Goal: Task Accomplishment & Management: Manage account settings

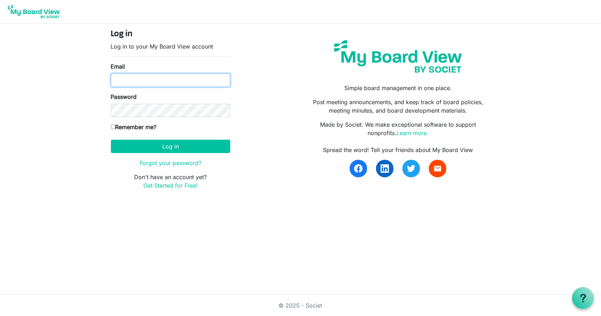
click at [130, 80] on input "Email" at bounding box center [170, 80] width 119 height 13
type input "elee@metrowestcle.org"
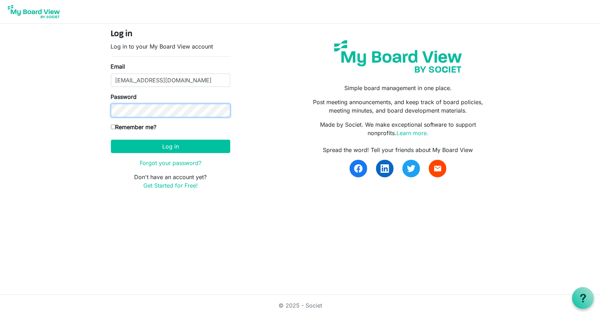
click at [111, 140] on button "Log in" at bounding box center [170, 146] width 119 height 13
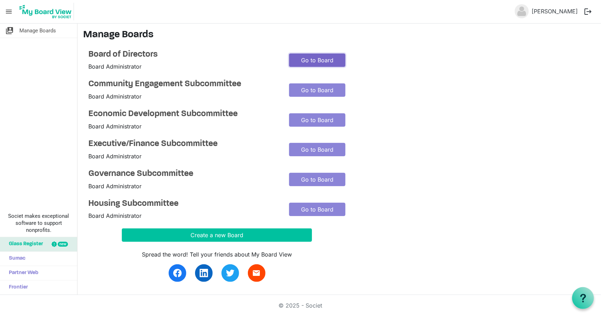
click at [330, 62] on link "Go to Board" at bounding box center [317, 60] width 56 height 13
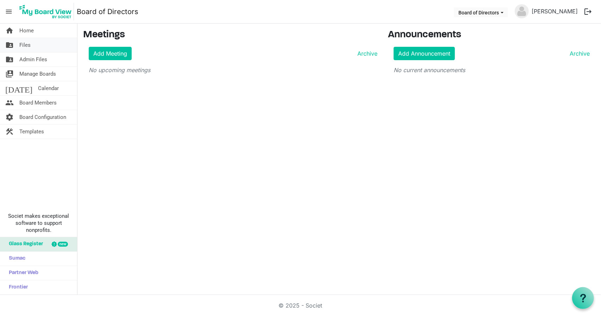
click at [29, 46] on span "Files" at bounding box center [24, 45] width 11 height 14
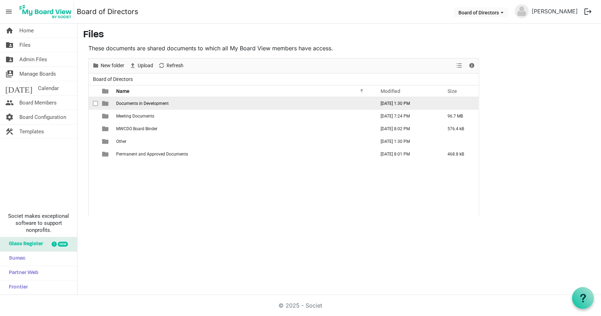
click at [160, 104] on span "Documents in Development" at bounding box center [142, 103] width 52 height 5
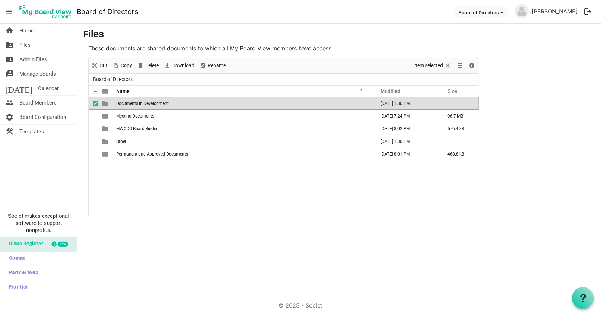
click at [160, 104] on span "Documents in Development" at bounding box center [142, 103] width 52 height 5
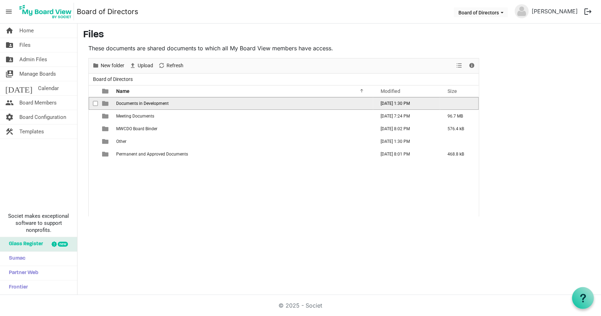
click at [160, 104] on span "Documents in Development" at bounding box center [142, 103] width 52 height 5
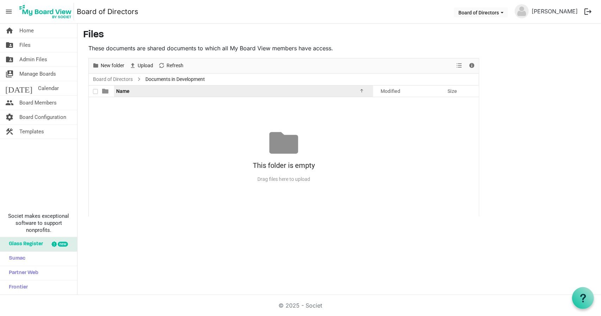
click at [364, 93] on div "Name" at bounding box center [241, 91] width 255 height 10
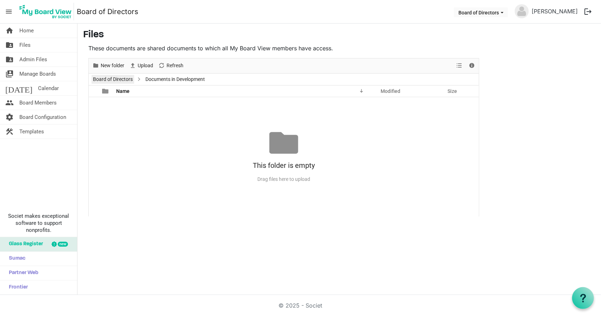
click at [111, 77] on link "Board of Directors" at bounding box center [113, 79] width 43 height 9
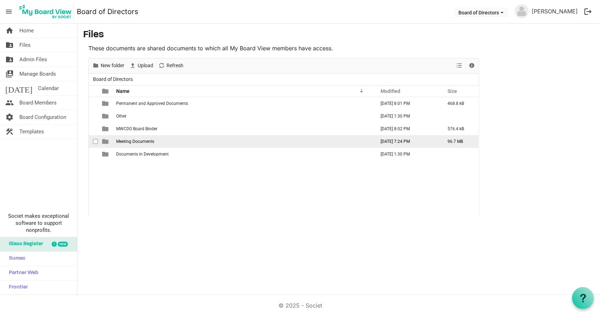
click at [139, 141] on span "Meeting Documents" at bounding box center [135, 141] width 38 height 5
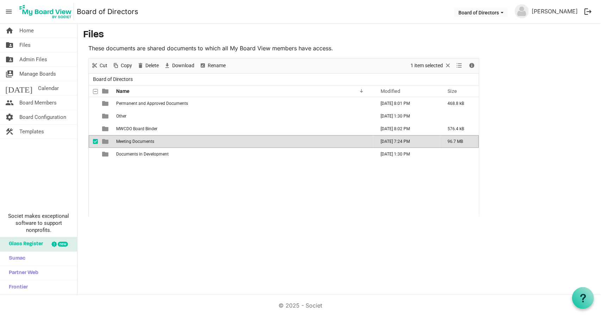
click at [139, 141] on span "Meeting Documents" at bounding box center [135, 141] width 38 height 5
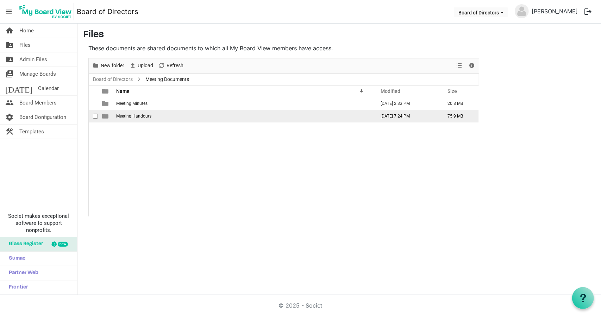
click at [141, 114] on span "Meeting Handouts" at bounding box center [133, 116] width 35 height 5
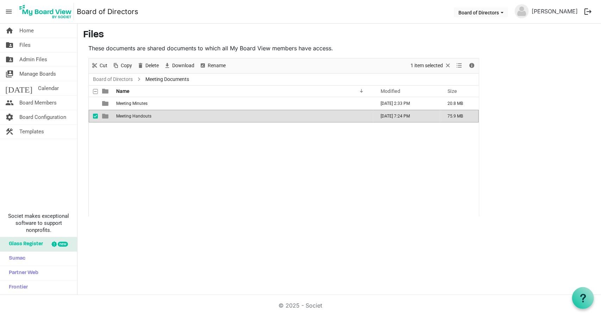
click at [141, 114] on span "Meeting Handouts" at bounding box center [133, 116] width 35 height 5
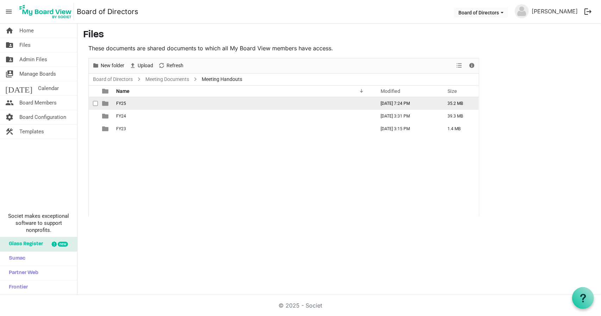
click at [125, 105] on td "FY25" at bounding box center [243, 103] width 259 height 13
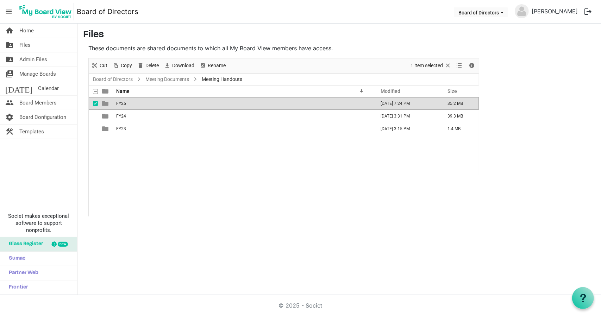
click at [125, 105] on td "FY25" at bounding box center [243, 103] width 259 height 13
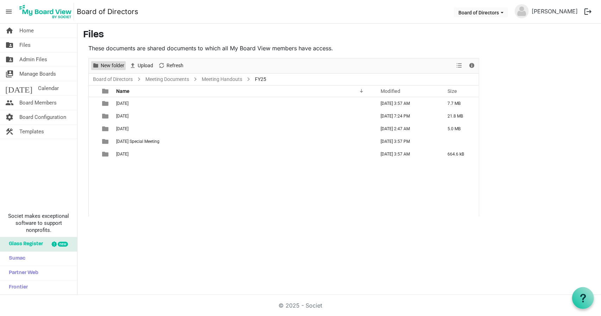
click at [111, 66] on span "New folder" at bounding box center [112, 65] width 25 height 9
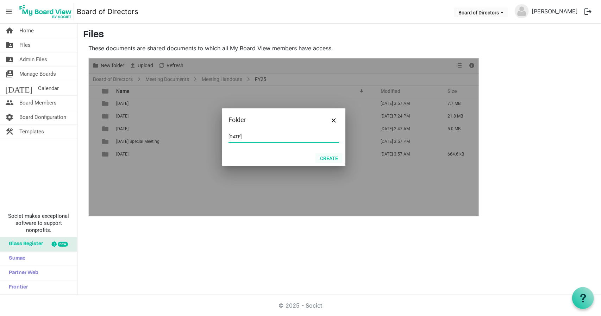
type input "4.21.2025"
click at [328, 158] on button "Create" at bounding box center [329, 158] width 27 height 10
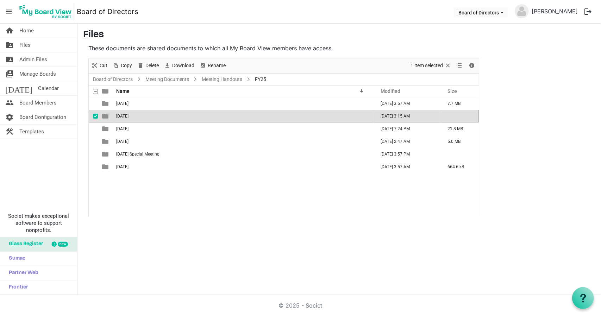
click at [95, 114] on span "checkbox" at bounding box center [95, 116] width 5 height 5
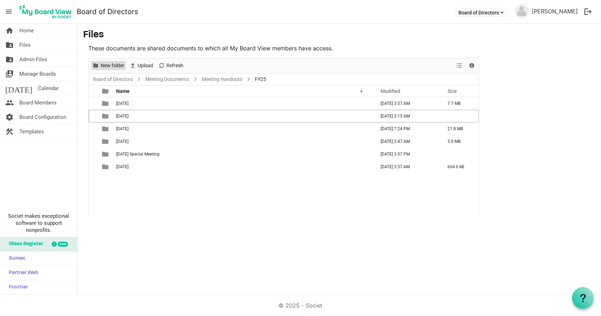
click at [118, 67] on span "New folder" at bounding box center [112, 65] width 25 height 9
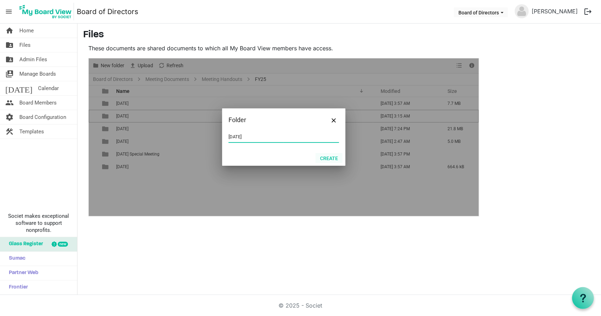
type input "6.16.2025"
click at [330, 159] on button "Create" at bounding box center [329, 158] width 27 height 10
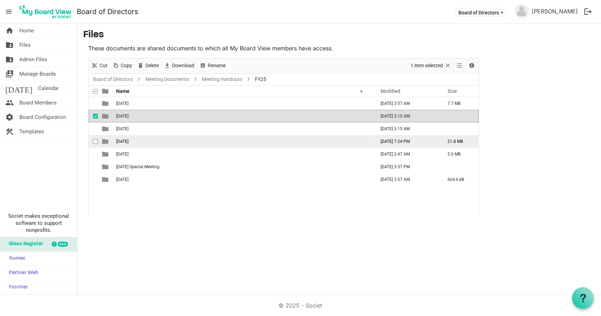
click at [134, 141] on td "2.17.25" at bounding box center [243, 141] width 259 height 13
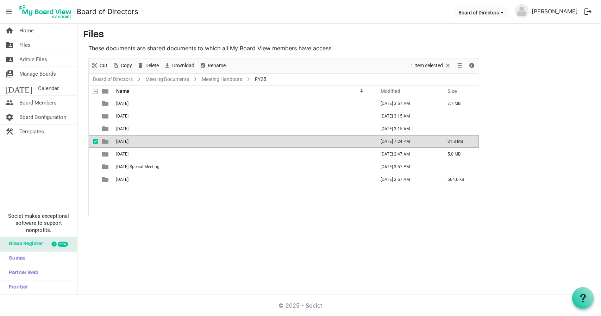
click at [134, 141] on td "2.17.25" at bounding box center [243, 141] width 259 height 13
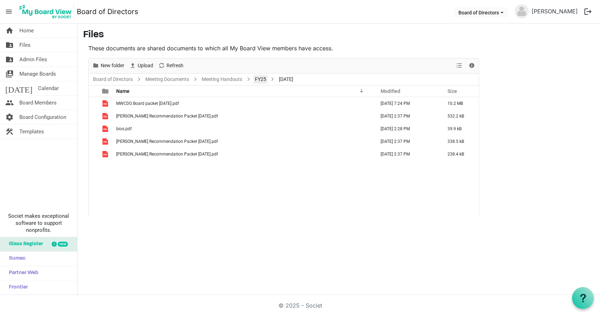
click at [256, 78] on link "FY25" at bounding box center [261, 79] width 14 height 9
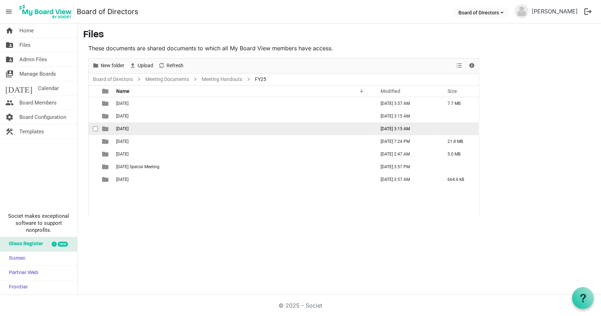
click at [135, 125] on td "4.21.2025" at bounding box center [243, 129] width 259 height 13
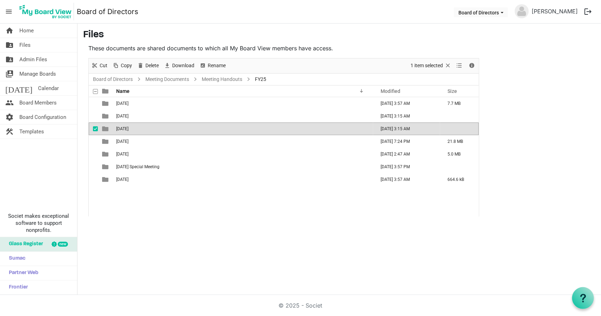
click at [135, 125] on td "4.21.2025" at bounding box center [243, 129] width 259 height 13
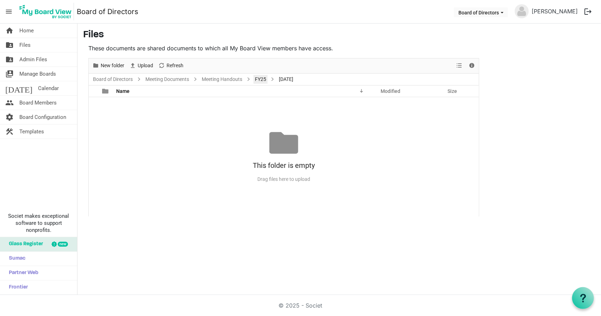
click at [262, 76] on link "FY25" at bounding box center [261, 79] width 14 height 9
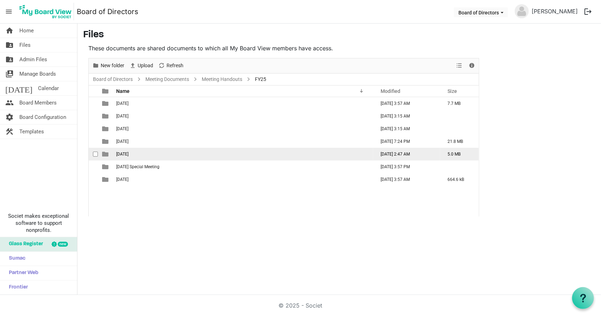
click at [128, 150] on td "12.16.24" at bounding box center [243, 154] width 259 height 13
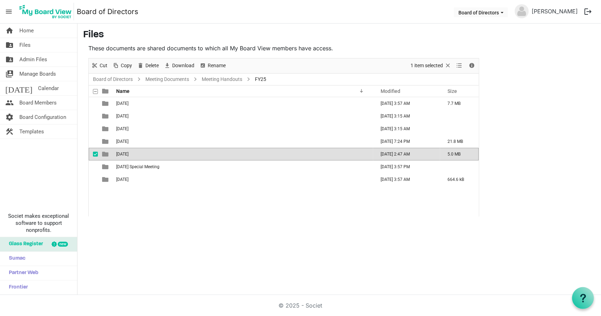
click at [128, 150] on td "12.16.24" at bounding box center [243, 154] width 259 height 13
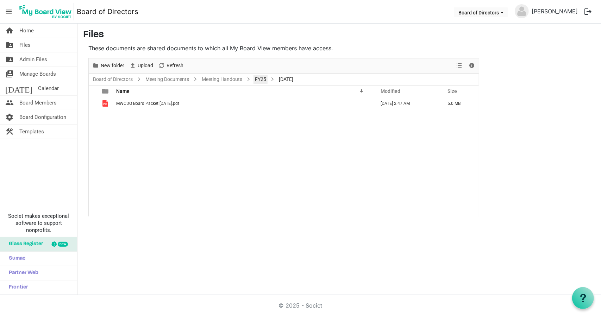
click at [264, 79] on link "FY25" at bounding box center [261, 79] width 14 height 9
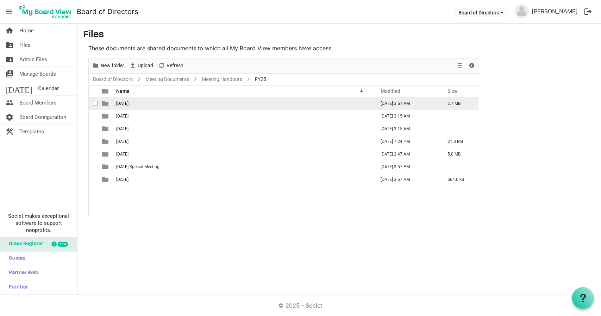
click at [153, 105] on td "9.9.2024" at bounding box center [243, 103] width 259 height 13
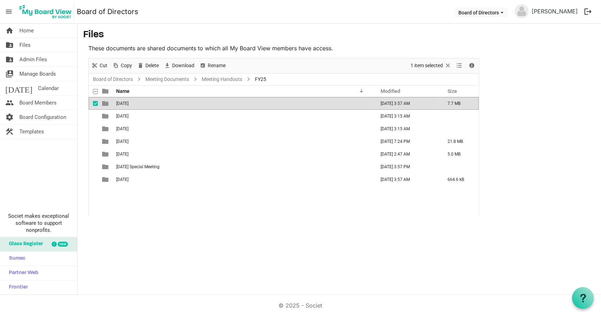
click at [153, 105] on td "9.9.2024" at bounding box center [243, 103] width 259 height 13
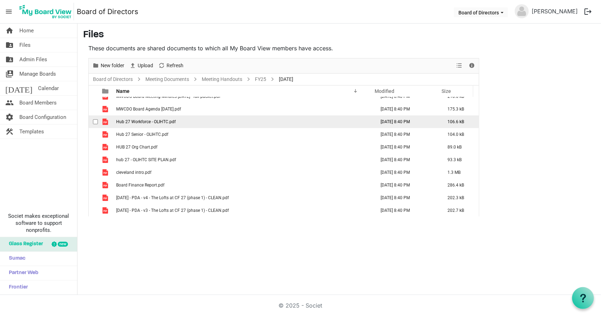
scroll to position [32, 0]
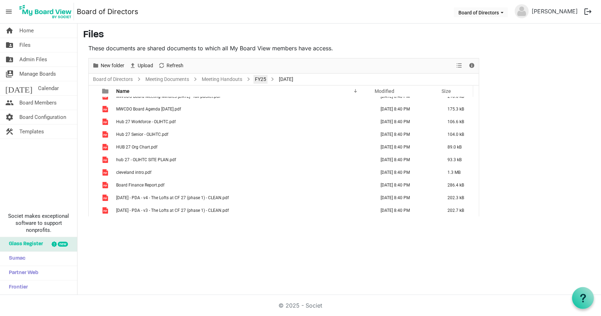
click at [259, 80] on link "FY25" at bounding box center [261, 79] width 14 height 9
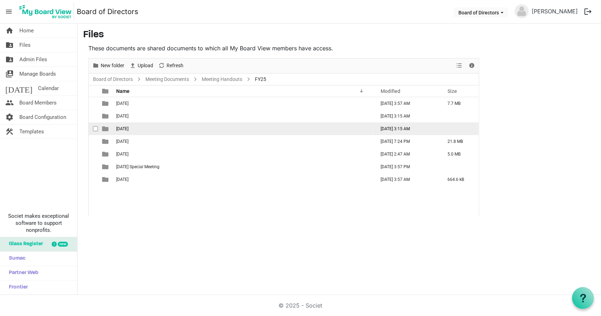
click at [137, 127] on td "4.21.2025" at bounding box center [243, 129] width 259 height 13
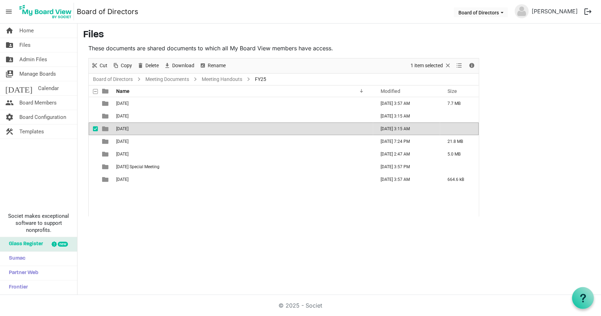
click at [137, 127] on td "4.21.2025" at bounding box center [243, 129] width 259 height 13
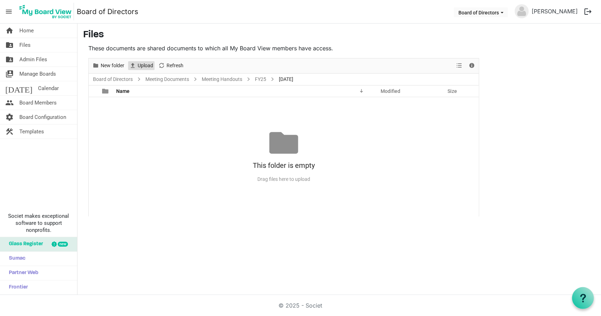
click at [133, 63] on span "Upload" at bounding box center [133, 65] width 8 height 9
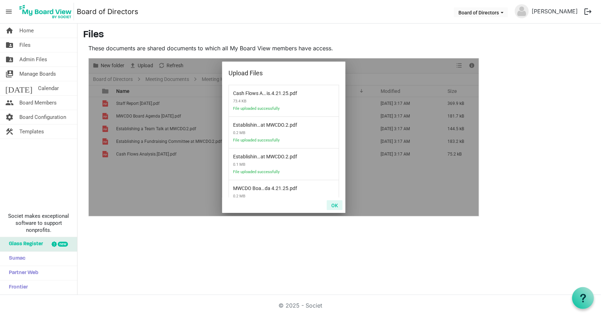
click at [332, 209] on button "OK" at bounding box center [335, 205] width 16 height 10
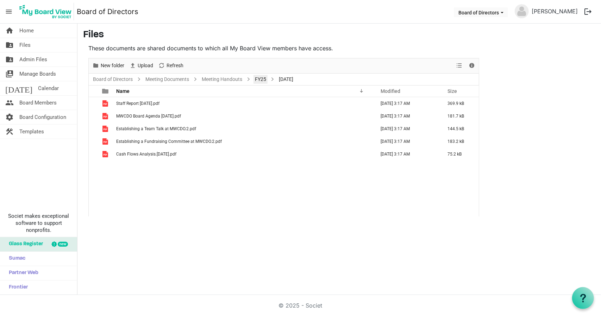
click at [260, 77] on link "FY25" at bounding box center [261, 79] width 14 height 9
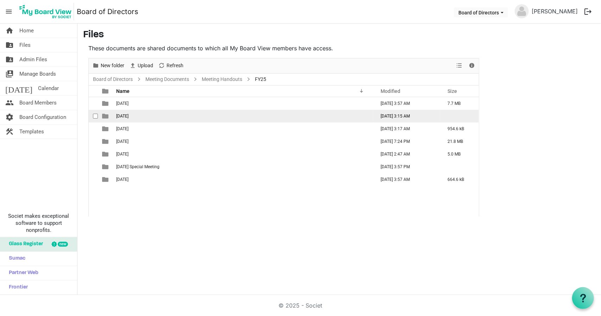
click at [129, 117] on span "6.16.2025" at bounding box center [122, 116] width 12 height 5
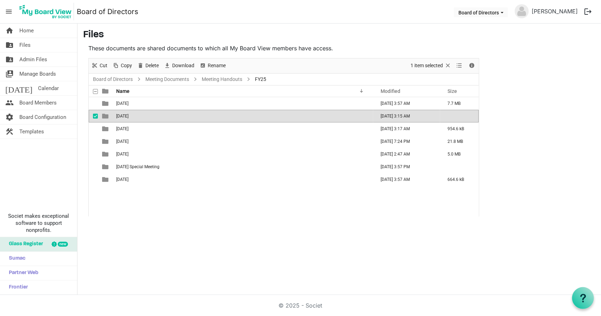
click at [129, 117] on span "6.16.2025" at bounding box center [122, 116] width 12 height 5
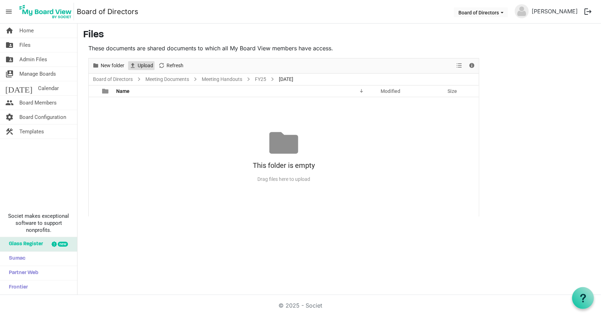
click at [143, 68] on span "Upload" at bounding box center [145, 65] width 17 height 9
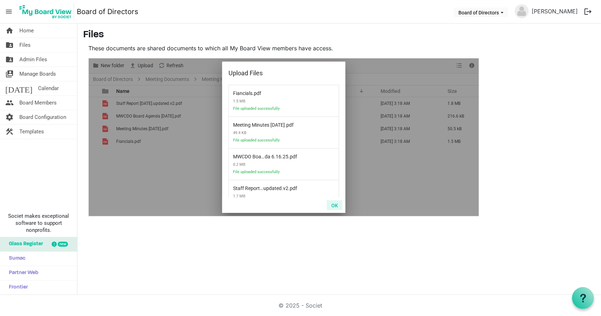
click at [336, 206] on button "OK" at bounding box center [335, 205] width 16 height 10
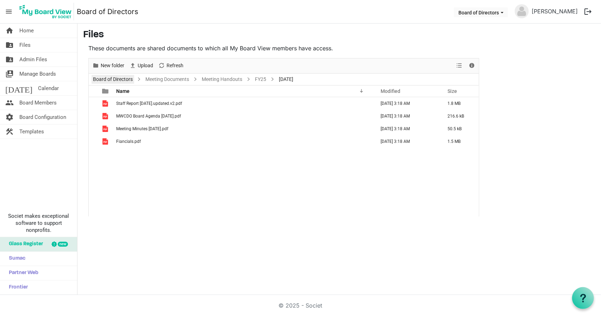
click at [128, 79] on link "Board of Directors" at bounding box center [113, 79] width 43 height 9
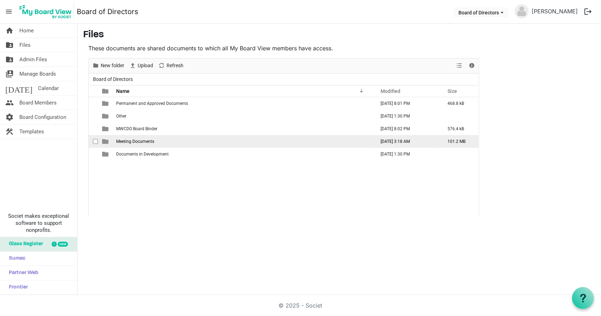
click at [146, 141] on span "Meeting Documents" at bounding box center [135, 141] width 38 height 5
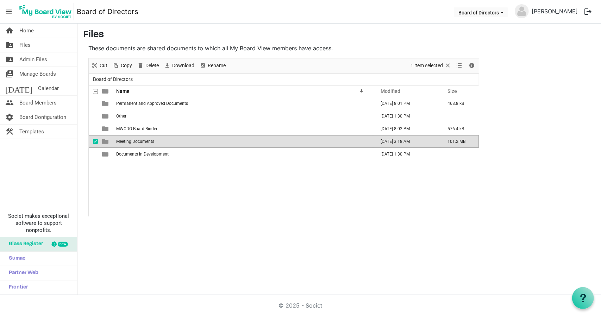
click at [146, 141] on span "Meeting Documents" at bounding box center [135, 141] width 38 height 5
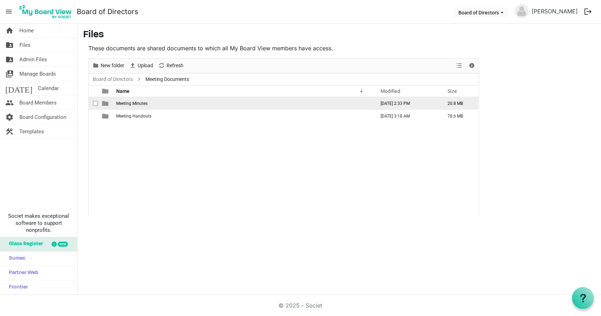
click at [142, 101] on span "Meeting Minutes" at bounding box center [131, 103] width 31 height 5
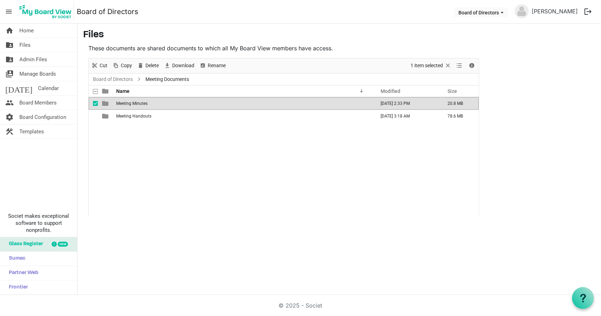
click at [142, 101] on span "Meeting Minutes" at bounding box center [131, 103] width 31 height 5
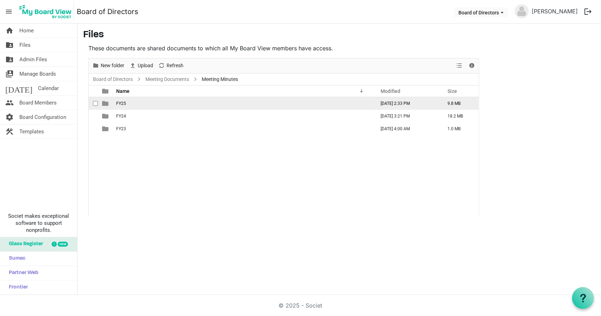
click at [142, 101] on td "FY25" at bounding box center [243, 103] width 259 height 13
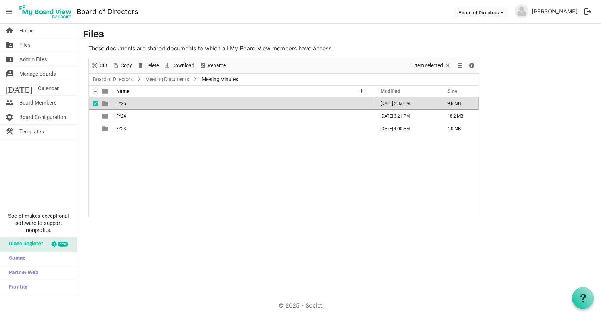
click at [142, 101] on td "FY25" at bounding box center [243, 103] width 259 height 13
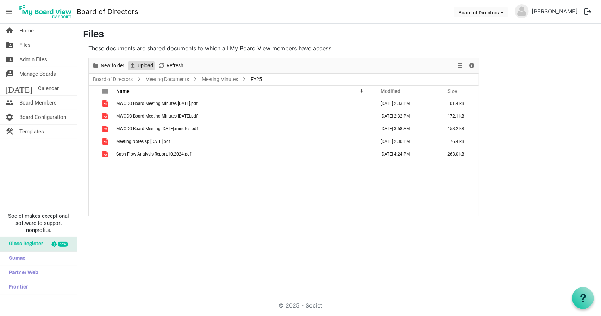
click at [145, 65] on span "Upload" at bounding box center [145, 65] width 17 height 9
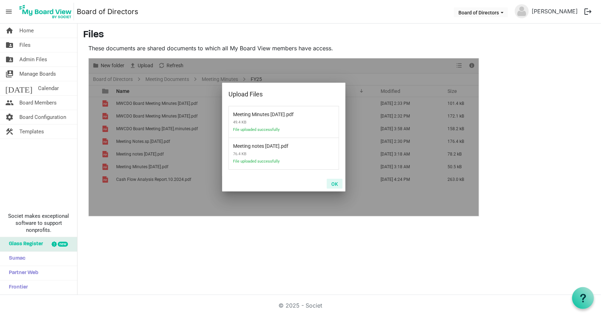
click at [336, 184] on button "OK" at bounding box center [335, 184] width 16 height 10
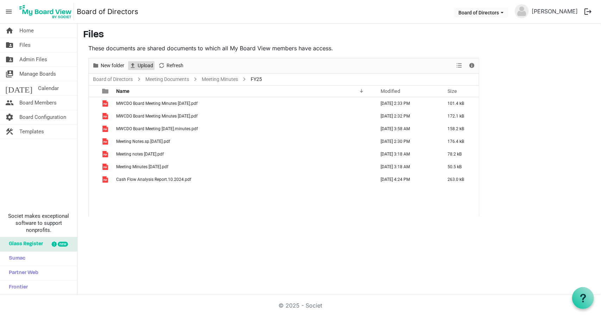
click at [138, 63] on span "Upload" at bounding box center [145, 65] width 17 height 9
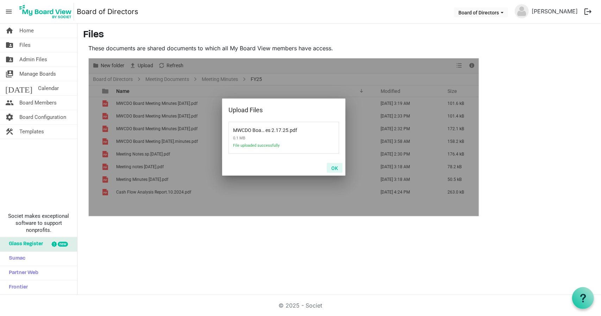
click at [336, 169] on button "OK" at bounding box center [335, 168] width 16 height 10
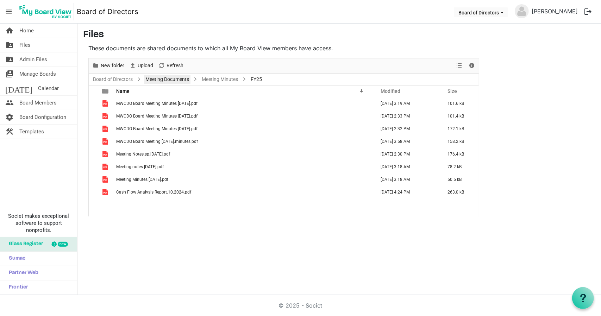
click at [173, 81] on link "Meeting Documents" at bounding box center [167, 79] width 46 height 9
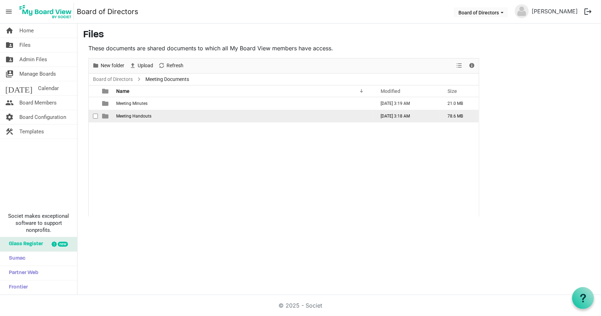
click at [151, 115] on td "Meeting Handouts" at bounding box center [243, 116] width 259 height 13
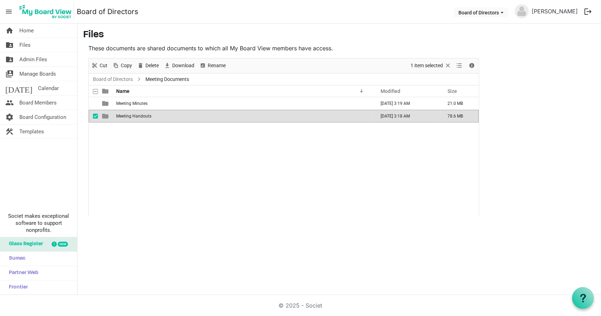
click at [151, 115] on td "Meeting Handouts" at bounding box center [243, 116] width 259 height 13
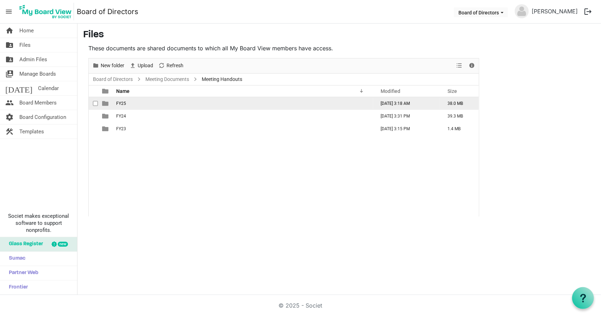
click at [151, 105] on td "FY25" at bounding box center [243, 103] width 259 height 13
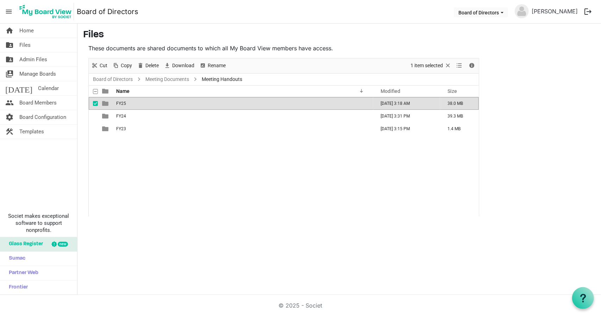
click at [151, 105] on td "FY25" at bounding box center [243, 103] width 259 height 13
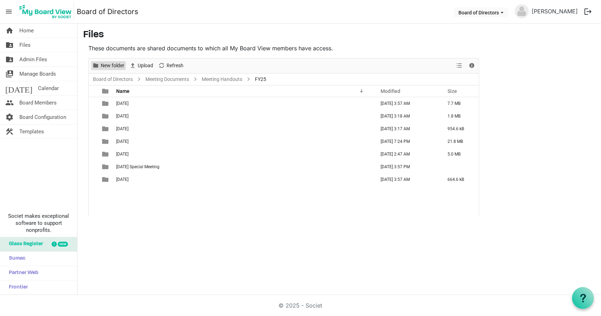
click at [120, 63] on span "New folder" at bounding box center [112, 65] width 25 height 9
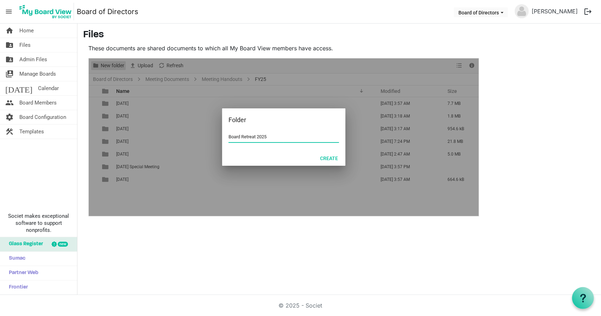
type input "Board Retreat 2025"
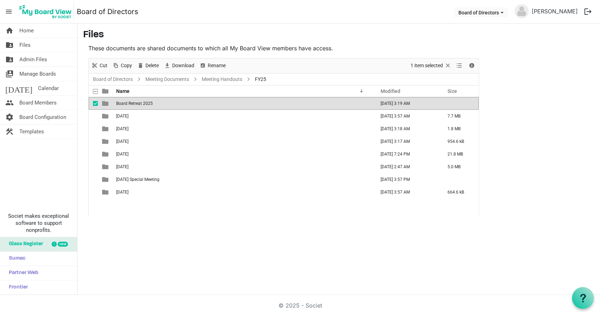
click at [158, 101] on td "Board Retreat 2025" at bounding box center [243, 103] width 259 height 13
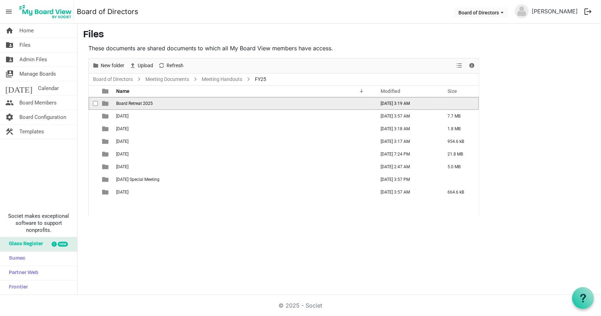
click at [158, 101] on td "Board Retreat 2025" at bounding box center [243, 103] width 259 height 13
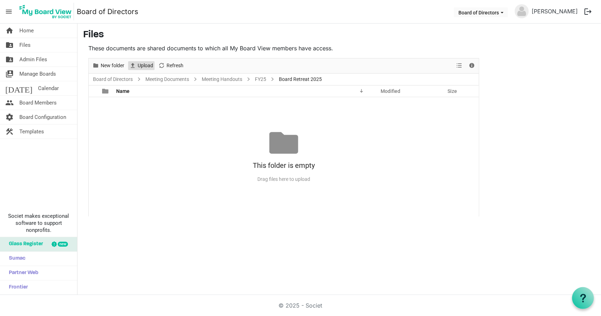
click at [147, 67] on span "Upload" at bounding box center [145, 65] width 17 height 9
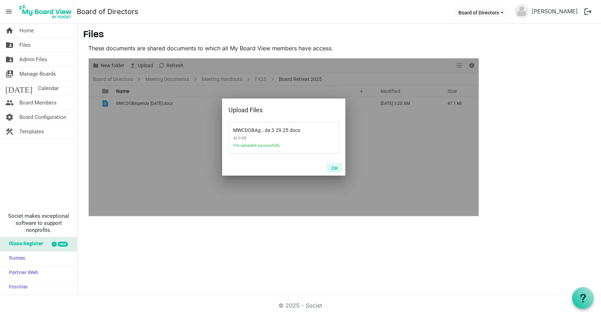
click at [338, 168] on button "OK" at bounding box center [335, 168] width 16 height 10
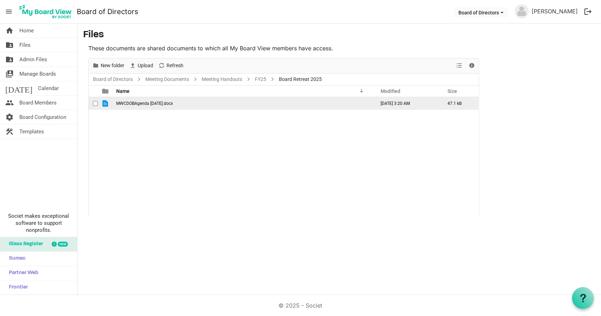
click at [97, 102] on span "checkbox" at bounding box center [95, 103] width 5 height 5
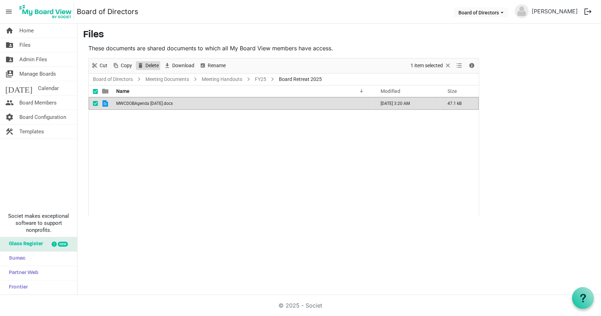
click at [146, 68] on span "Delete" at bounding box center [152, 65] width 15 height 9
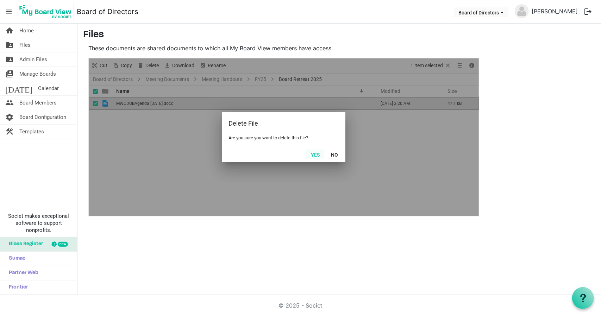
click at [316, 150] on button "Yes" at bounding box center [315, 155] width 18 height 10
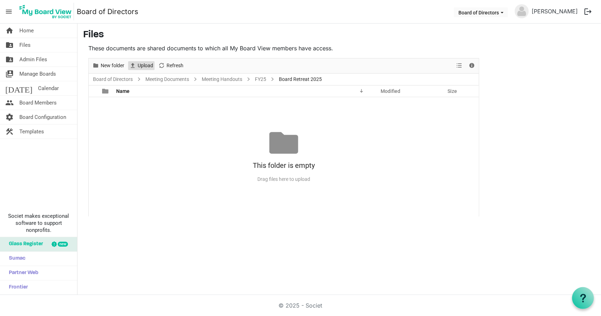
click at [143, 66] on span "Upload" at bounding box center [145, 65] width 17 height 9
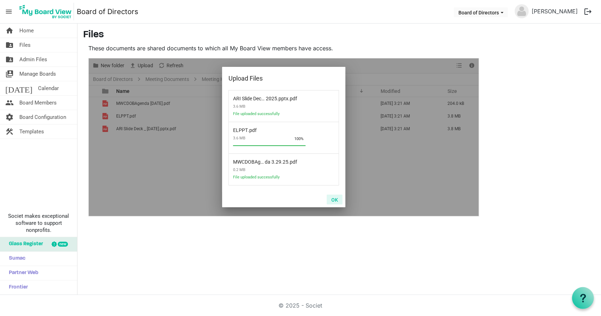
click at [337, 200] on button "OK" at bounding box center [335, 200] width 16 height 10
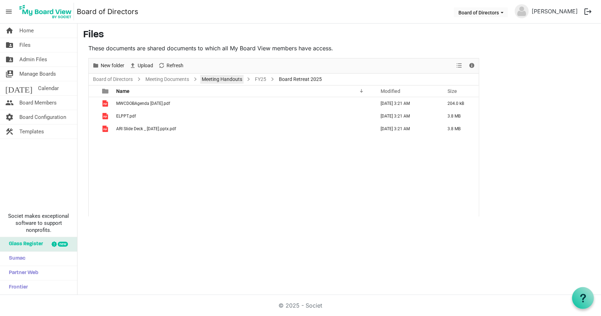
click at [230, 79] on link "Meeting Handouts" at bounding box center [221, 79] width 43 height 9
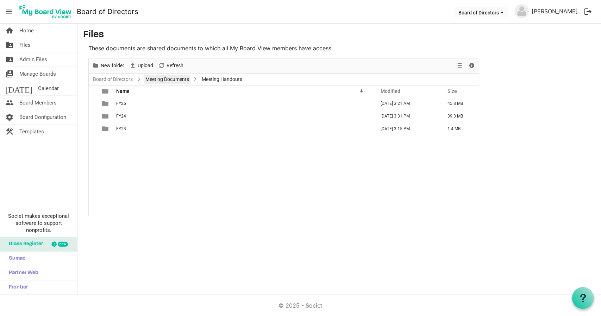
click at [181, 81] on link "Meeting Documents" at bounding box center [167, 79] width 46 height 9
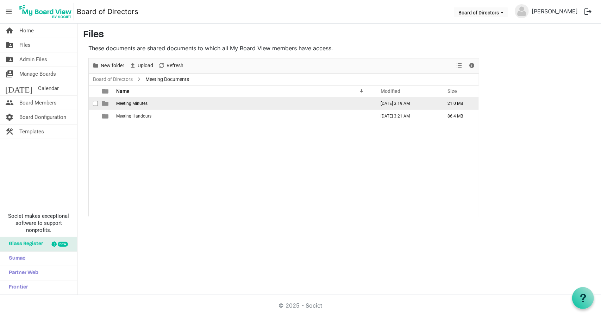
click at [150, 103] on td "Meeting Minutes" at bounding box center [243, 103] width 259 height 13
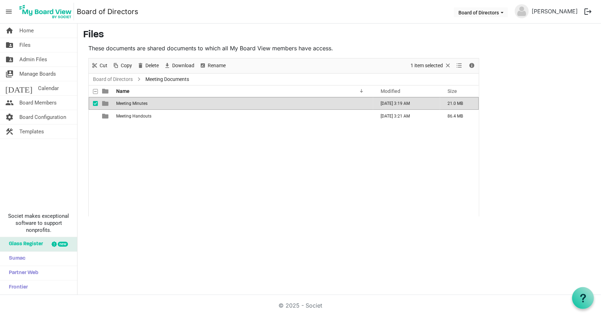
click at [150, 103] on td "Meeting Minutes" at bounding box center [243, 103] width 259 height 13
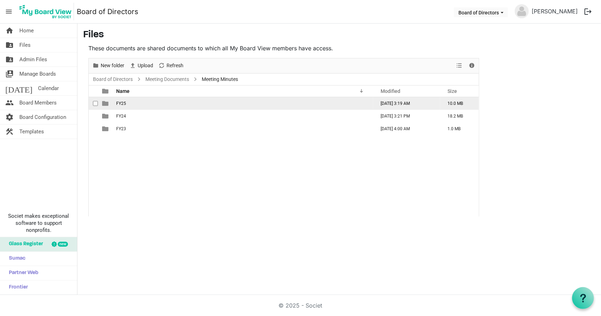
click at [132, 103] on td "FY25" at bounding box center [243, 103] width 259 height 13
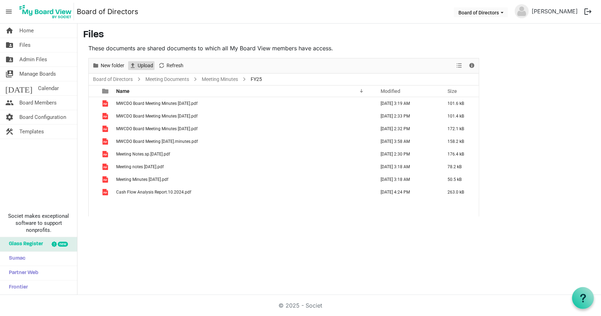
click at [139, 68] on span "Upload" at bounding box center [145, 65] width 17 height 9
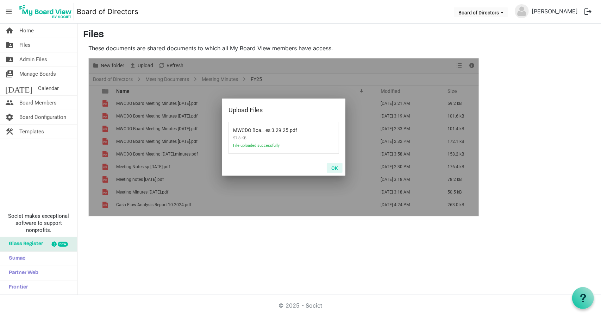
click at [332, 166] on button "OK" at bounding box center [335, 168] width 16 height 10
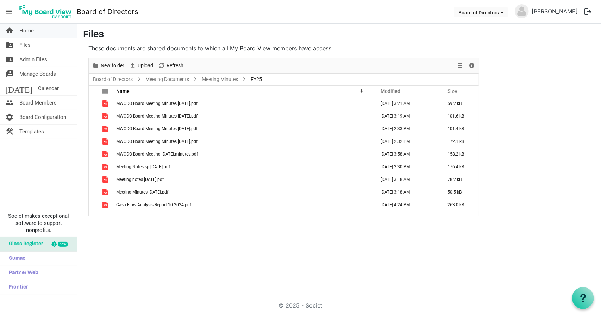
click at [26, 31] on span "Home" at bounding box center [26, 31] width 14 height 14
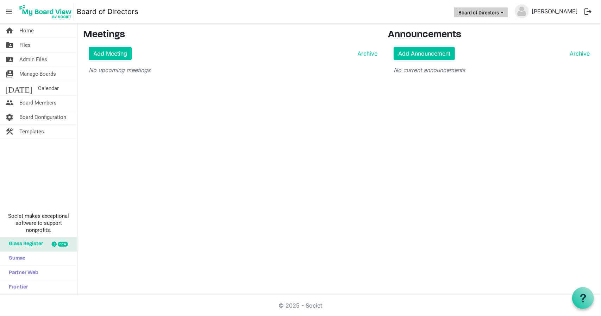
click at [505, 14] on span "Board of Directors dropdownbutton" at bounding box center [502, 12] width 6 height 3
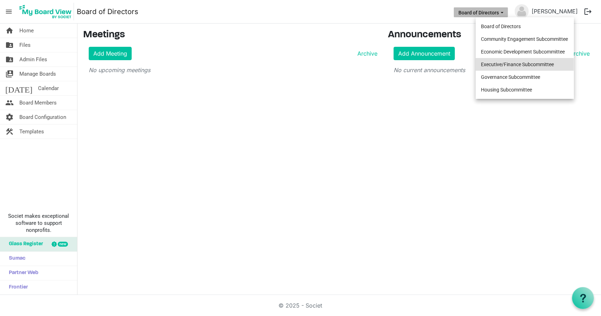
click at [512, 66] on li "Executive/Finance Subcommittee" at bounding box center [525, 64] width 98 height 13
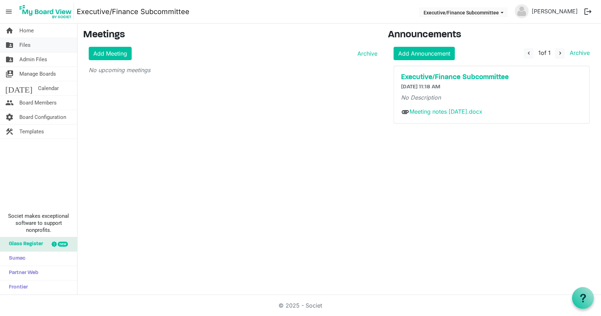
click at [36, 45] on link "folder_shared Files" at bounding box center [38, 45] width 77 height 14
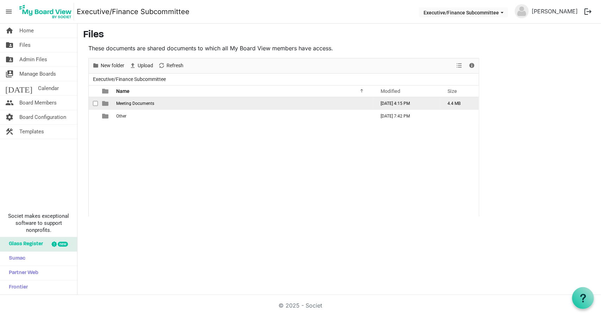
click at [152, 103] on span "Meeting Documents" at bounding box center [135, 103] width 38 height 5
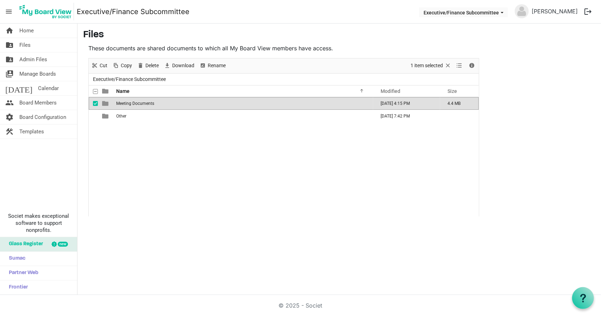
click at [152, 103] on span "Meeting Documents" at bounding box center [135, 103] width 38 height 5
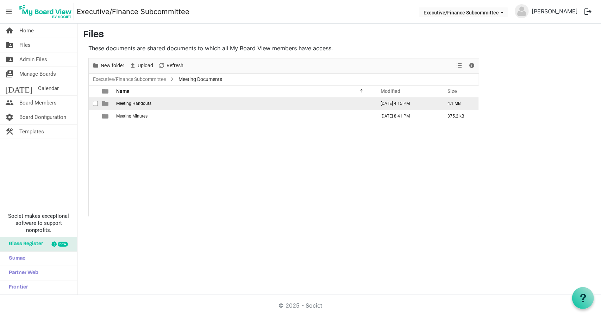
click at [152, 103] on td "Meeting Handouts" at bounding box center [243, 103] width 259 height 13
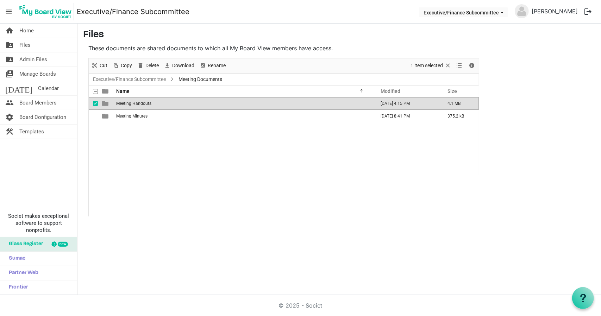
click at [152, 103] on td "Meeting Handouts" at bounding box center [243, 103] width 259 height 13
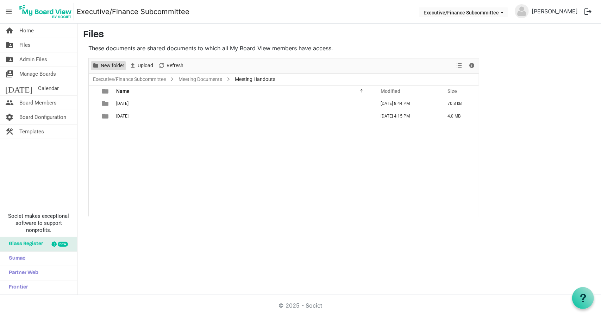
click at [118, 67] on span "New folder" at bounding box center [112, 65] width 25 height 9
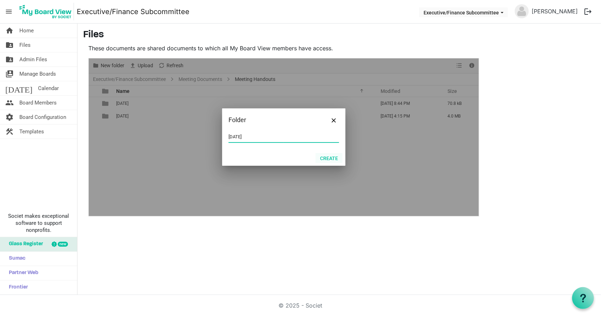
type input "7.21.2024"
click at [336, 159] on button "Create" at bounding box center [329, 158] width 27 height 10
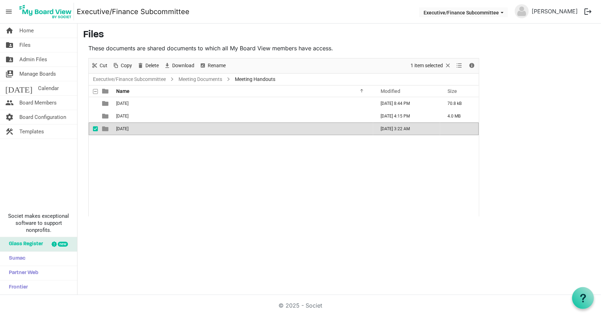
click at [93, 129] on span "checkbox" at bounding box center [95, 128] width 5 height 5
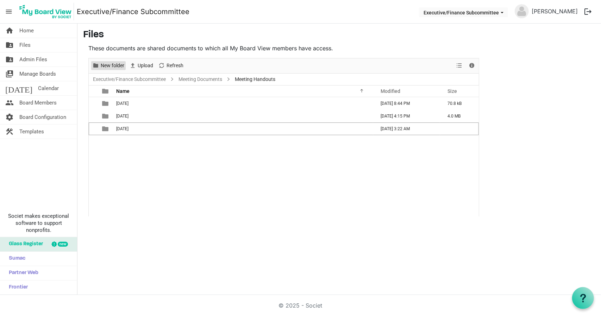
click at [116, 64] on span "New folder" at bounding box center [112, 65] width 25 height 9
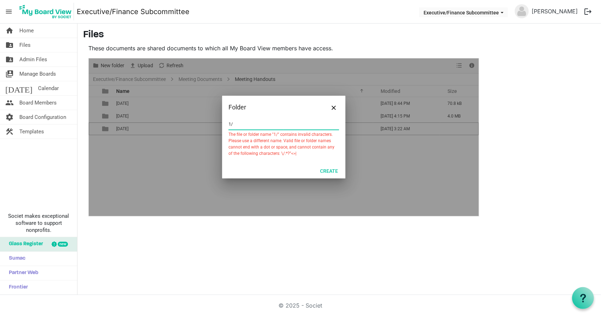
type input "1"
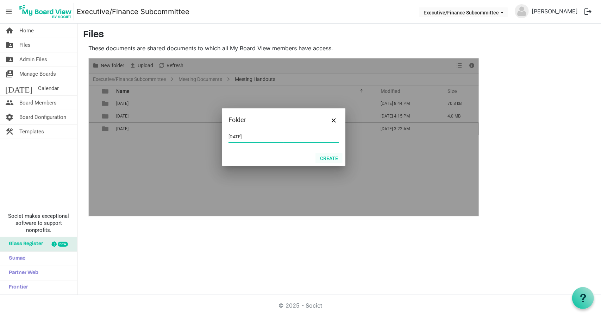
type input "1.20.2025"
click at [327, 158] on button "Create" at bounding box center [329, 158] width 27 height 10
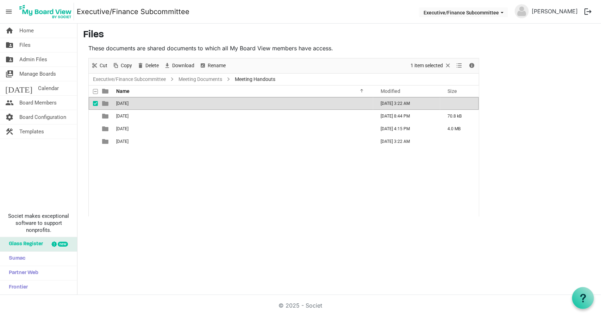
click at [95, 102] on span "checkbox" at bounding box center [95, 103] width 5 height 5
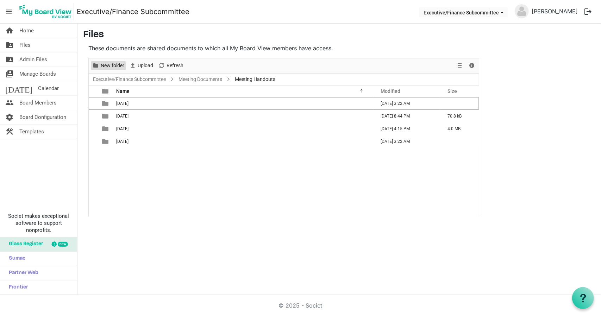
click at [105, 64] on span "New folder" at bounding box center [112, 65] width 25 height 9
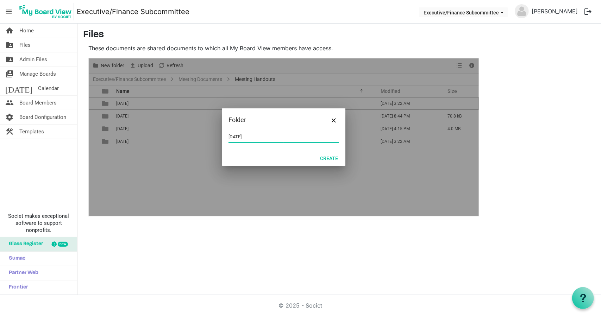
type input "3.17.25"
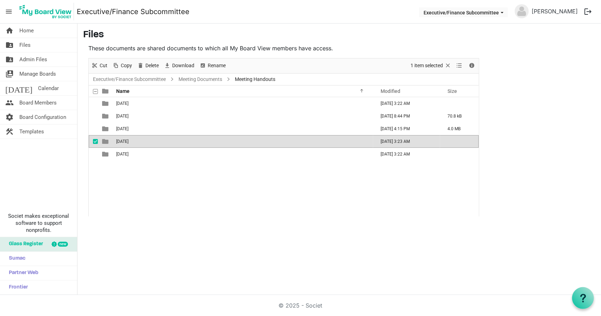
click at [95, 142] on span "checkbox" at bounding box center [95, 141] width 5 height 5
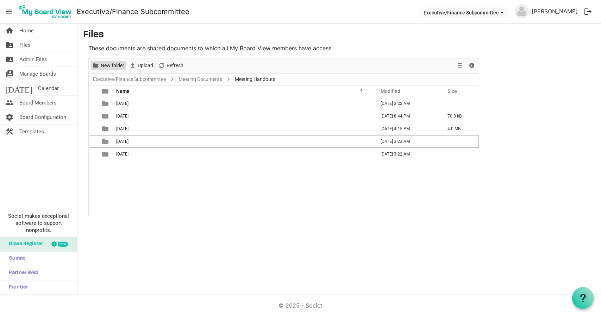
click at [116, 66] on span "New folder" at bounding box center [112, 65] width 25 height 9
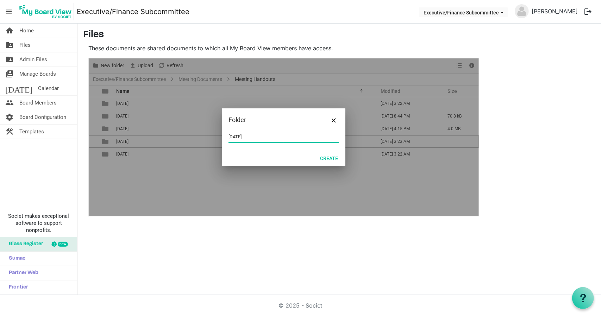
type input "5.19.25"
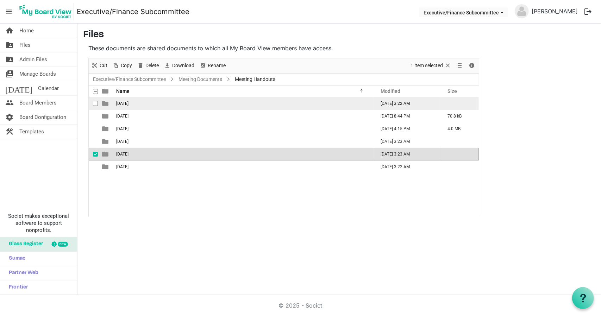
click at [164, 108] on td "1.20.2025" at bounding box center [243, 103] width 259 height 13
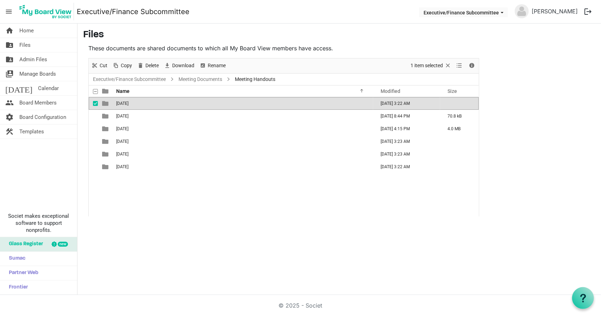
click at [164, 108] on td "1.20.2025" at bounding box center [243, 103] width 259 height 13
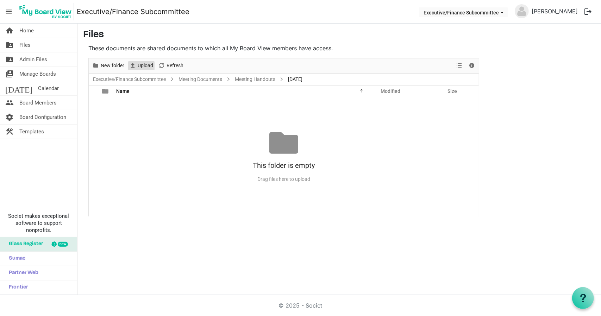
click at [144, 64] on span "Upload" at bounding box center [145, 65] width 17 height 9
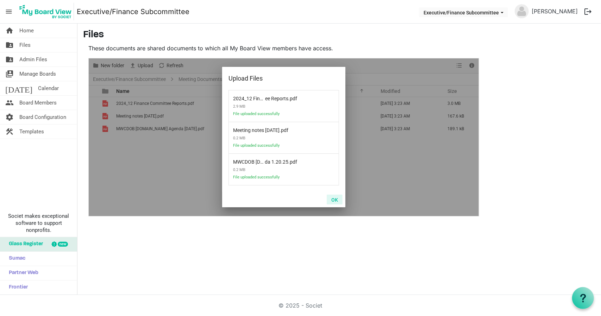
click at [335, 199] on button "OK" at bounding box center [335, 200] width 16 height 10
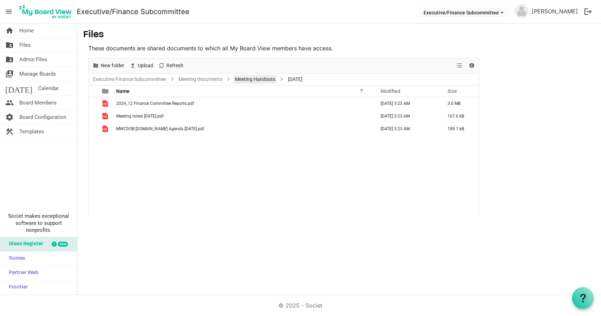
click at [247, 81] on link "Meeting Handouts" at bounding box center [255, 79] width 43 height 9
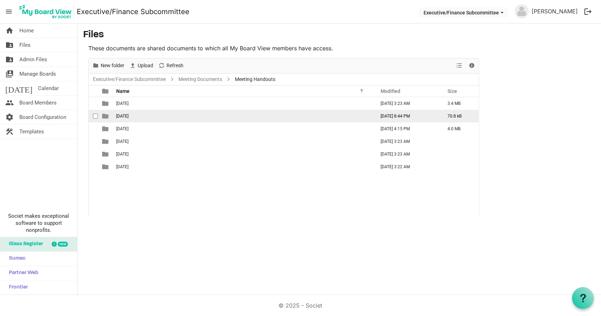
click at [134, 112] on td "10.9.24" at bounding box center [243, 116] width 259 height 13
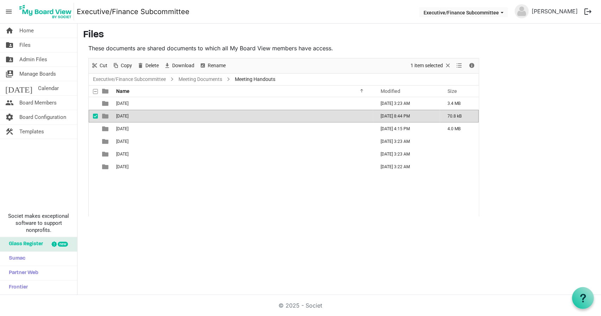
click at [134, 112] on td "10.9.24" at bounding box center [243, 116] width 259 height 13
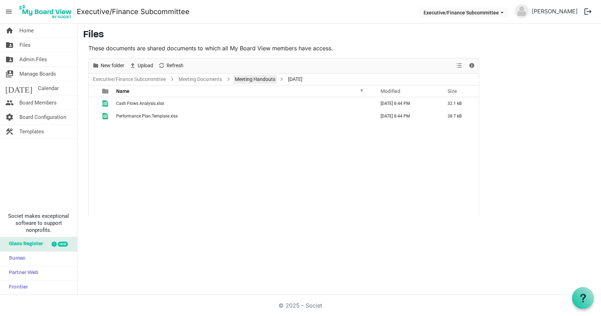
click at [260, 78] on link "Meeting Handouts" at bounding box center [255, 79] width 43 height 9
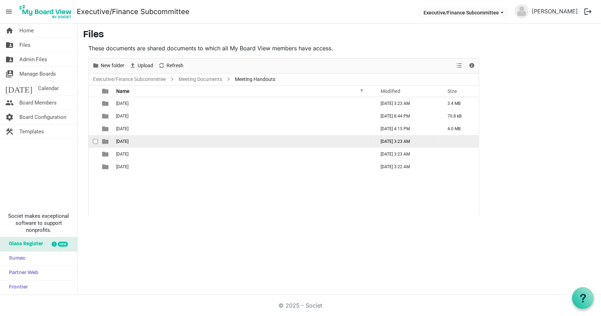
click at [129, 143] on td "3.17.25" at bounding box center [243, 141] width 259 height 13
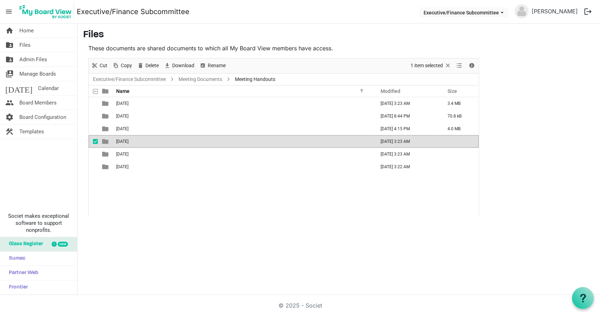
click at [129, 143] on td "3.17.25" at bounding box center [243, 141] width 259 height 13
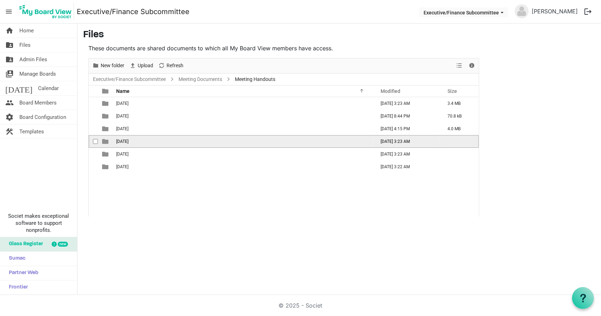
click at [129, 143] on td "3.17.25" at bounding box center [243, 141] width 259 height 13
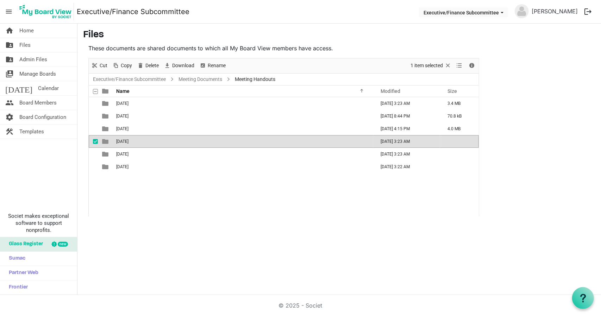
click at [129, 143] on td "3.17.25" at bounding box center [243, 141] width 259 height 13
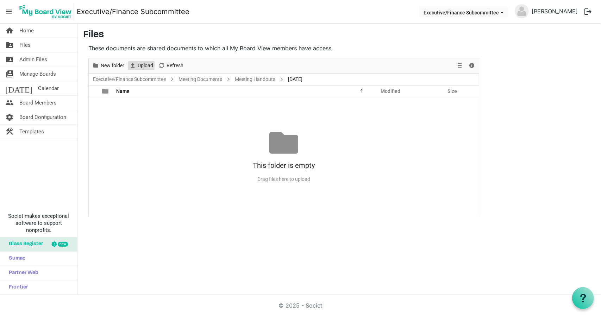
click at [144, 64] on span "Upload" at bounding box center [145, 65] width 17 height 9
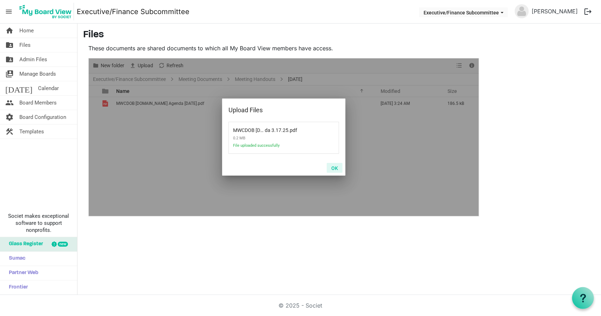
click at [335, 164] on button "OK" at bounding box center [335, 168] width 16 height 10
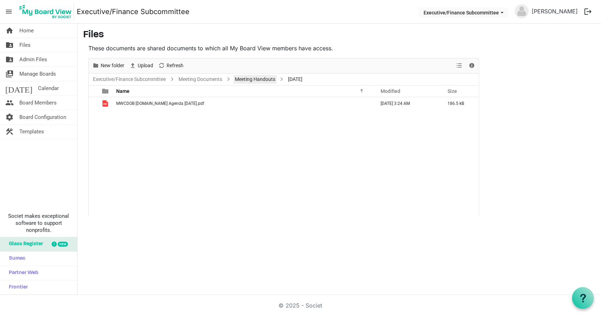
click at [254, 78] on link "Meeting Handouts" at bounding box center [255, 79] width 43 height 9
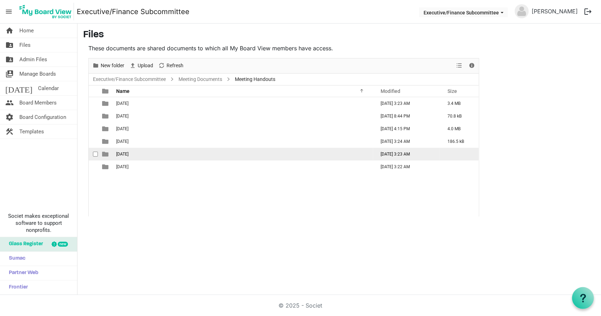
click at [134, 154] on td "5.19.25" at bounding box center [243, 154] width 259 height 13
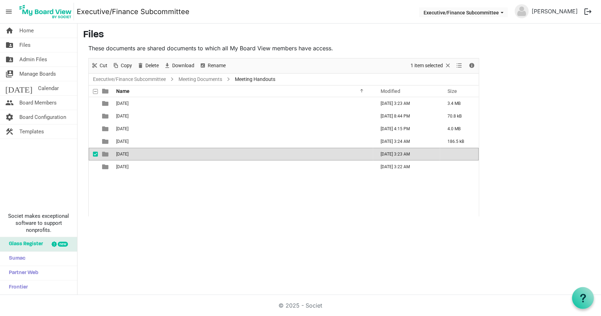
click at [134, 154] on td "5.19.25" at bounding box center [243, 154] width 259 height 13
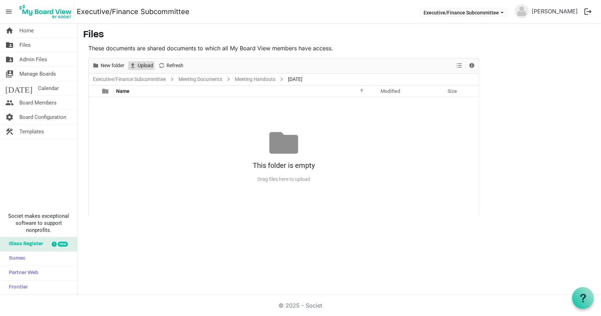
click at [143, 69] on span "Upload" at bounding box center [145, 65] width 17 height 9
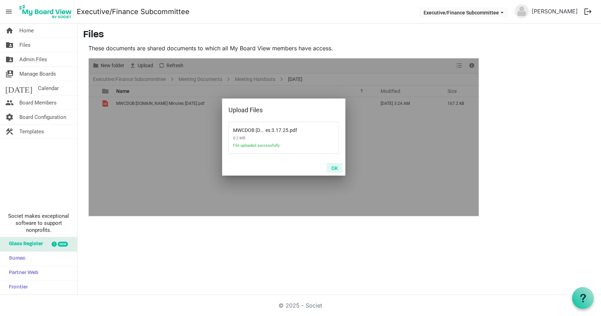
click at [333, 168] on button "OK" at bounding box center [335, 168] width 16 height 10
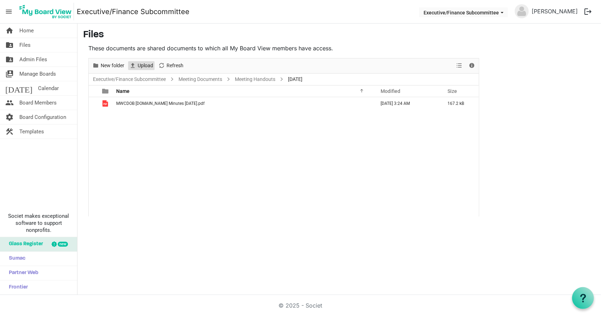
click at [143, 68] on span "Upload" at bounding box center [145, 65] width 17 height 9
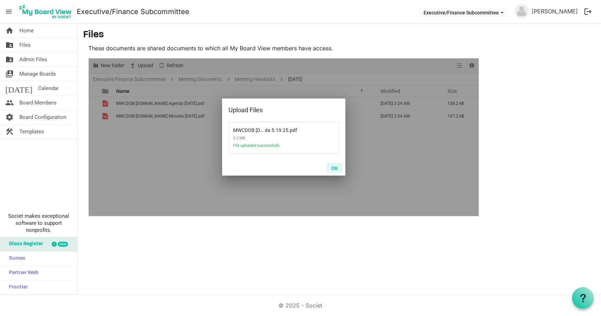
click at [334, 169] on button "OK" at bounding box center [335, 168] width 16 height 10
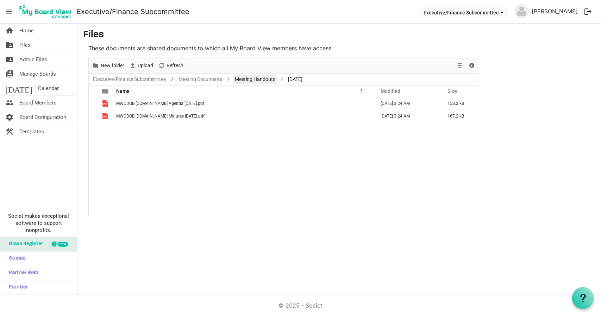
click at [250, 81] on link "Meeting Handouts" at bounding box center [255, 79] width 43 height 9
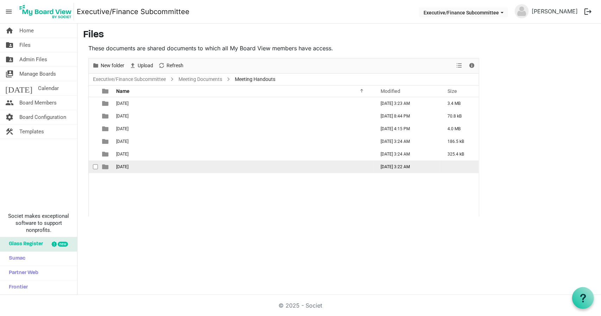
click at [142, 165] on td "7.21.2024" at bounding box center [243, 167] width 259 height 13
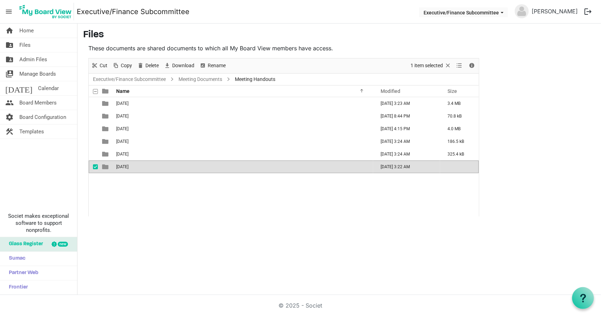
click at [142, 165] on td "7.21.2024" at bounding box center [243, 167] width 259 height 13
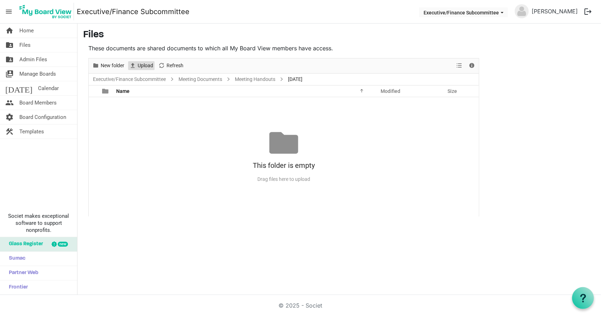
click at [141, 64] on span "Upload" at bounding box center [145, 65] width 17 height 9
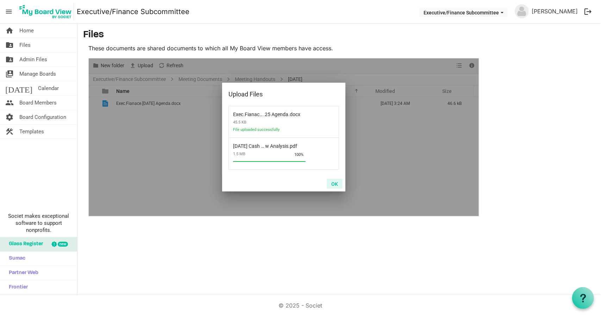
click at [337, 183] on button "OK" at bounding box center [335, 184] width 16 height 10
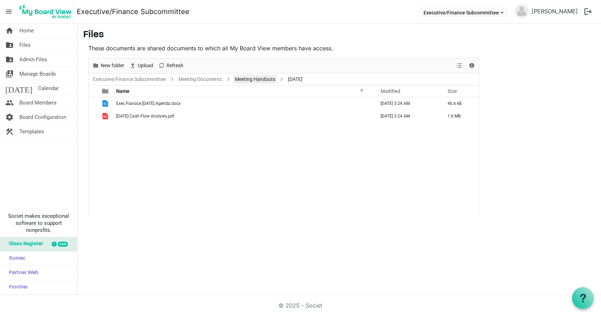
click at [254, 82] on link "Meeting Handouts" at bounding box center [255, 79] width 43 height 9
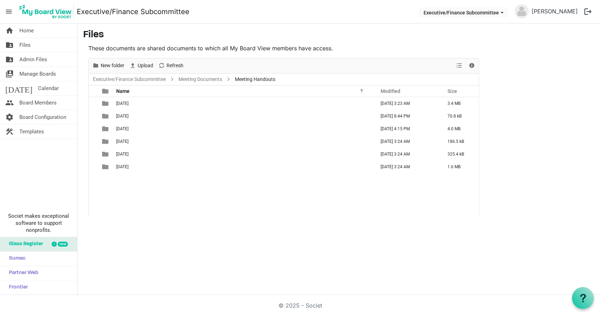
click at [207, 84] on ul "Executive/Finance Subcommittee Meeting Documents Meeting Handouts" at bounding box center [284, 80] width 390 height 12
click at [210, 80] on link "Meeting Documents" at bounding box center [200, 79] width 46 height 9
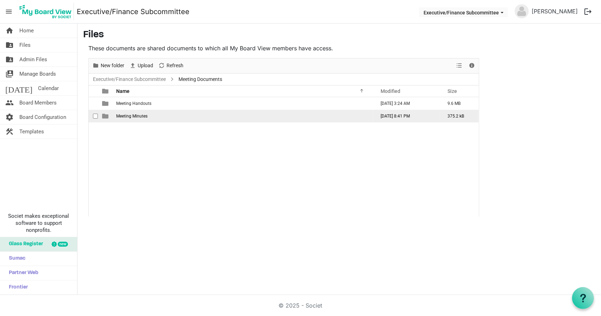
click at [138, 116] on span "Meeting Minutes" at bounding box center [131, 116] width 31 height 5
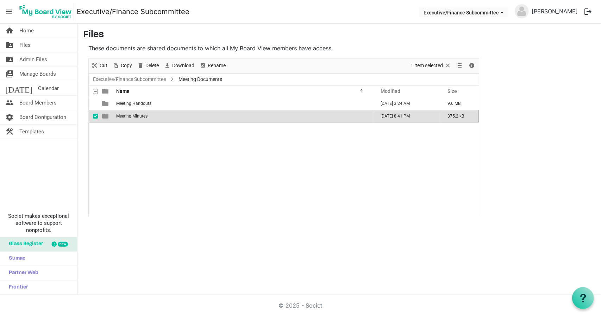
click at [138, 116] on span "Meeting Minutes" at bounding box center [131, 116] width 31 height 5
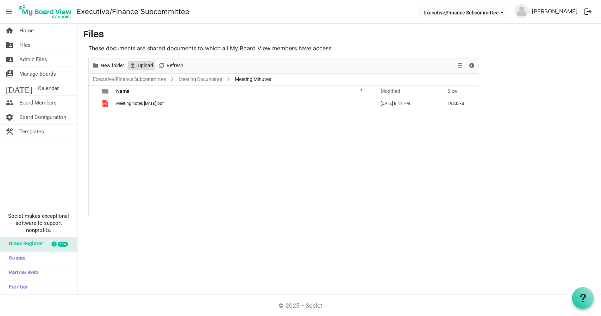
click at [141, 67] on span "Upload" at bounding box center [145, 65] width 17 height 9
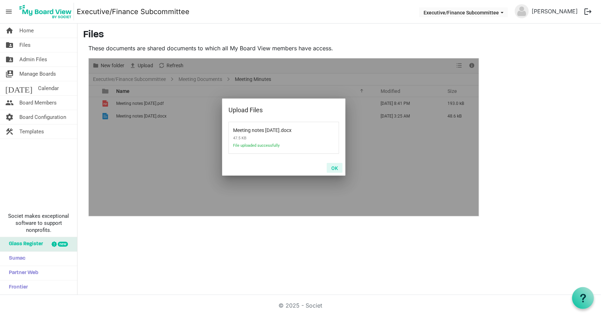
click at [336, 167] on button "OK" at bounding box center [335, 168] width 16 height 10
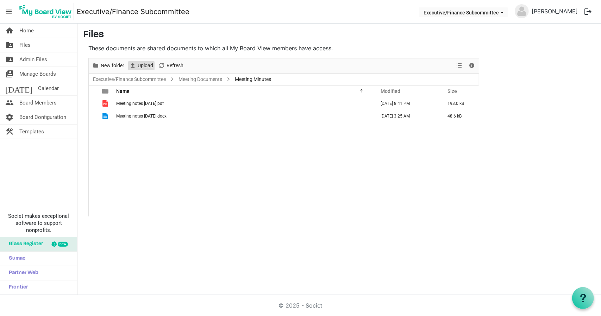
click at [144, 68] on span "Upload" at bounding box center [145, 65] width 17 height 9
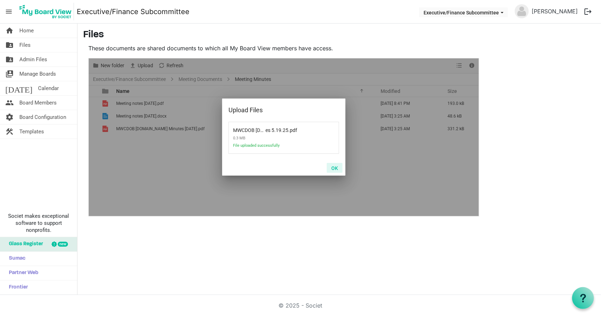
click at [336, 167] on button "OK" at bounding box center [335, 168] width 16 height 10
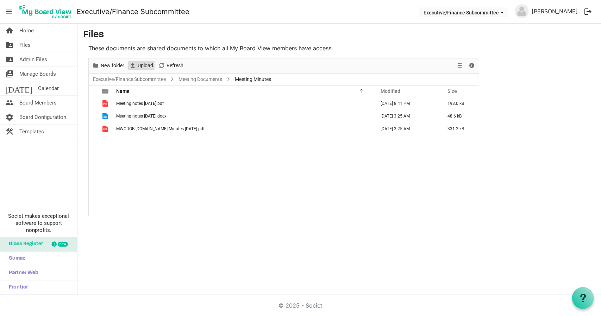
click at [145, 64] on span "Upload" at bounding box center [145, 65] width 17 height 9
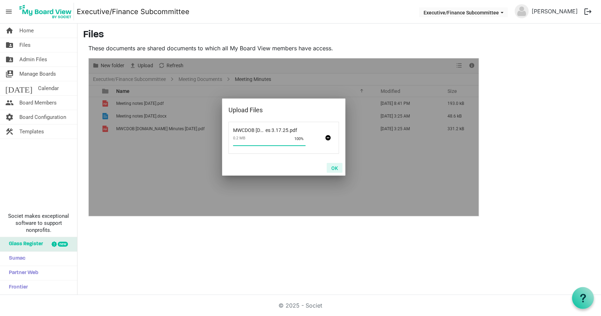
click at [335, 167] on button "OK" at bounding box center [335, 168] width 16 height 10
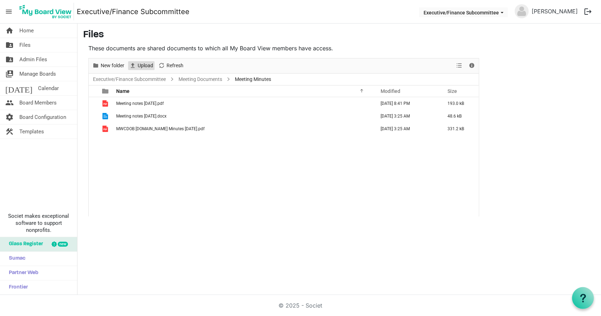
click at [141, 65] on span "Upload" at bounding box center [145, 65] width 17 height 9
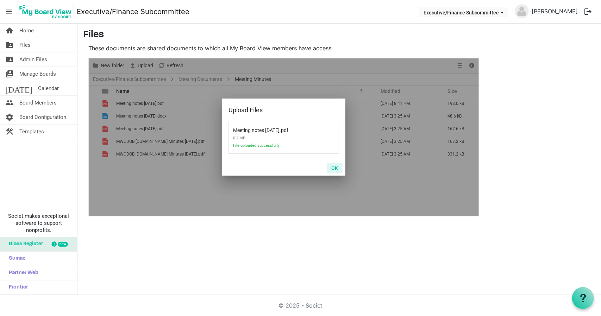
click at [333, 163] on button "OK" at bounding box center [335, 168] width 16 height 10
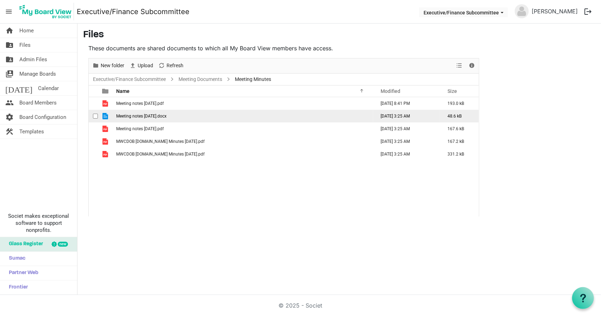
click at [96, 117] on span "checkbox" at bounding box center [95, 116] width 5 height 5
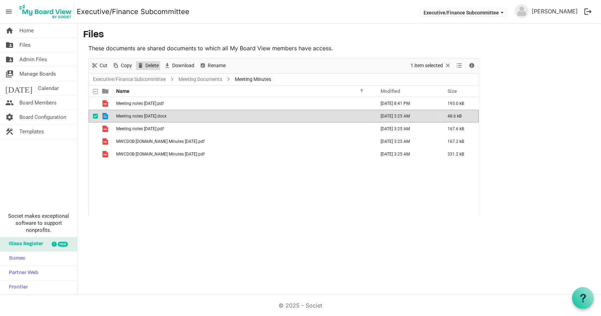
click at [150, 66] on span "Delete" at bounding box center [152, 65] width 15 height 9
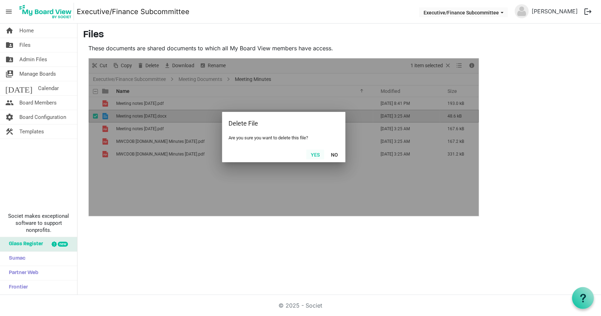
click at [310, 155] on button "Yes" at bounding box center [315, 155] width 18 height 10
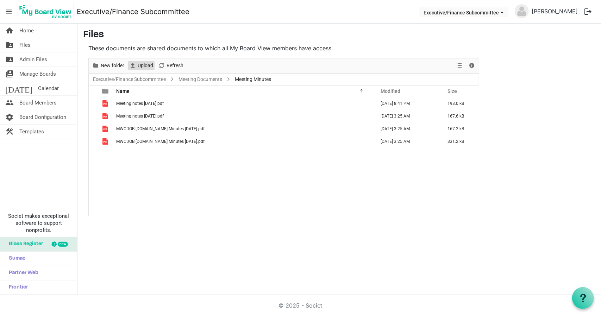
click at [140, 64] on span "Upload" at bounding box center [145, 65] width 17 height 9
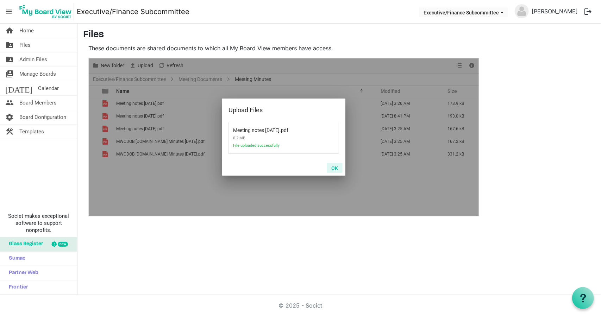
click at [337, 167] on button "OK" at bounding box center [335, 168] width 16 height 10
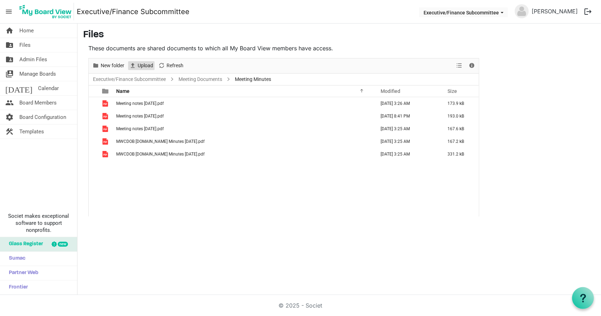
click at [144, 63] on span "Upload" at bounding box center [145, 65] width 17 height 9
click at [200, 79] on link "Meeting Documents" at bounding box center [200, 79] width 46 height 9
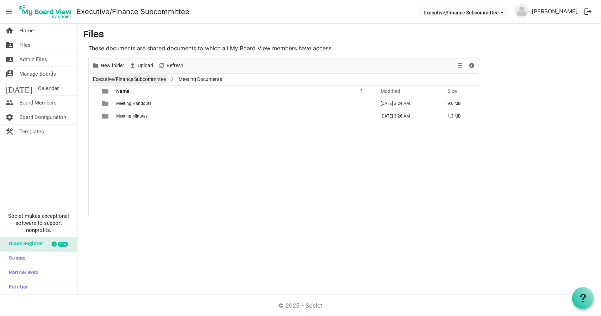
click at [159, 78] on link "Executive/Finance Subcommittee" at bounding box center [130, 79] width 76 height 9
click at [508, 11] on button "Executive/Finance Subcommittee" at bounding box center [463, 12] width 89 height 10
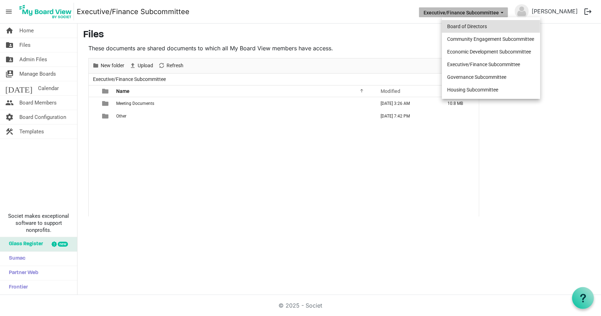
click at [504, 25] on li "Board of Directors" at bounding box center [491, 26] width 98 height 13
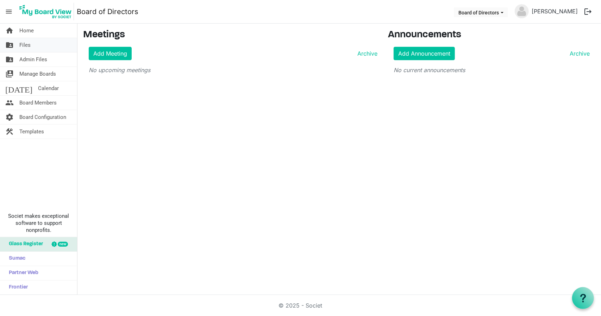
click at [37, 46] on link "folder_shared Files" at bounding box center [38, 45] width 77 height 14
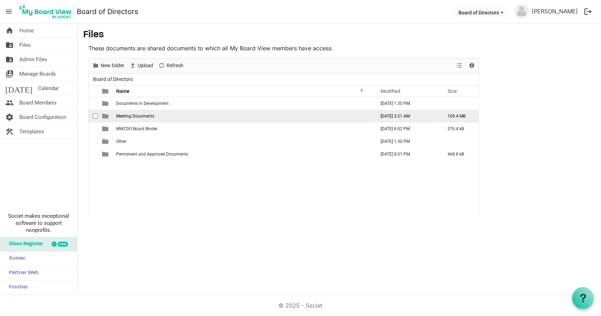
click at [142, 117] on span "Meeting Documents" at bounding box center [135, 116] width 38 height 5
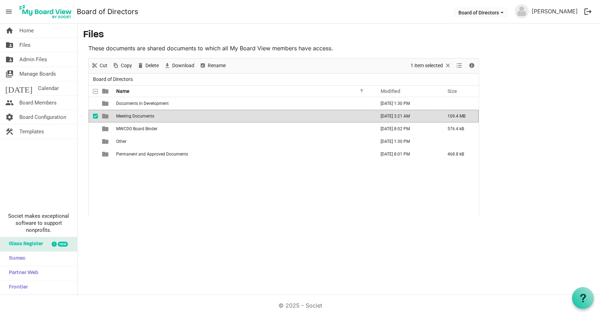
click at [142, 117] on span "Meeting Documents" at bounding box center [135, 116] width 38 height 5
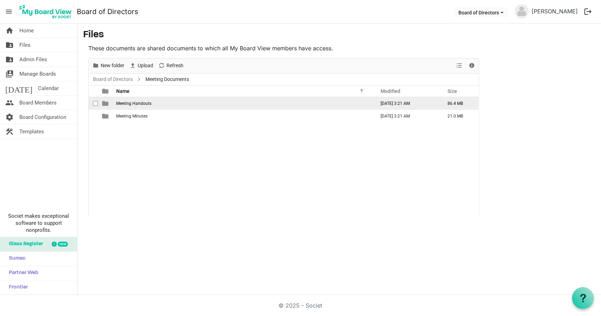
click at [145, 108] on td "Meeting Handouts" at bounding box center [243, 103] width 259 height 13
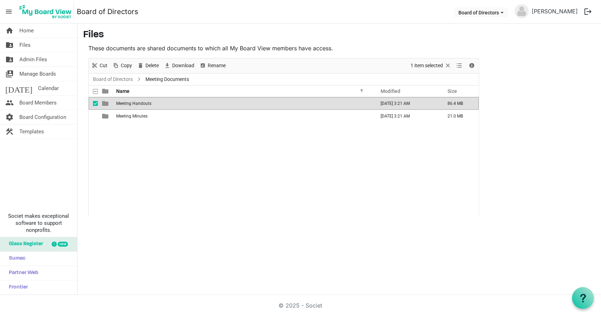
click at [145, 108] on td "Meeting Handouts" at bounding box center [243, 103] width 259 height 13
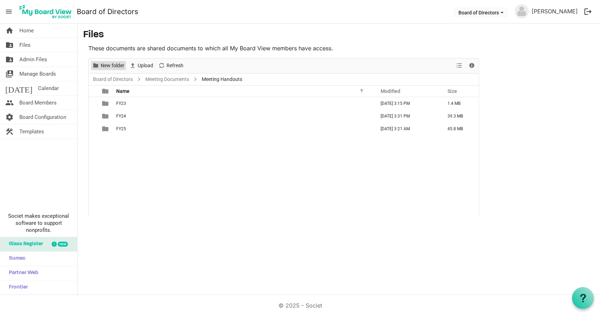
click at [116, 67] on span "New folder" at bounding box center [112, 65] width 25 height 9
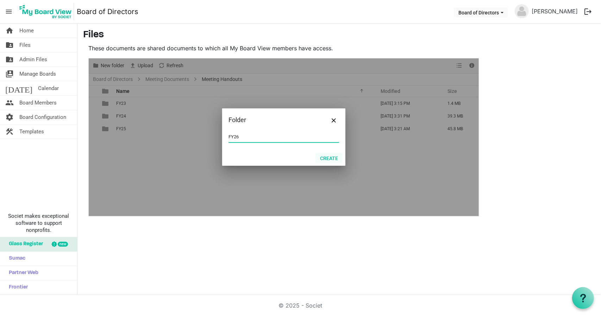
type input "FY26"
click at [328, 157] on button "Create" at bounding box center [329, 158] width 27 height 10
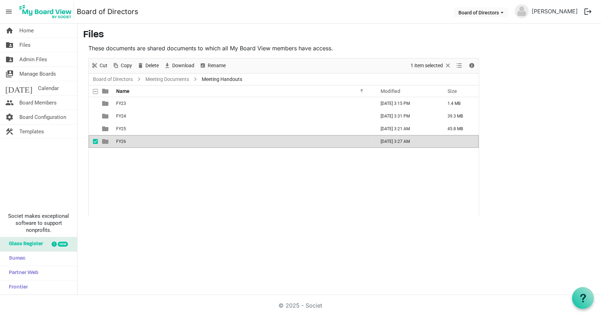
click at [96, 142] on span "checkbox" at bounding box center [95, 141] width 5 height 5
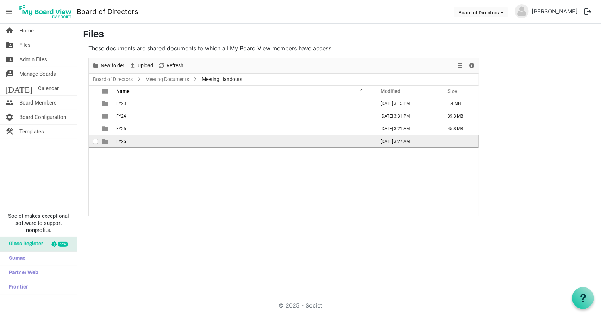
click at [108, 141] on td "is template cell column header type" at bounding box center [106, 141] width 16 height 13
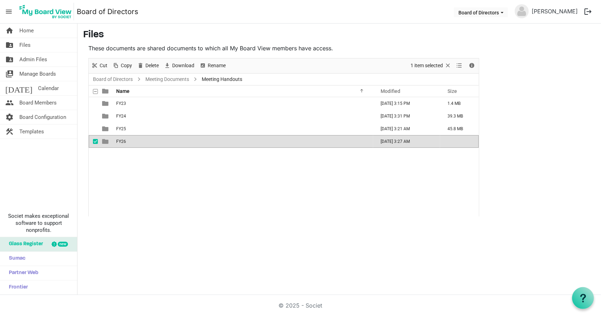
click at [108, 141] on td "is template cell column header type" at bounding box center [106, 141] width 16 height 13
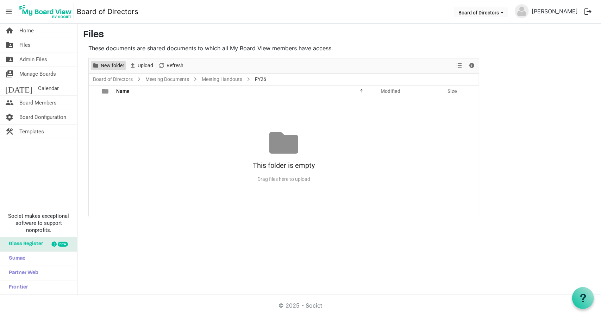
click at [115, 67] on span "New folder" at bounding box center [112, 65] width 25 height 9
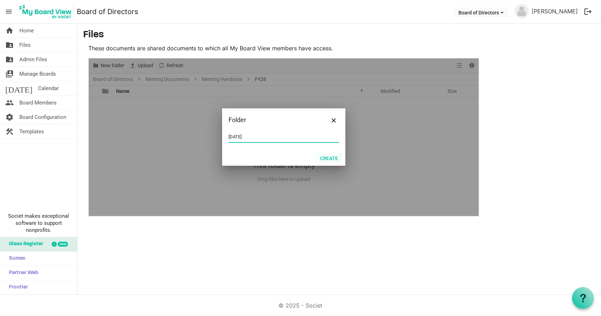
type input "8.18.2025"
click at [329, 155] on button "Create" at bounding box center [329, 158] width 27 height 10
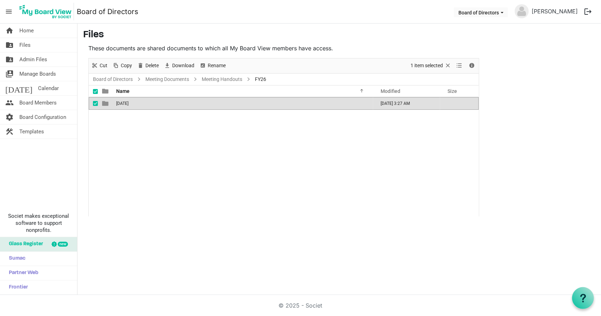
click at [142, 101] on td "8.18.2025" at bounding box center [243, 103] width 259 height 13
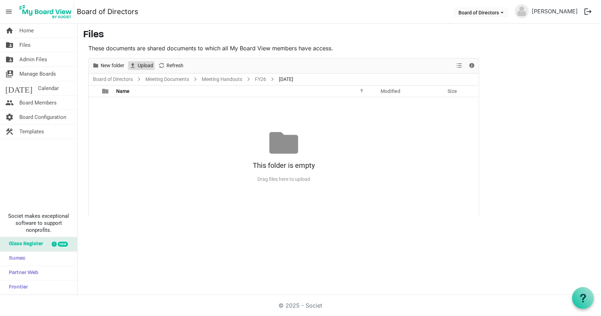
click at [146, 63] on span "Upload" at bounding box center [145, 65] width 17 height 9
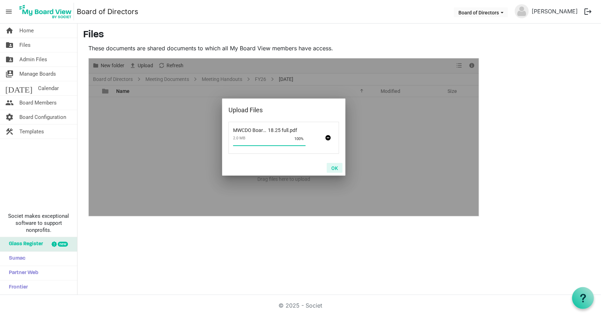
click at [333, 166] on button "OK" at bounding box center [335, 168] width 16 height 10
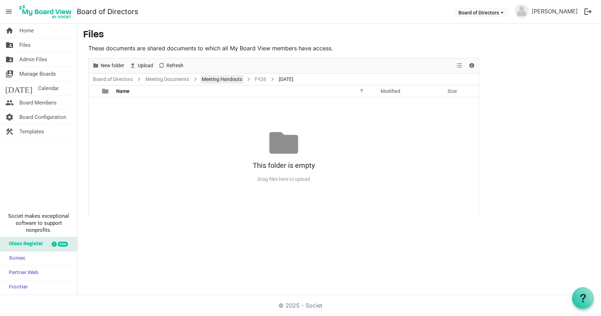
click at [235, 78] on link "Meeting Handouts" at bounding box center [221, 79] width 43 height 9
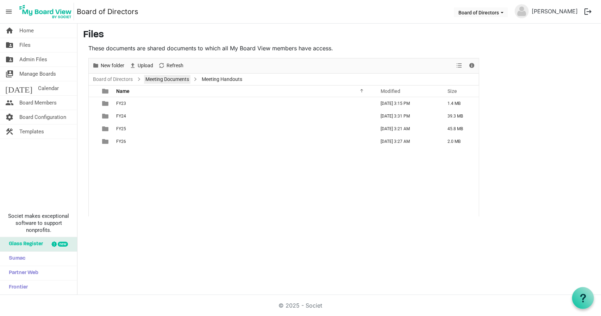
click at [171, 79] on link "Meeting Documents" at bounding box center [167, 79] width 46 height 9
click at [48, 31] on link "home Home" at bounding box center [38, 31] width 77 height 14
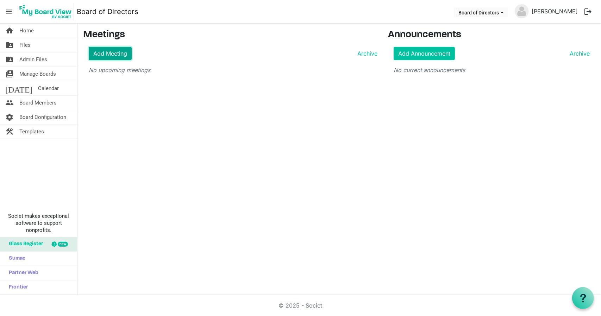
click at [107, 55] on link "Add Meeting" at bounding box center [110, 53] width 43 height 13
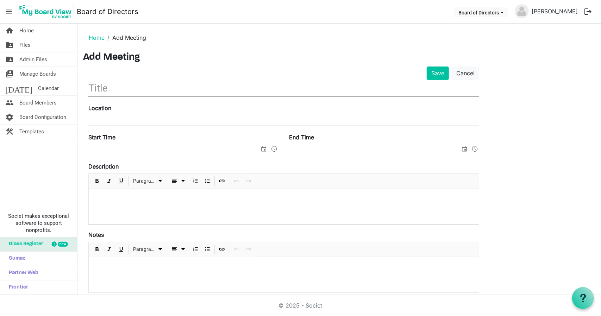
click at [138, 88] on input "text" at bounding box center [283, 88] width 391 height 17
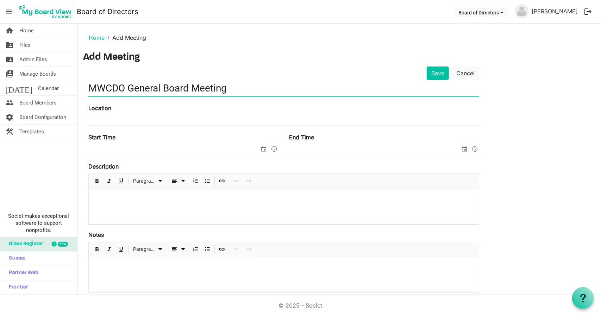
type input "MWCDO General Board Meeting"
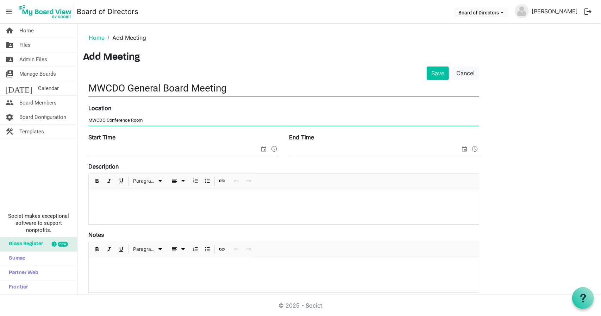
type input "MWCDO Conference Room"
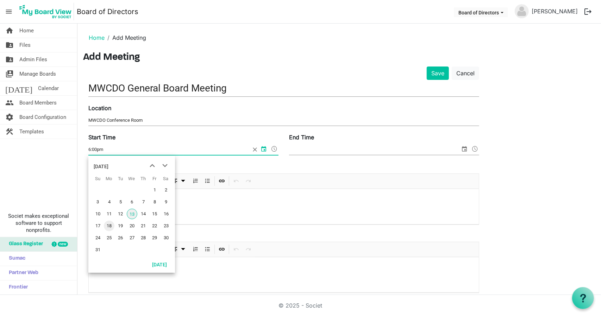
click at [111, 228] on span "18" at bounding box center [109, 226] width 11 height 11
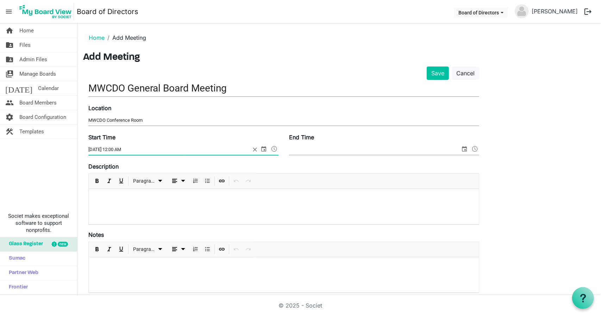
click at [276, 150] on span at bounding box center [274, 148] width 8 height 9
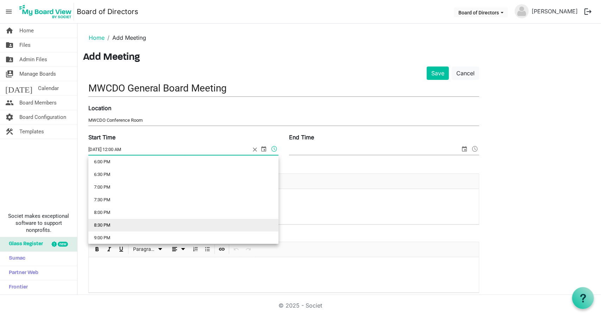
scroll to position [456, 0]
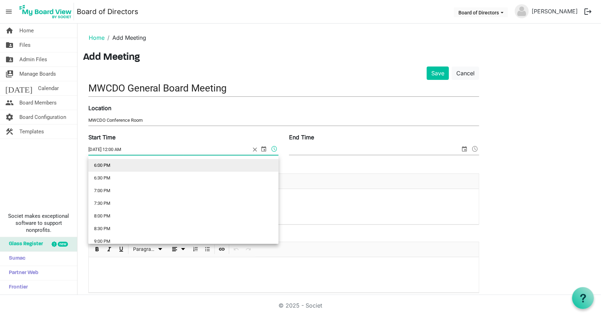
click at [180, 166] on li "6:00 PM" at bounding box center [183, 165] width 190 height 13
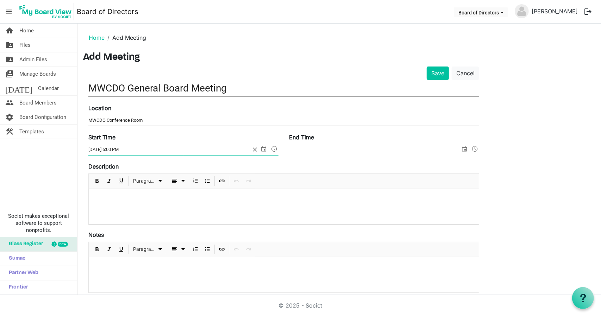
type input "8/18/2025 6:00 PM"
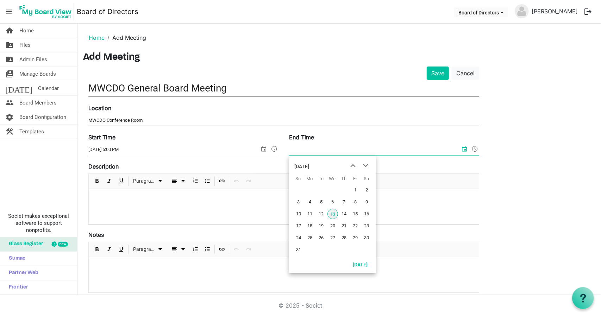
click at [342, 153] on input "End Time" at bounding box center [374, 149] width 171 height 11
click at [311, 226] on span "18" at bounding box center [310, 226] width 11 height 11
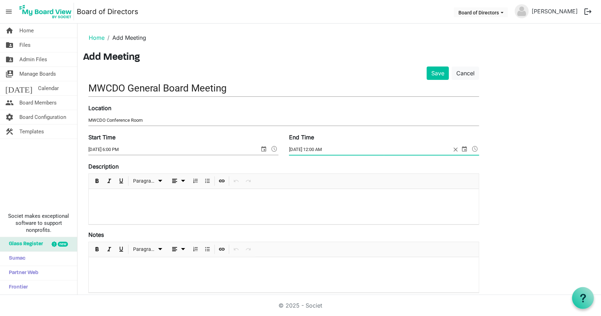
click at [476, 150] on span at bounding box center [475, 148] width 8 height 9
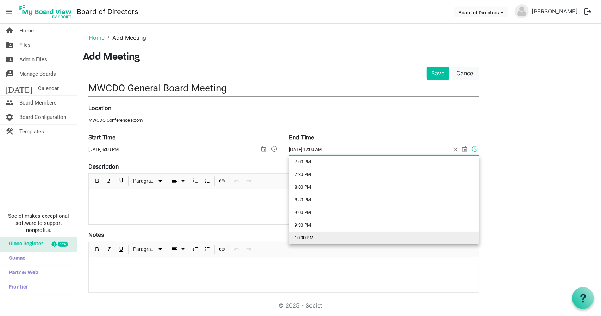
scroll to position [483, 0]
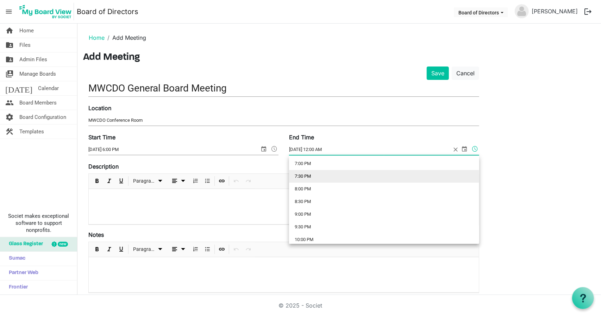
click at [392, 175] on li "7:30 PM" at bounding box center [384, 176] width 190 height 13
type input "8/18/2025 7:30 PM"
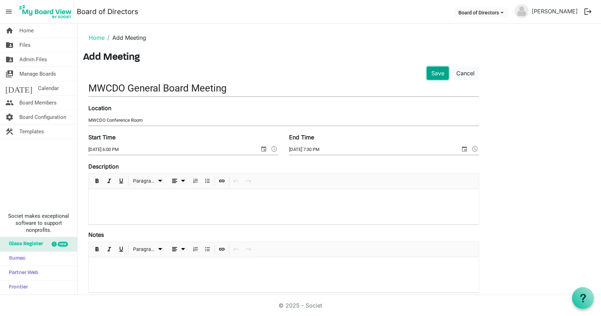
click at [440, 71] on button "Save" at bounding box center [438, 73] width 22 height 13
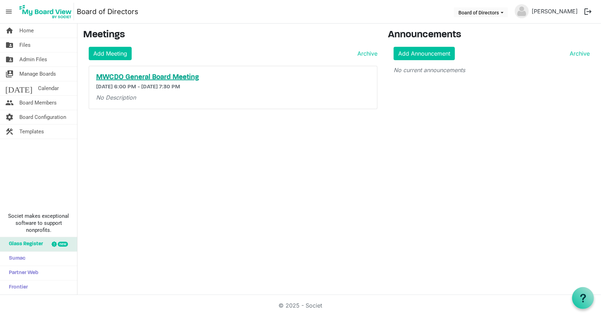
click at [118, 79] on h5 "MWCDO General Board Meeting" at bounding box center [233, 77] width 274 height 8
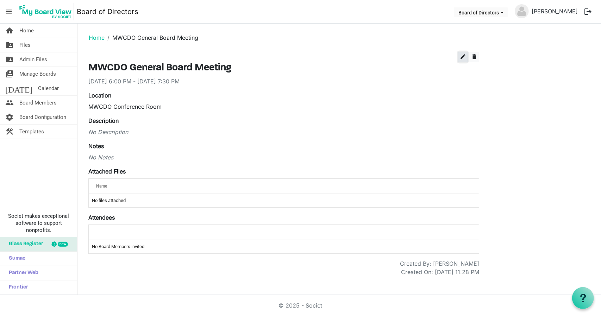
click at [462, 57] on span "edit" at bounding box center [463, 57] width 6 height 6
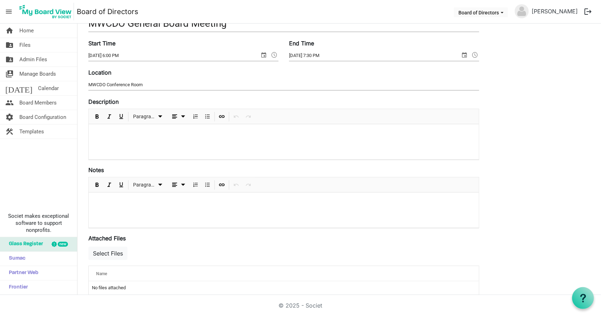
scroll to position [134, 0]
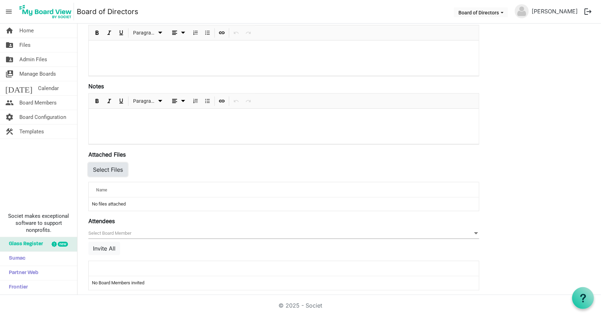
click at [117, 167] on button "Select Files" at bounding box center [107, 169] width 39 height 13
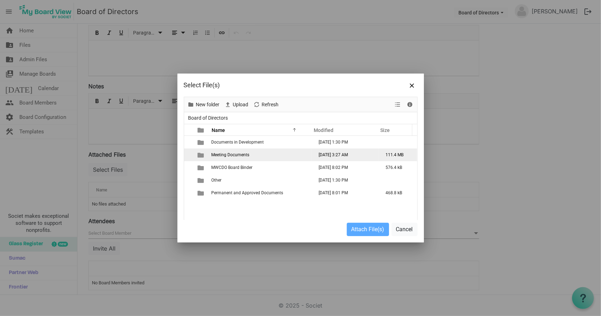
click at [235, 157] on span "Meeting Documents" at bounding box center [231, 155] width 38 height 5
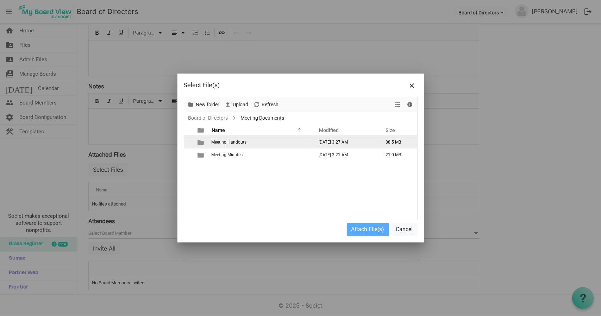
click at [240, 143] on span "Meeting Handouts" at bounding box center [229, 142] width 35 height 5
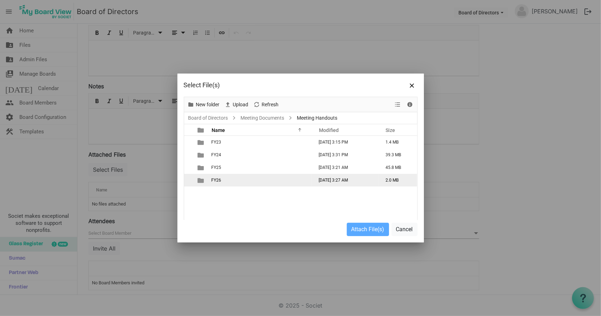
click at [233, 184] on td "FY26" at bounding box center [261, 180] width 102 height 13
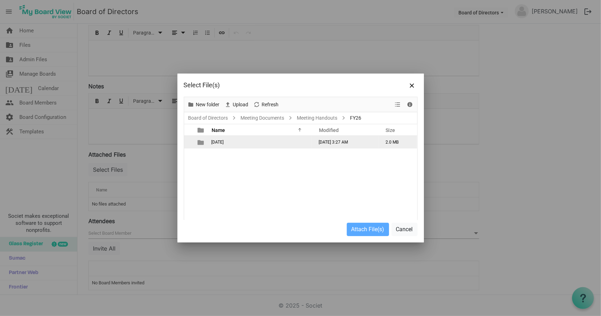
click at [241, 140] on td "[DATE]" at bounding box center [261, 142] width 102 height 13
click at [241, 140] on span "MWCDO Board Agenda [DATE] full.pdf" at bounding box center [248, 142] width 72 height 5
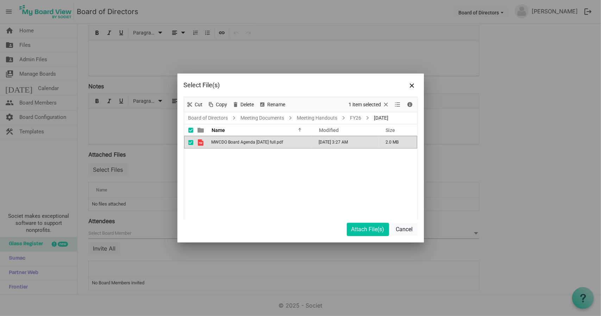
click at [241, 140] on span "MWCDO Board Agenda [DATE] full.pdf" at bounding box center [248, 142] width 72 height 5
click at [373, 230] on button "Attach File(s)" at bounding box center [368, 229] width 42 height 13
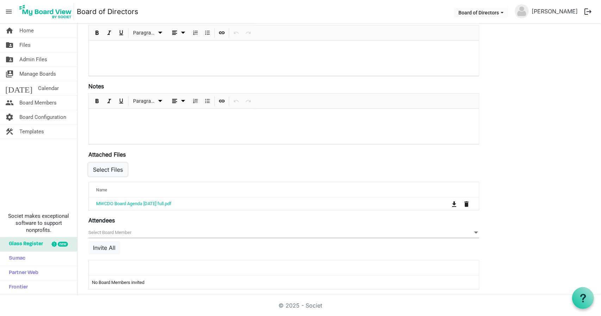
scroll to position [0, 0]
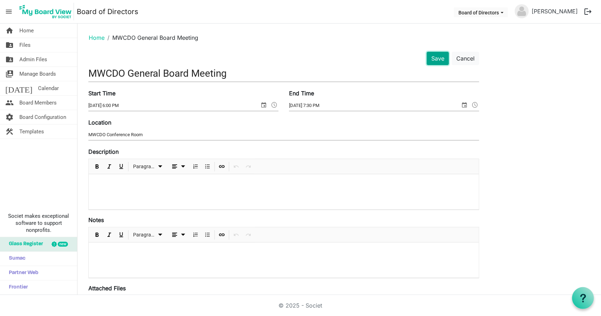
click at [433, 63] on button "Save" at bounding box center [438, 58] width 22 height 13
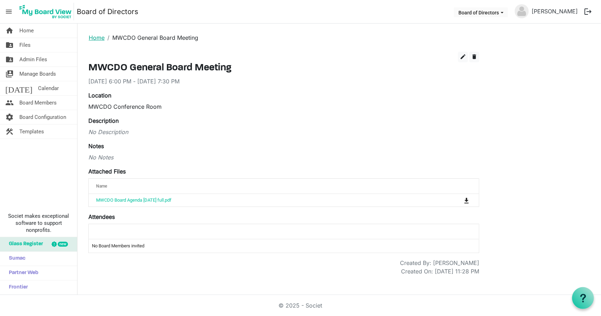
click at [92, 34] on link "Home" at bounding box center [97, 37] width 16 height 7
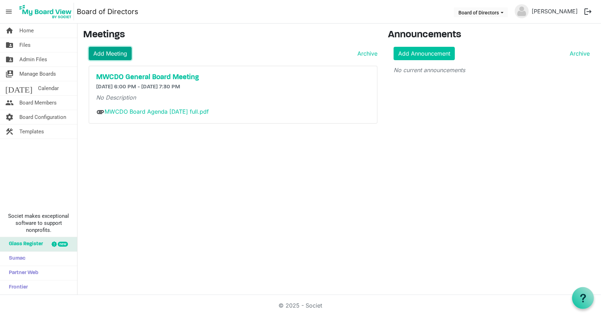
click at [113, 56] on link "Add Meeting" at bounding box center [110, 53] width 43 height 13
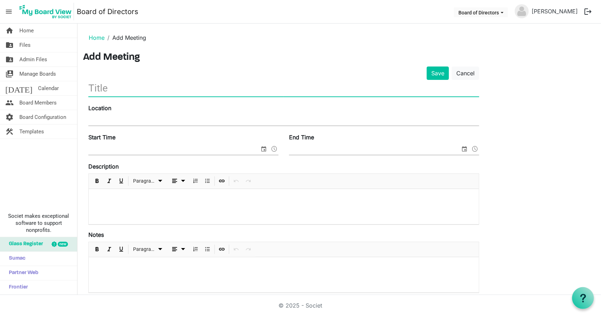
click at [114, 86] on input "text" at bounding box center [283, 88] width 391 height 17
type input "MWCDO General Board Meeting"
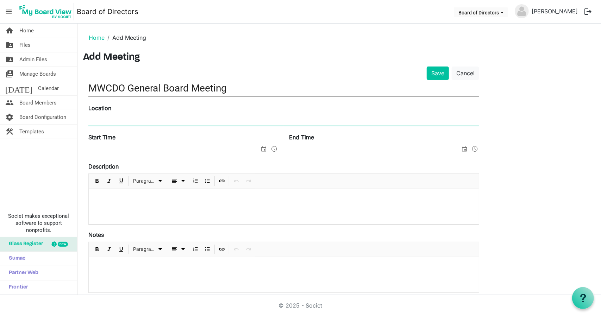
click at [104, 122] on input "Location" at bounding box center [283, 120] width 391 height 11
type input "MWCDO Conference Room"
click at [131, 155] on div "Start Time" at bounding box center [183, 145] width 201 height 24
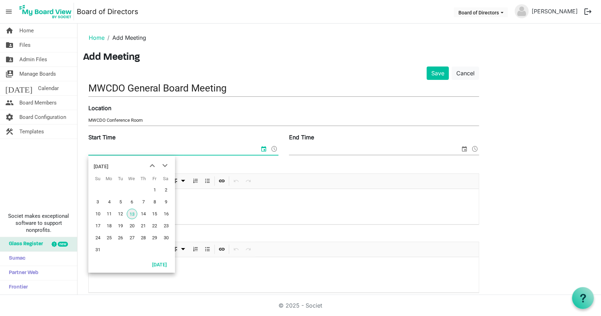
click at [136, 152] on input "Start Time" at bounding box center [173, 149] width 171 height 11
click at [164, 165] on span "next month" at bounding box center [165, 166] width 12 height 13
click at [108, 225] on span "20" at bounding box center [109, 226] width 11 height 11
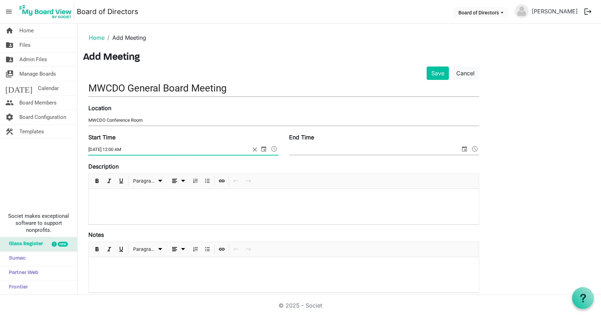
click at [274, 147] on span at bounding box center [274, 148] width 8 height 9
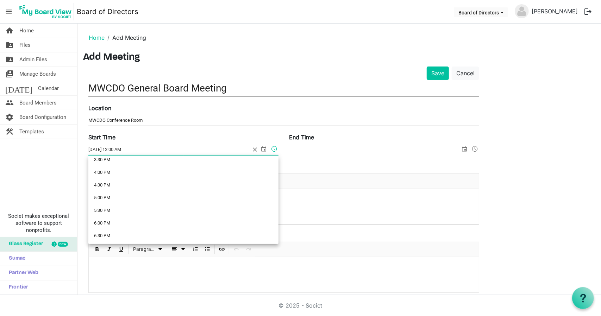
scroll to position [414, 0]
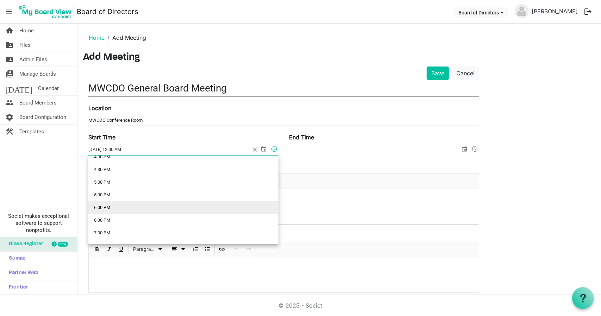
click at [123, 203] on li "6:00 PM" at bounding box center [183, 207] width 190 height 13
type input "10/20/2025 6:00 PM"
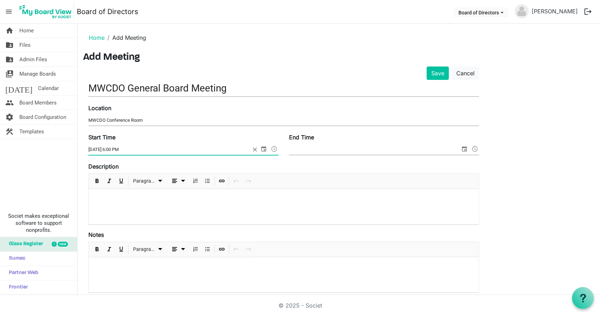
click at [466, 150] on span "select" at bounding box center [464, 148] width 8 height 9
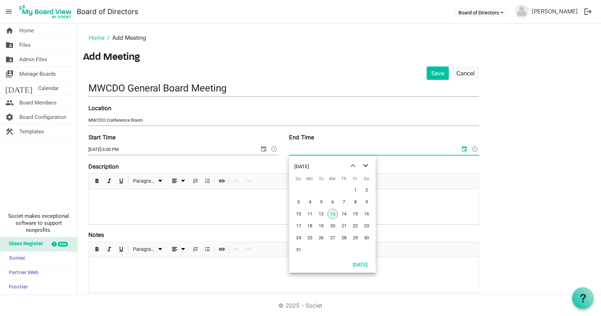
click at [371, 168] on span "next month" at bounding box center [366, 166] width 12 height 13
click at [312, 226] on span "20" at bounding box center [310, 226] width 11 height 11
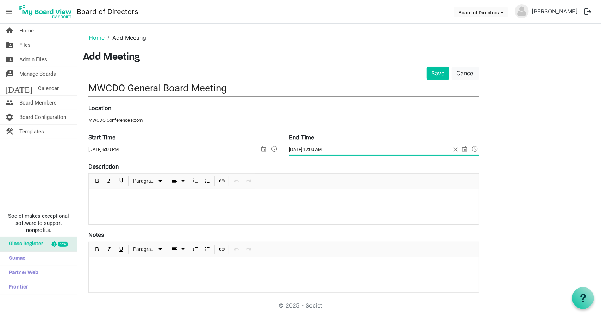
click at [477, 149] on span at bounding box center [475, 148] width 8 height 9
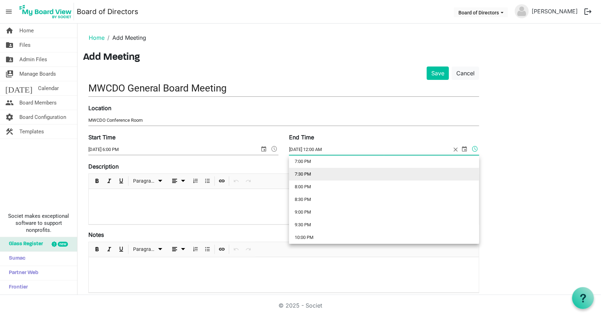
click at [370, 178] on li "7:30 PM" at bounding box center [384, 174] width 190 height 13
type input "10/20/2025 7:30 PM"
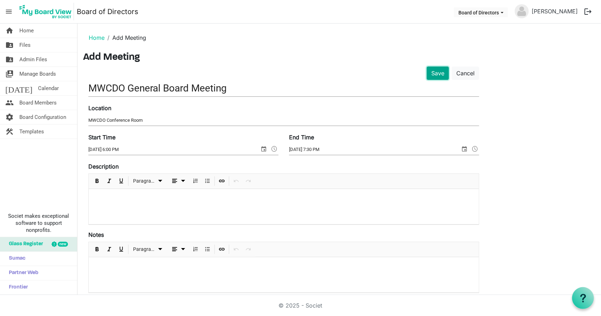
click at [432, 70] on button "Save" at bounding box center [438, 73] width 22 height 13
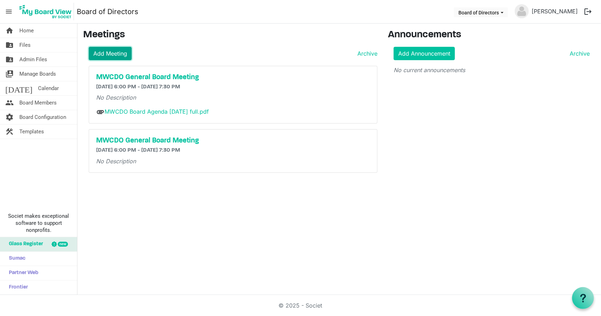
click at [120, 55] on link "Add Meeting" at bounding box center [110, 53] width 43 height 13
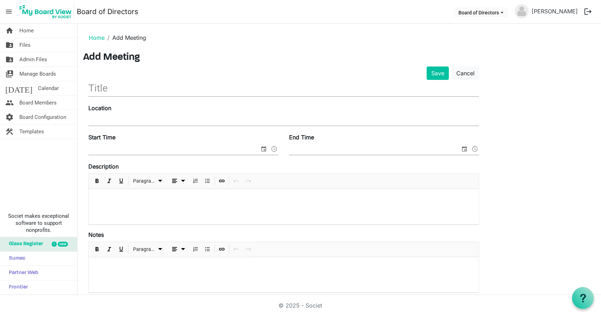
click at [114, 92] on input "text" at bounding box center [283, 88] width 391 height 17
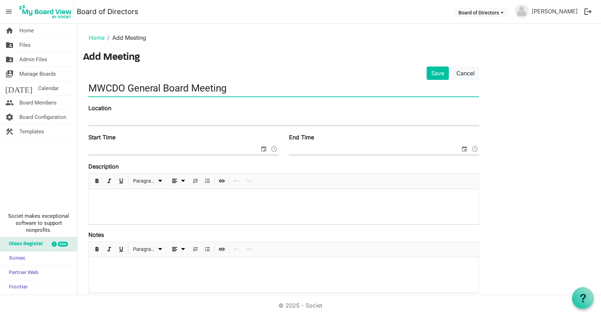
type input "MWCDO General Board Meeting"
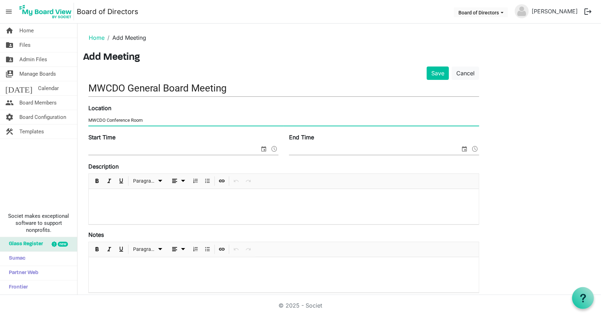
type input "MWCDO Conference Room"
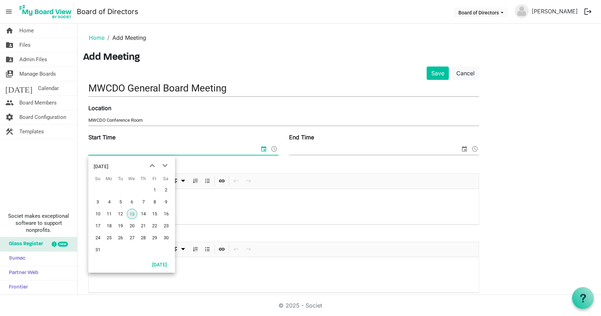
click at [117, 151] on input "Start Time" at bounding box center [173, 149] width 171 height 11
click at [163, 165] on span "next month" at bounding box center [165, 166] width 12 height 13
click at [161, 165] on span "next month" at bounding box center [165, 166] width 12 height 13
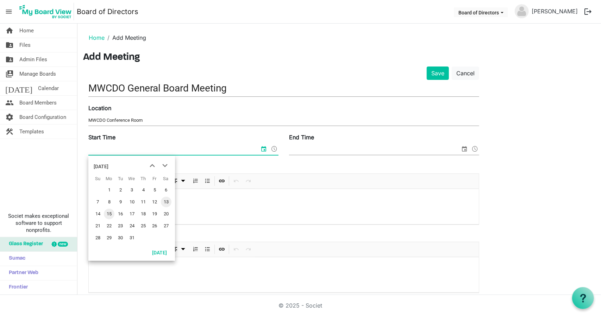
click at [107, 216] on span "15" at bounding box center [109, 214] width 11 height 11
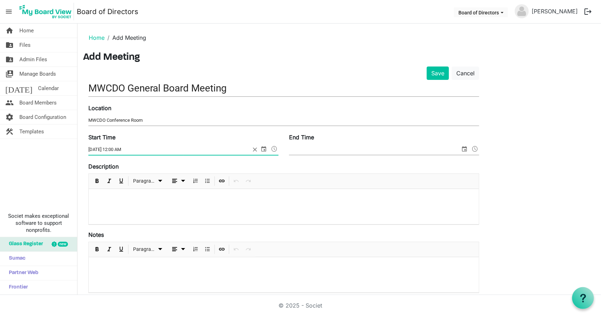
click at [277, 150] on span at bounding box center [274, 148] width 8 height 9
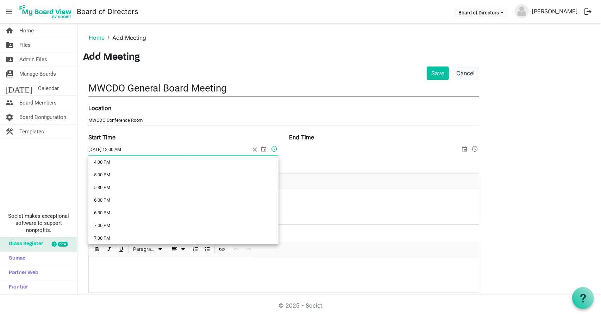
scroll to position [421, 0]
click at [206, 200] on li "6:00 PM" at bounding box center [183, 200] width 190 height 13
type input "[DATE] 6:00 PM"
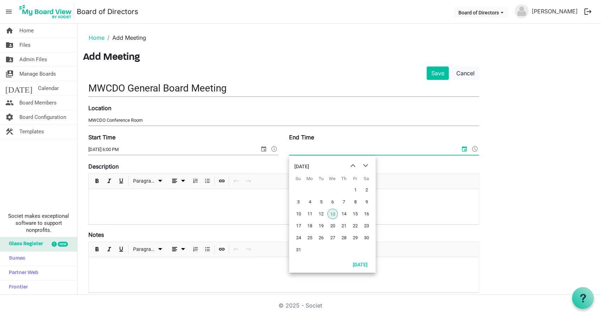
click at [442, 152] on input "End Time" at bounding box center [374, 149] width 171 height 11
click at [367, 166] on span "next month" at bounding box center [366, 166] width 12 height 13
click at [367, 167] on span "next month" at bounding box center [366, 166] width 12 height 13
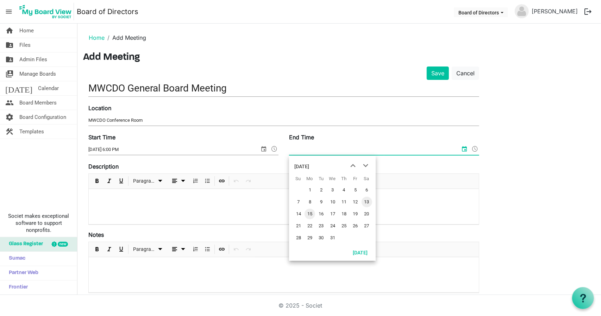
click at [311, 216] on span "15" at bounding box center [310, 214] width 11 height 11
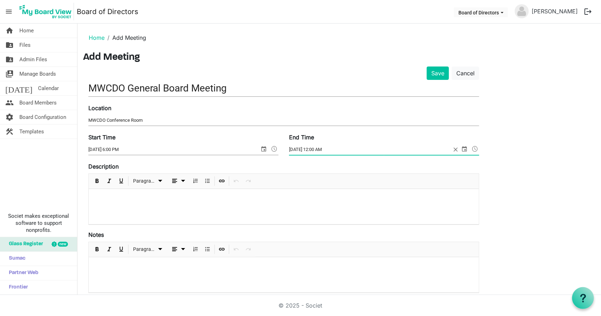
click at [474, 148] on span at bounding box center [475, 148] width 8 height 9
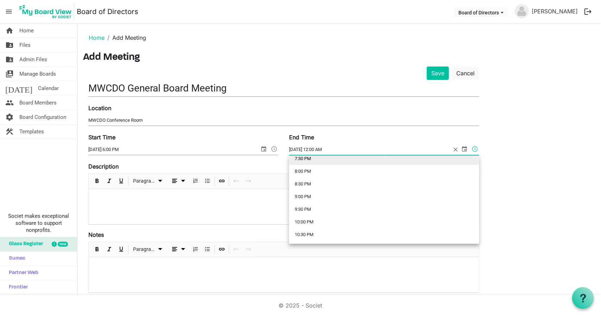
click at [356, 160] on li "7:30 PM" at bounding box center [384, 159] width 190 height 13
type input "[DATE] 7:30 PM"
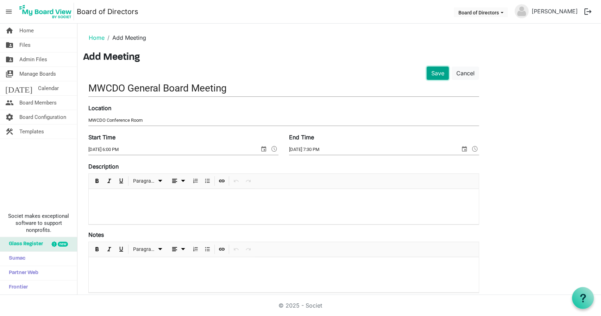
click at [438, 67] on button "Save" at bounding box center [438, 73] width 22 height 13
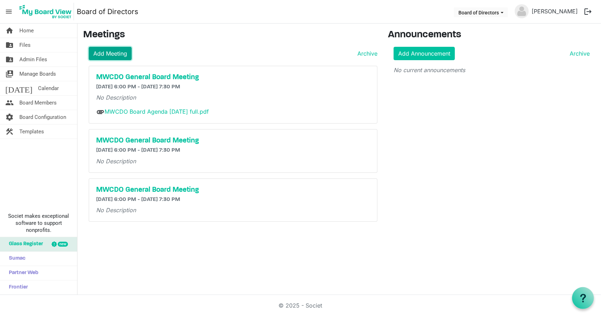
click at [121, 55] on link "Add Meeting" at bounding box center [110, 53] width 43 height 13
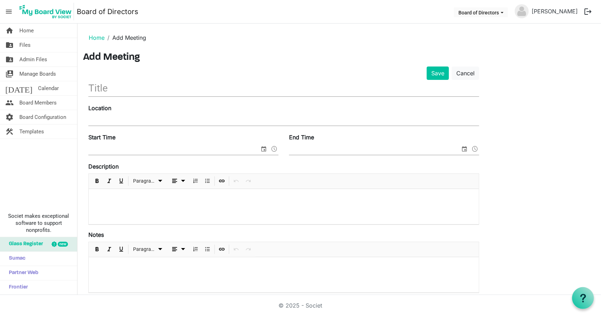
click at [152, 95] on input "text" at bounding box center [283, 88] width 391 height 17
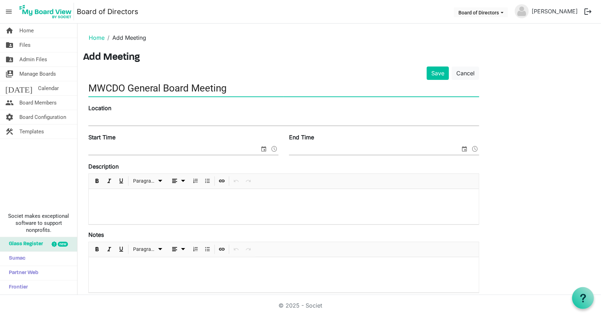
type input "MWCDO General Board Meeting"
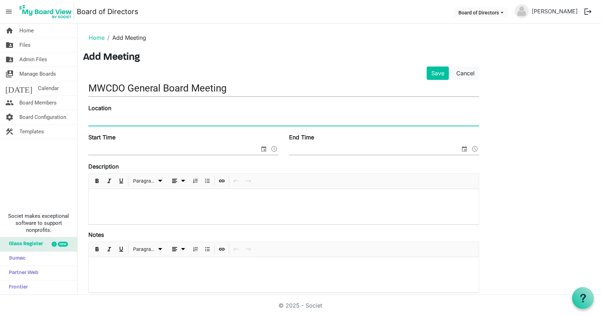
click at [163, 119] on input "Location" at bounding box center [283, 120] width 391 height 11
type input "MWCDO Conference Room"
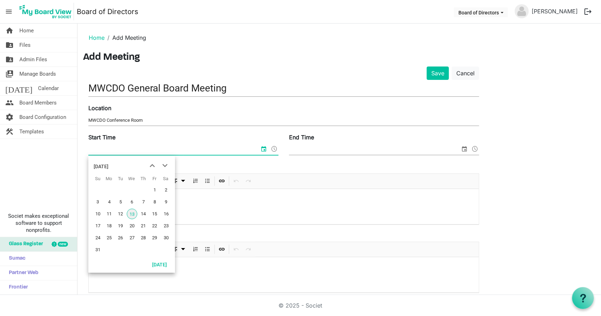
click at [167, 149] on input "Start Time" at bounding box center [173, 149] width 171 height 11
click at [168, 165] on span "next month" at bounding box center [165, 166] width 12 height 13
click at [166, 165] on span "next month" at bounding box center [165, 166] width 12 height 13
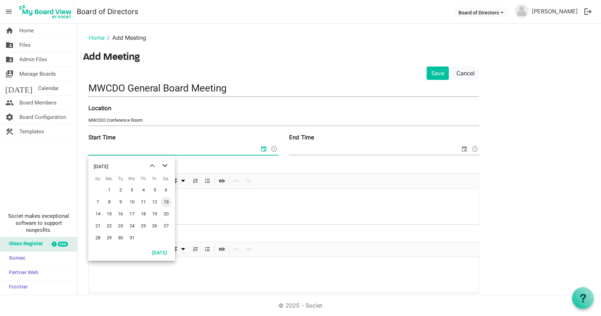
click at [166, 165] on span "next month" at bounding box center [165, 166] width 12 height 13
click at [108, 213] on span "16" at bounding box center [109, 214] width 11 height 11
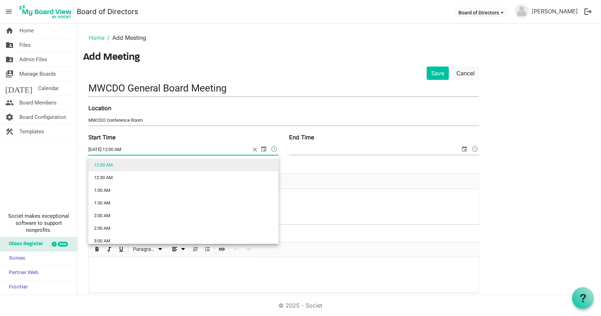
click at [273, 149] on span at bounding box center [274, 148] width 8 height 9
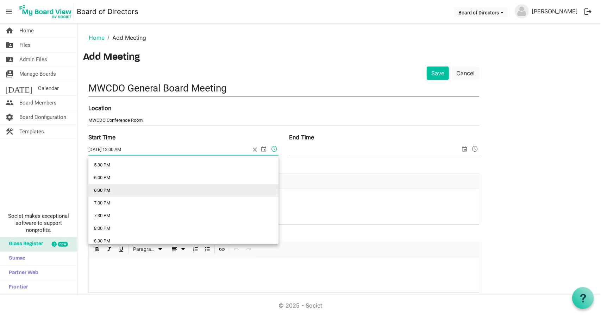
scroll to position [445, 0]
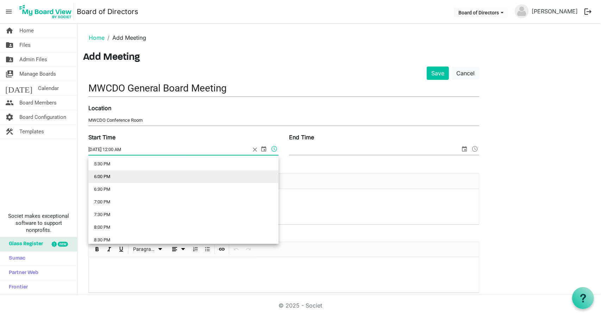
click at [229, 179] on li "6:00 PM" at bounding box center [183, 176] width 190 height 13
type input "2/16/2026 6:00 PM"
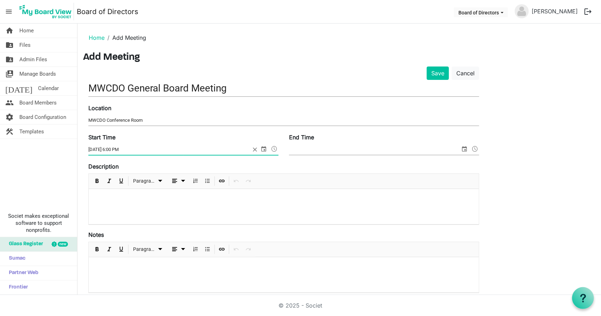
click at [354, 150] on input "End Time" at bounding box center [374, 149] width 171 height 11
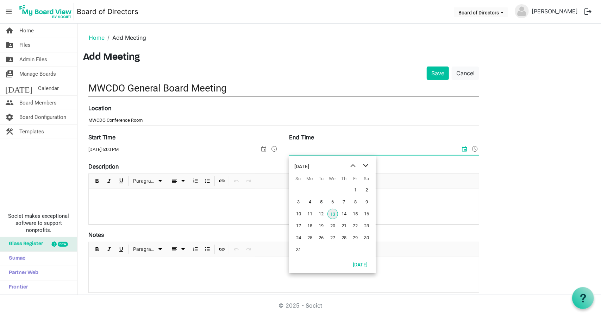
click at [365, 165] on span "next month" at bounding box center [366, 166] width 12 height 13
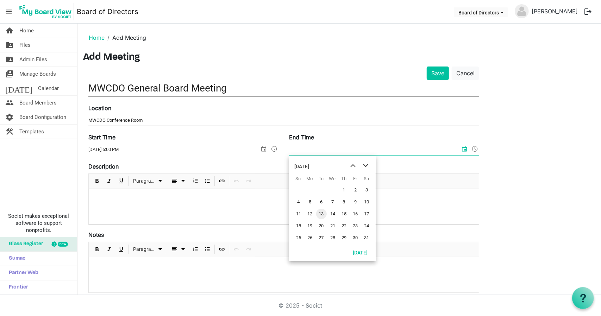
click at [365, 165] on span "next month" at bounding box center [366, 166] width 12 height 13
click at [311, 212] on span "16" at bounding box center [310, 214] width 11 height 11
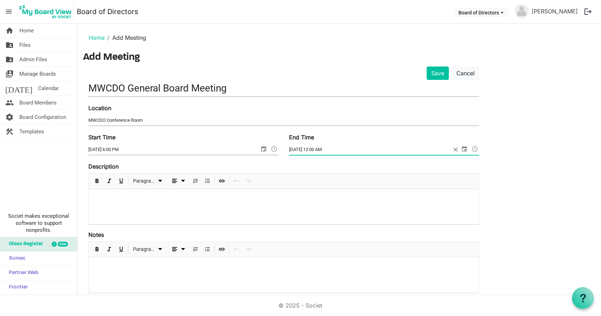
click at [474, 148] on span at bounding box center [475, 148] width 8 height 9
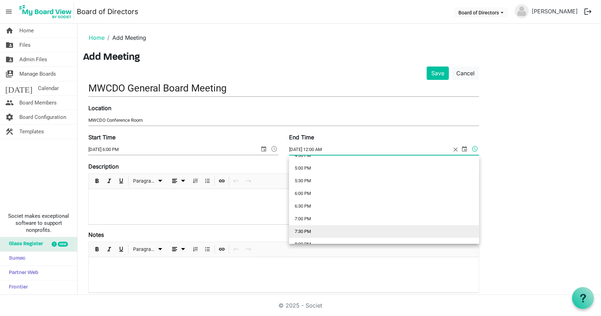
click at [368, 227] on li "7:30 PM" at bounding box center [384, 231] width 190 height 13
type input "2/16/2026 7:30 PM"
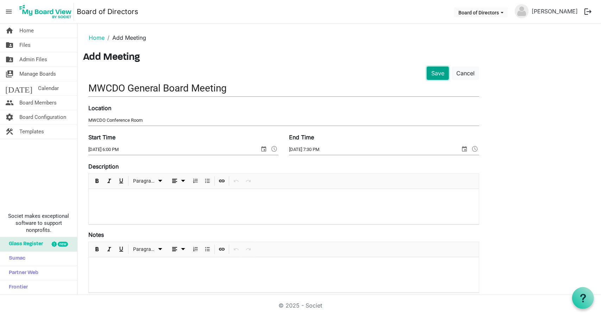
click at [435, 77] on button "Save" at bounding box center [438, 73] width 22 height 13
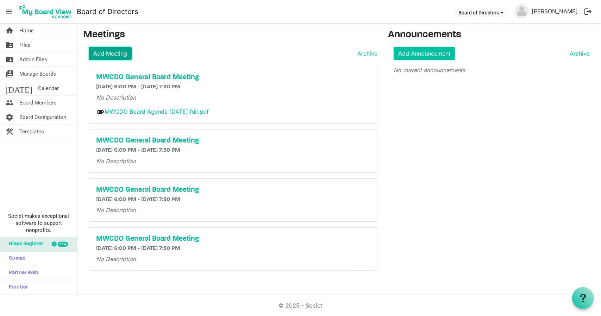
click at [110, 51] on link "Add Meeting" at bounding box center [110, 53] width 43 height 13
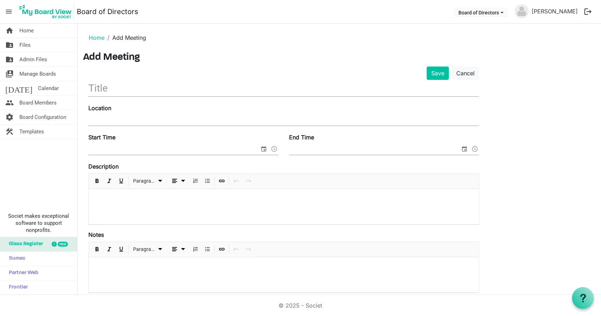
click at [145, 91] on input "text" at bounding box center [283, 88] width 391 height 17
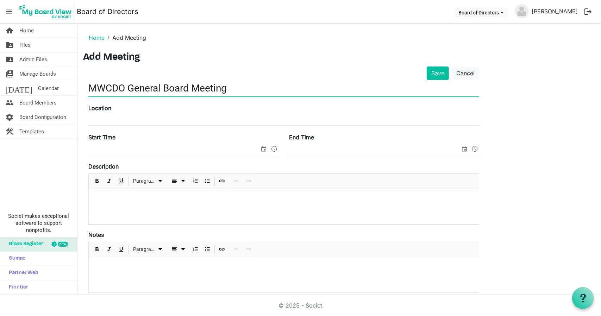
type input "MWCDO General Board Meeting"
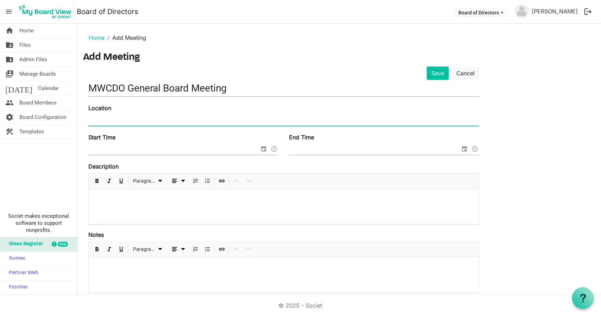
click at [145, 118] on input "Location" at bounding box center [283, 120] width 391 height 11
type input "MWCDO Conference Room"
click at [154, 148] on input "Start Time" at bounding box center [173, 149] width 171 height 11
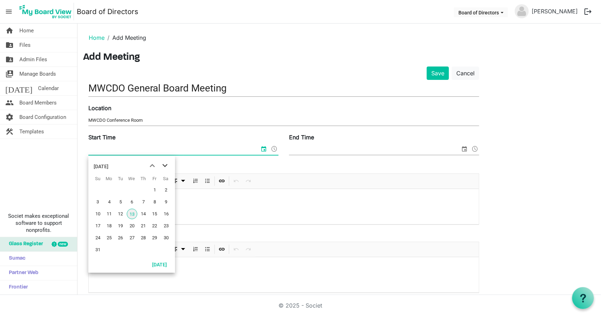
click at [166, 169] on span "next month" at bounding box center [165, 166] width 12 height 13
click at [166, 168] on span "next month" at bounding box center [165, 166] width 12 height 13
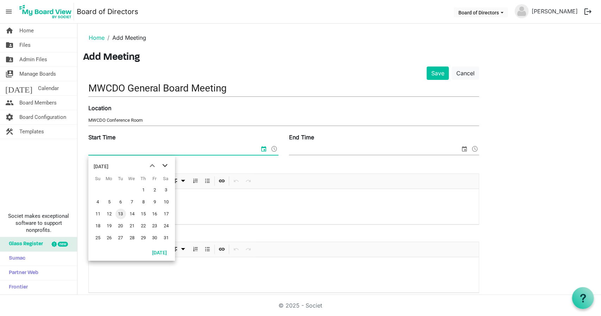
click at [166, 168] on span "next month" at bounding box center [165, 166] width 12 height 13
click at [109, 224] on span "20" at bounding box center [109, 226] width 11 height 11
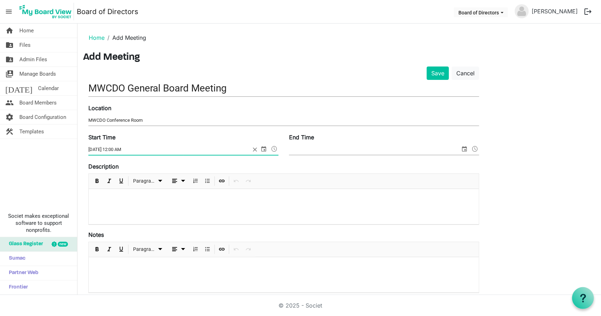
click at [275, 148] on span at bounding box center [274, 148] width 8 height 9
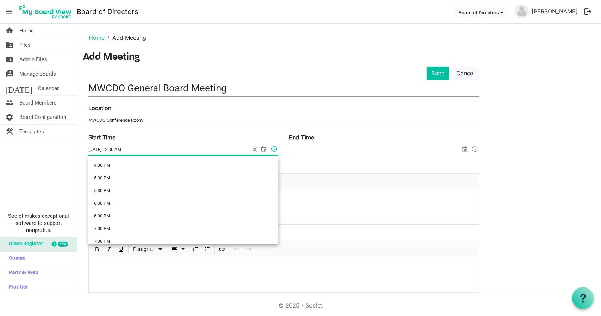
scroll to position [422, 0]
click at [195, 196] on li "6:00 PM" at bounding box center [183, 200] width 190 height 13
type input "4/20/2026 6:00 PM"
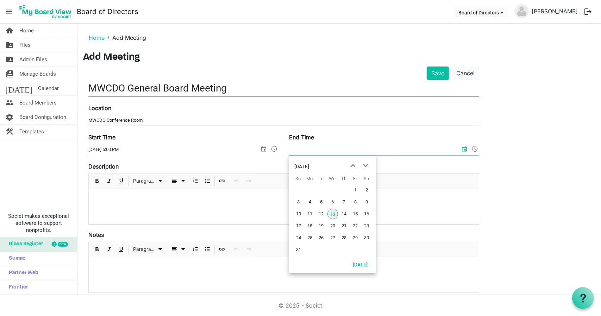
click at [370, 148] on input "End Time" at bounding box center [374, 149] width 171 height 11
click at [364, 166] on span "next month" at bounding box center [366, 166] width 12 height 13
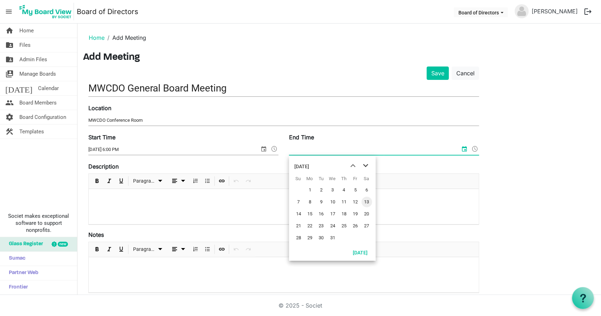
click at [364, 166] on span "next month" at bounding box center [366, 166] width 12 height 13
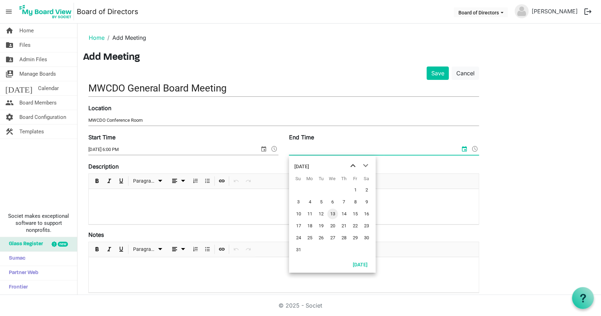
click at [352, 167] on span "previous month" at bounding box center [353, 166] width 12 height 13
click at [311, 227] on span "20" at bounding box center [310, 226] width 11 height 11
click at [477, 148] on span at bounding box center [475, 148] width 8 height 9
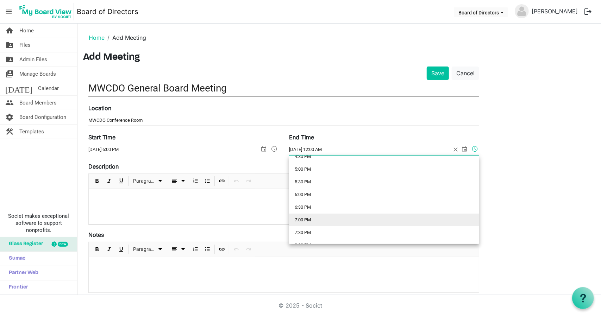
scroll to position [427, 0]
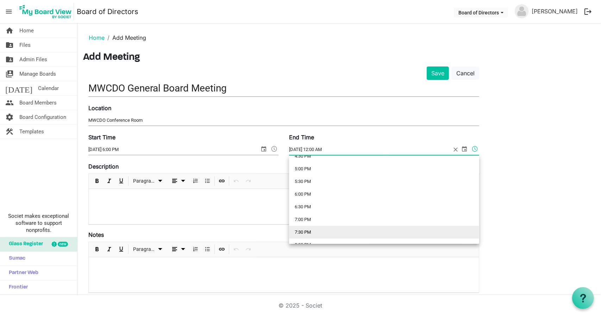
click at [399, 228] on li "7:30 PM" at bounding box center [384, 232] width 190 height 13
type input "4/20/2026 7:30 PM"
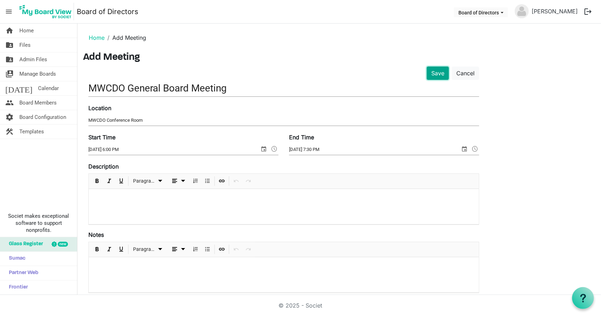
click at [438, 74] on button "Save" at bounding box center [438, 73] width 22 height 13
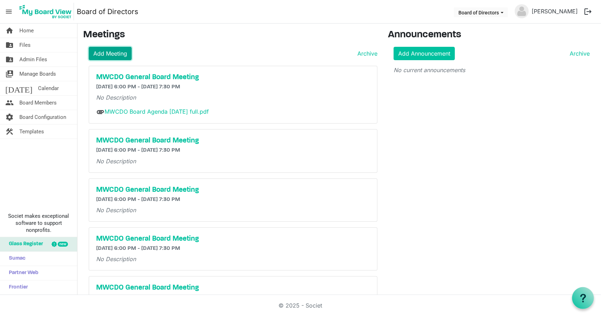
click at [126, 50] on link "Add Meeting" at bounding box center [110, 53] width 43 height 13
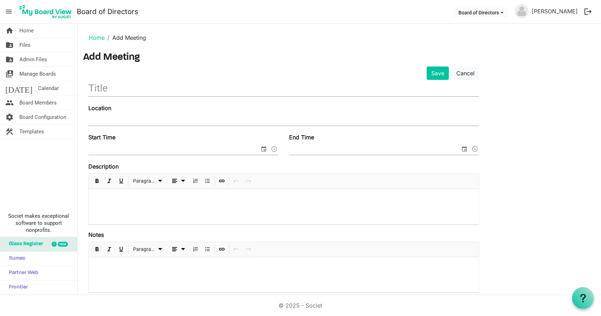
click at [135, 86] on input "text" at bounding box center [283, 88] width 391 height 17
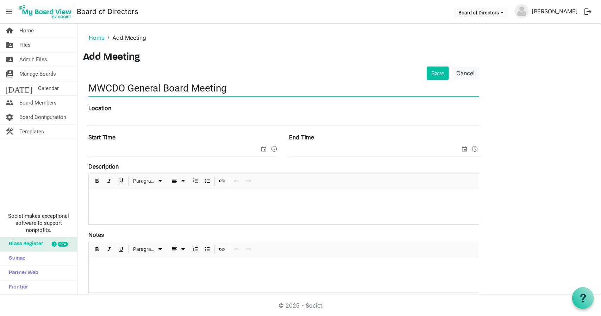
type input "MWCDO General Board Meeting"
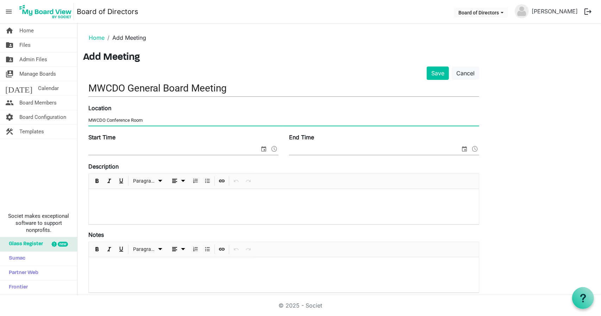
type input "MWCDO Conference Room"
click at [153, 149] on input "Start Time" at bounding box center [173, 149] width 171 height 11
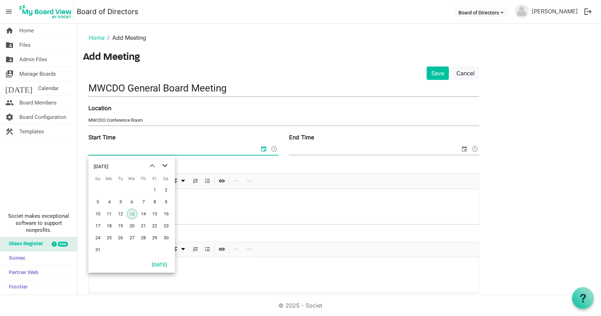
click at [164, 167] on span "next month" at bounding box center [165, 166] width 12 height 13
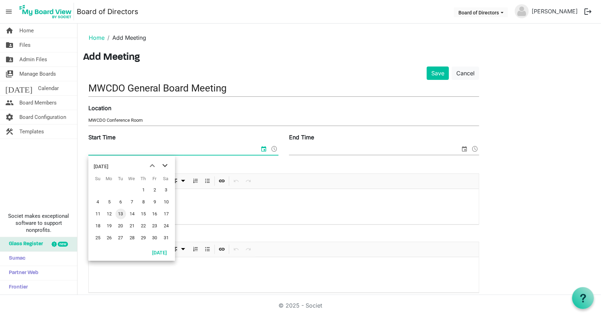
click at [164, 167] on span "next month" at bounding box center [165, 166] width 12 height 13
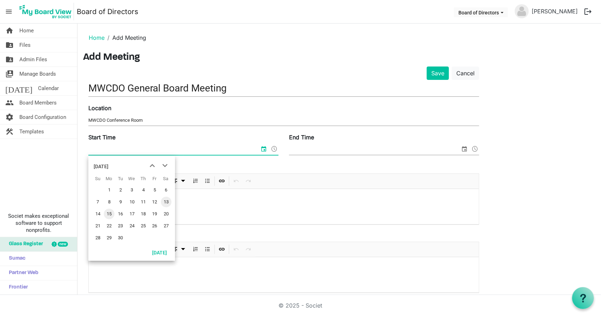
click at [109, 215] on span "15" at bounding box center [109, 214] width 11 height 11
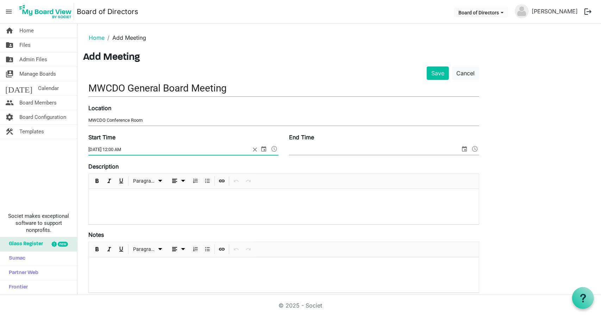
click at [273, 147] on span at bounding box center [274, 148] width 8 height 9
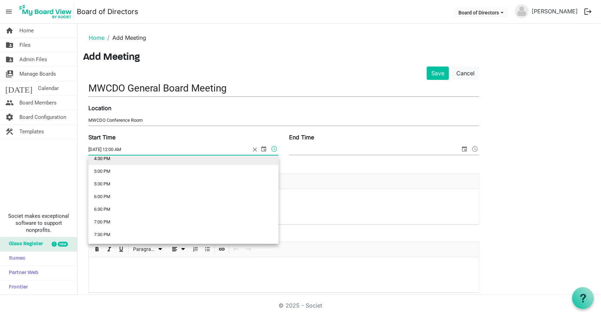
scroll to position [425, 0]
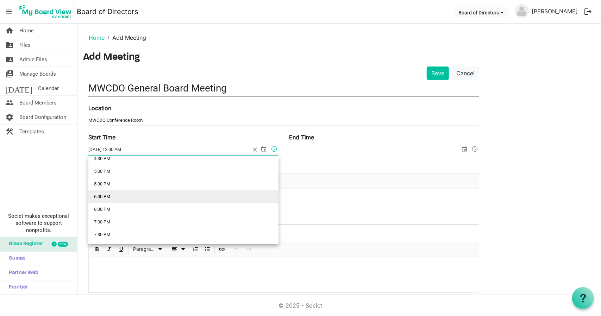
click at [207, 200] on li "6:00 PM" at bounding box center [183, 197] width 190 height 13
type input "6/15/2026 6:00 PM"
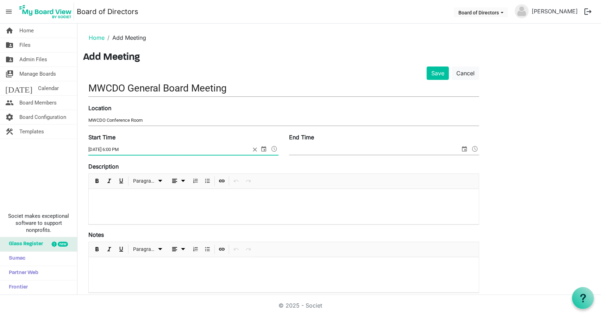
click at [451, 150] on input "End Time" at bounding box center [374, 149] width 171 height 11
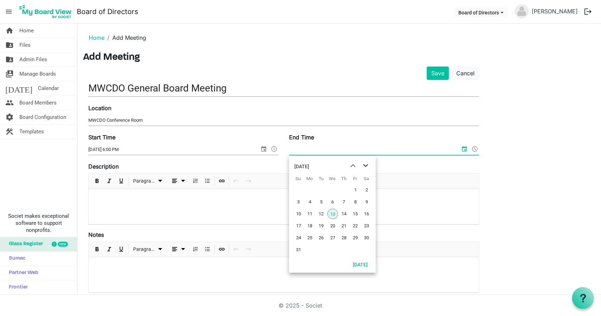
click at [371, 165] on span "next month" at bounding box center [366, 166] width 12 height 13
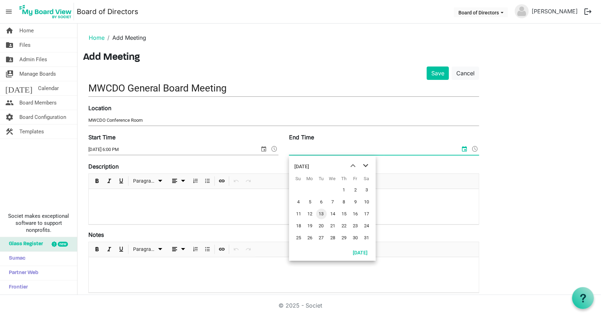
drag, startPoint x: 371, startPoint y: 165, endPoint x: 365, endPoint y: 166, distance: 5.7
click at [365, 166] on span "next month" at bounding box center [366, 166] width 12 height 13
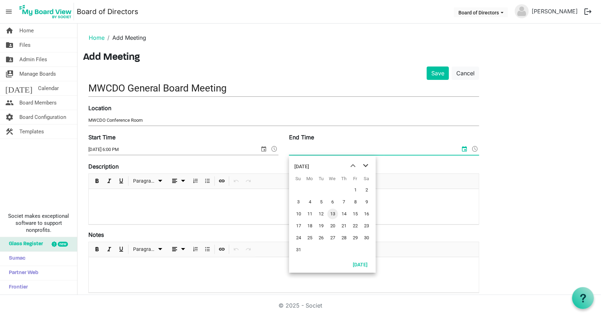
click at [365, 166] on span "next month" at bounding box center [366, 166] width 12 height 13
click at [313, 218] on span "15" at bounding box center [310, 214] width 11 height 11
click at [476, 150] on span at bounding box center [475, 148] width 8 height 9
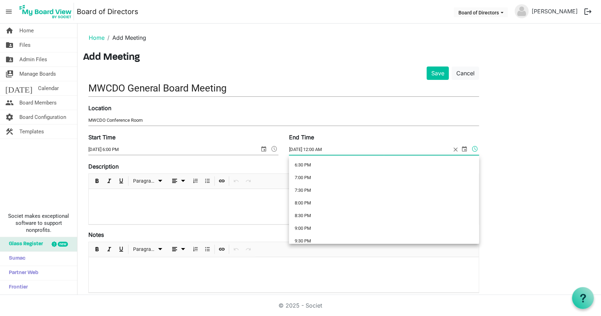
scroll to position [469, 0]
click at [385, 192] on li "7:30 PM" at bounding box center [384, 191] width 190 height 13
type input "6/15/2026 7:30 PM"
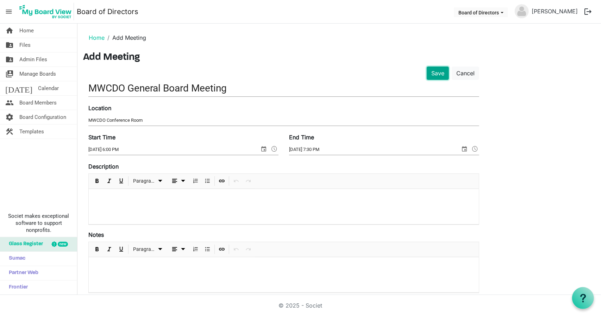
click at [440, 76] on button "Save" at bounding box center [438, 73] width 22 height 13
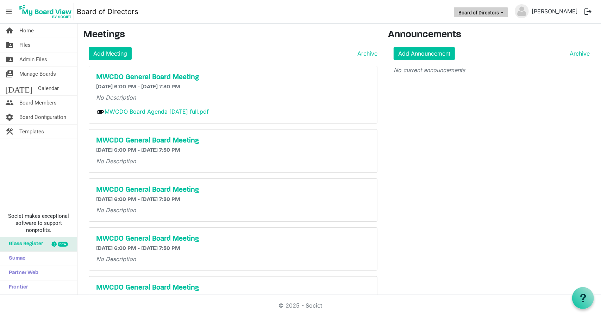
click at [505, 12] on span "Board of Directors dropdownbutton" at bounding box center [502, 12] width 6 height 3
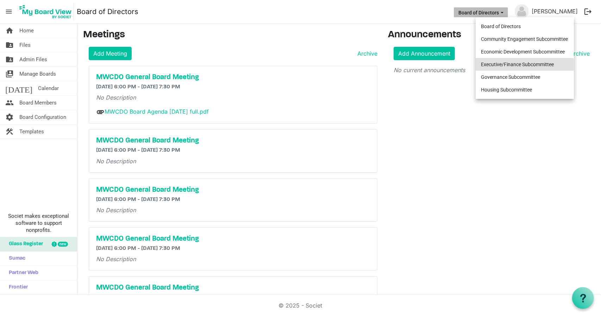
click at [507, 63] on li "Executive/Finance Subcommittee" at bounding box center [525, 64] width 98 height 13
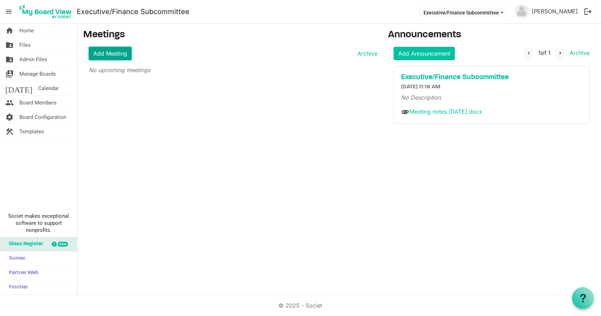
click at [121, 51] on link "Add Meeting" at bounding box center [110, 53] width 43 height 13
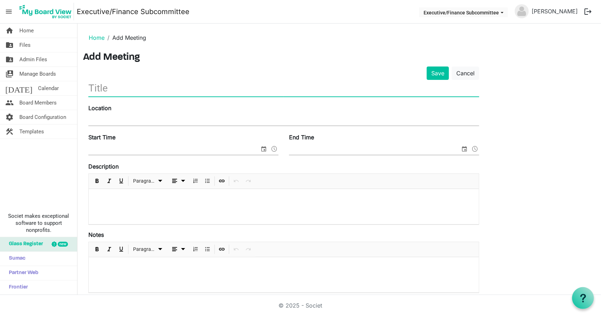
click at [135, 94] on input "text" at bounding box center [283, 88] width 391 height 17
type input "Executive Finance Subcommittee"
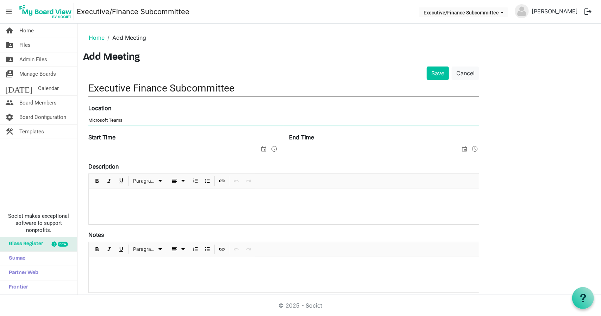
type input "Microsoft Teams"
click at [147, 151] on input "Start Time" at bounding box center [173, 149] width 171 height 11
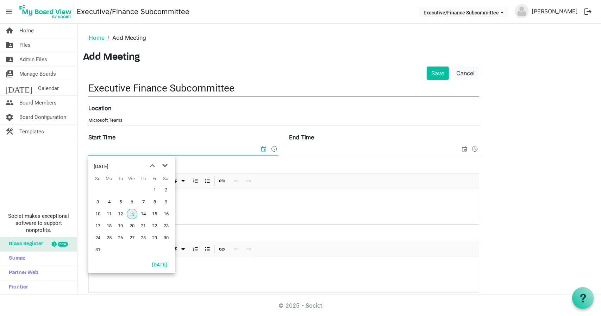
click at [165, 165] on span "next month" at bounding box center [165, 166] width 12 height 13
click at [110, 217] on span "15" at bounding box center [109, 214] width 11 height 11
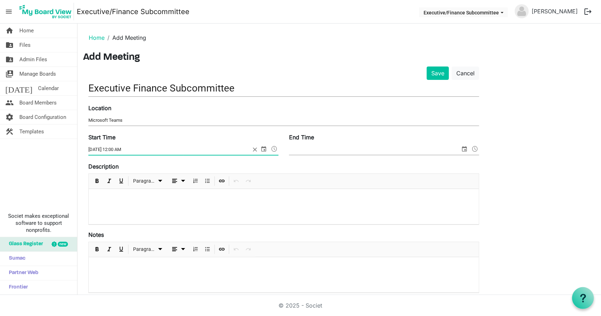
click at [276, 149] on span at bounding box center [274, 148] width 8 height 9
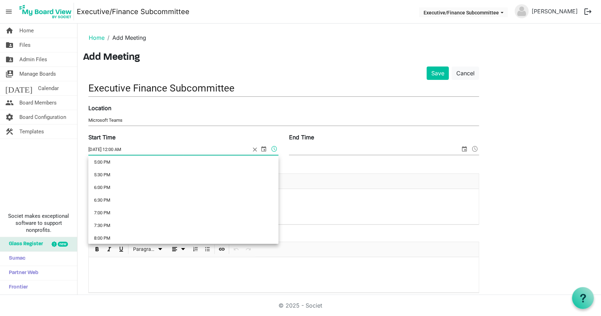
scroll to position [434, 0]
click at [203, 190] on li "6:00 PM" at bounding box center [183, 187] width 190 height 13
type input "[DATE] 6:00 PM"
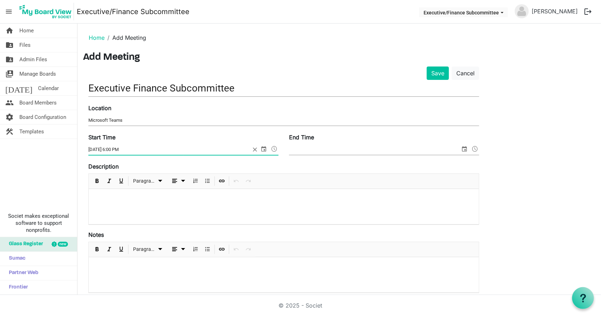
click at [340, 150] on input "End Time" at bounding box center [374, 149] width 171 height 11
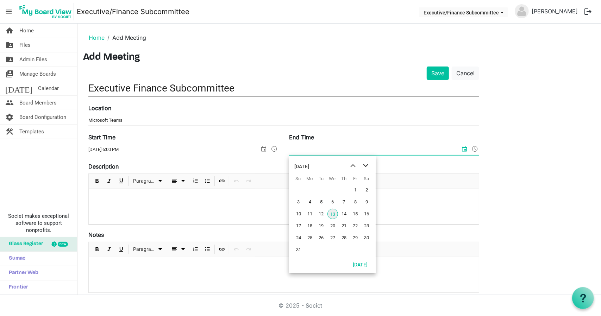
click at [365, 167] on span "next month" at bounding box center [366, 166] width 12 height 13
click at [312, 214] on span "15" at bounding box center [310, 214] width 11 height 11
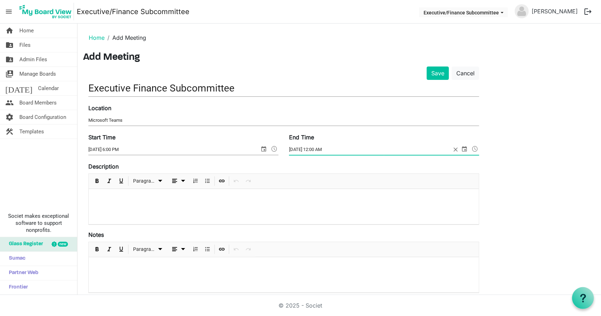
click at [476, 150] on span at bounding box center [475, 148] width 8 height 9
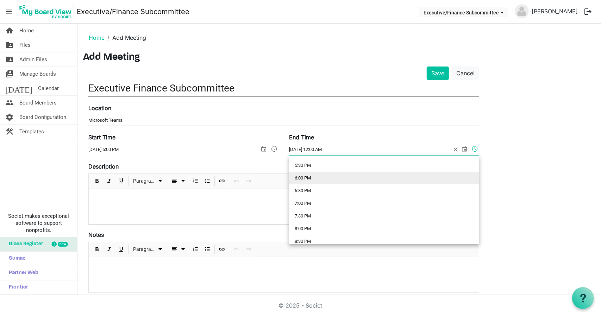
scroll to position [448, 0]
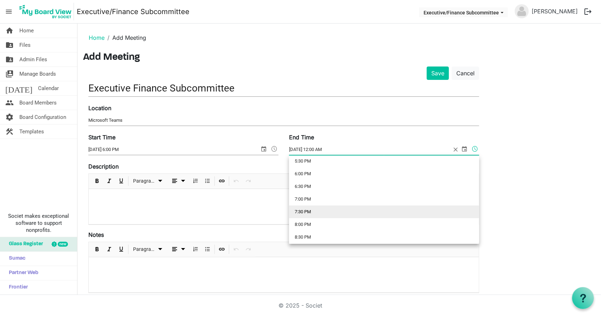
click at [391, 207] on li "7:30 PM" at bounding box center [384, 212] width 190 height 13
type input "9/15/2025 7:30 PM"
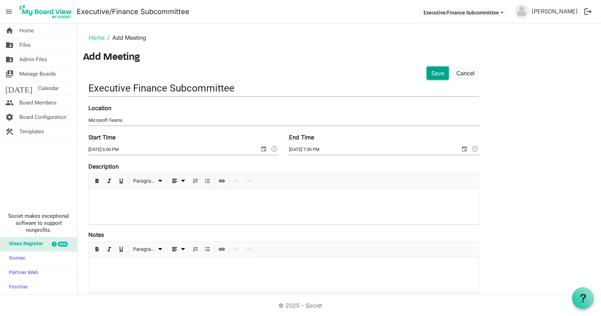
click at [437, 69] on button "Save" at bounding box center [438, 73] width 22 height 13
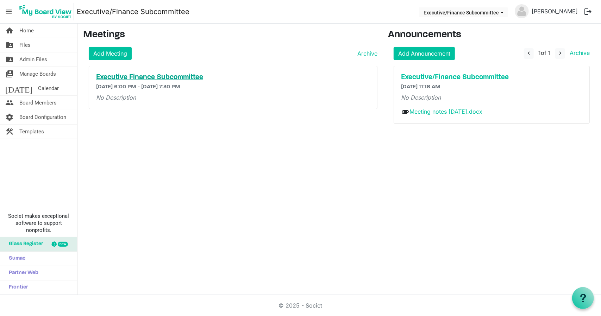
click at [120, 73] on h5 "Executive Finance Subcommittee" at bounding box center [233, 77] width 274 height 8
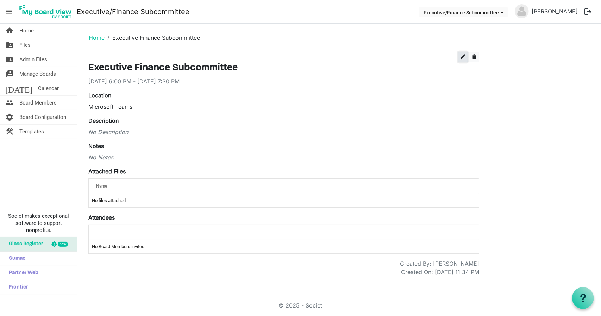
click at [463, 57] on span "edit" at bounding box center [463, 57] width 6 height 6
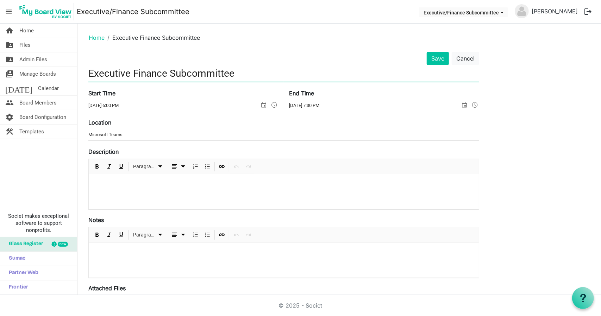
click at [132, 76] on input "Executive Finance Subcommittee" at bounding box center [283, 73] width 391 height 17
type input "Executive/Finance Subcommittee"
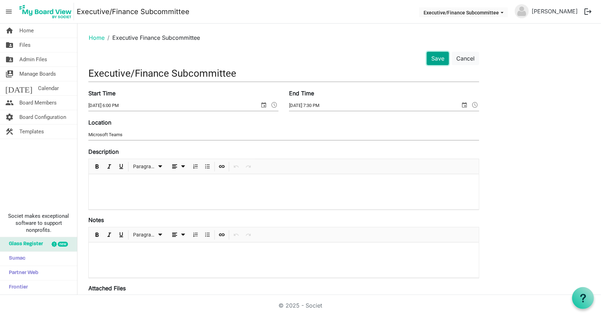
click at [436, 58] on button "Save" at bounding box center [438, 58] width 22 height 13
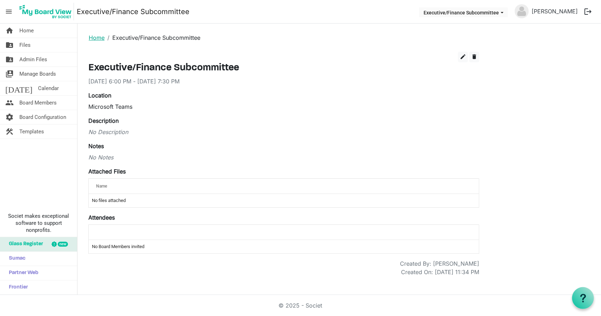
click at [100, 36] on link "Home" at bounding box center [97, 37] width 16 height 7
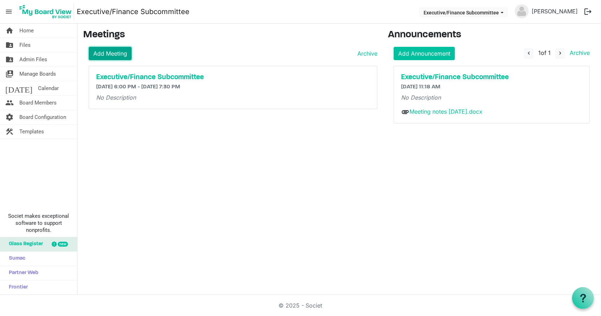
click at [118, 52] on link "Add Meeting" at bounding box center [110, 53] width 43 height 13
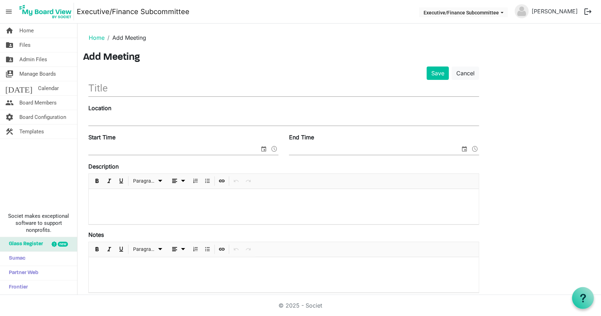
click at [120, 94] on input "text" at bounding box center [283, 88] width 391 height 17
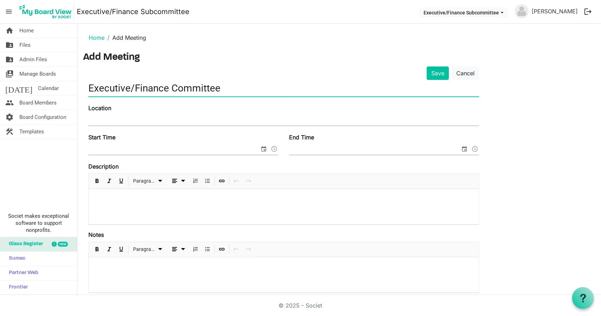
type input "Executive/Finance Committee"
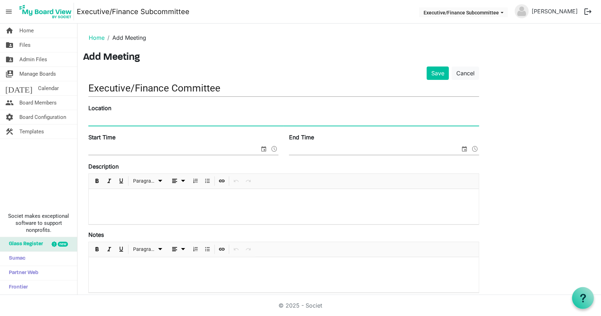
click at [132, 118] on input "Location" at bounding box center [283, 120] width 391 height 11
type input "Microsoft Teams"
click at [142, 149] on input "Start Time" at bounding box center [173, 149] width 171 height 11
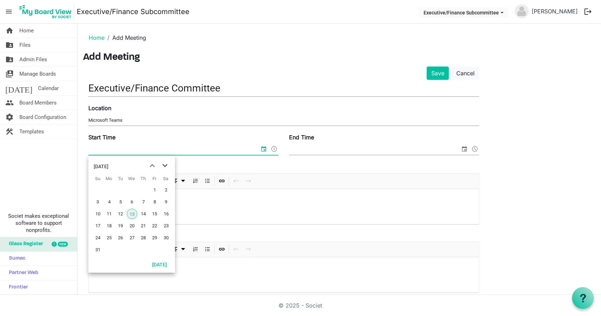
click at [164, 166] on span "next month" at bounding box center [165, 166] width 12 height 13
click at [109, 229] on span "17" at bounding box center [109, 226] width 11 height 11
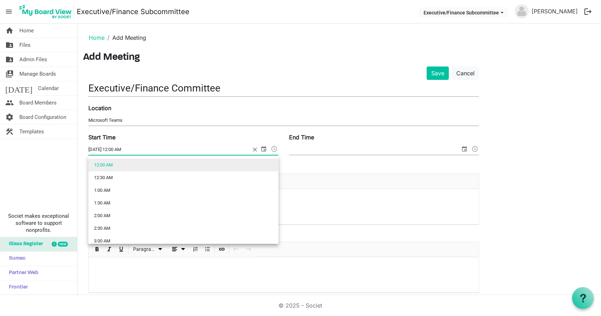
click at [274, 151] on span at bounding box center [274, 148] width 8 height 9
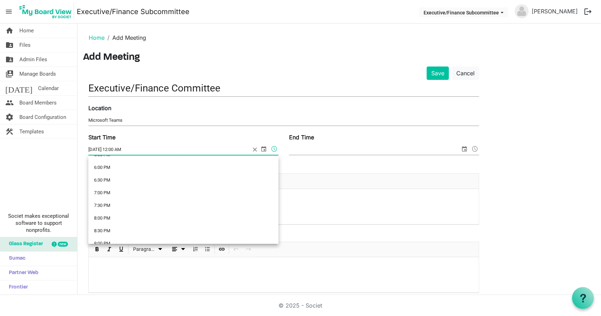
scroll to position [455, 0]
click at [231, 170] on li "6:00 PM" at bounding box center [183, 167] width 190 height 13
type input "11/17/2025 6:00 PM"
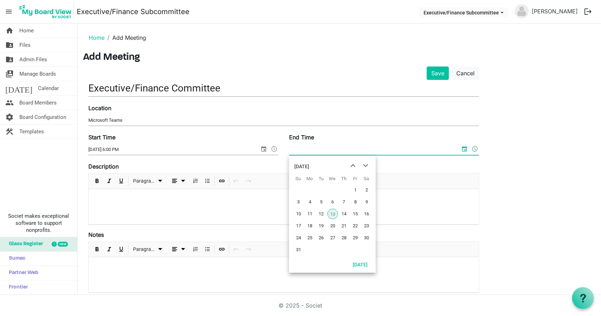
click at [431, 148] on input "End Time" at bounding box center [374, 149] width 171 height 11
click at [370, 166] on span "next month" at bounding box center [366, 166] width 12 height 13
click at [368, 168] on span "next month" at bounding box center [366, 166] width 12 height 13
click at [310, 228] on span "17" at bounding box center [310, 226] width 11 height 11
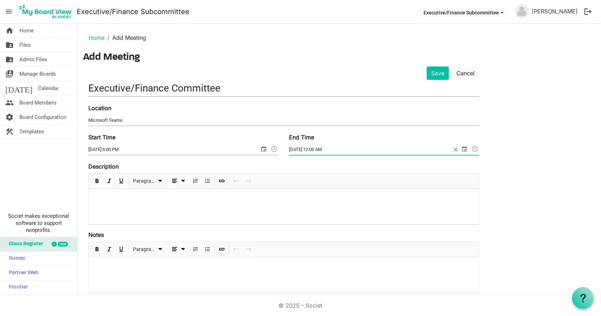
click at [476, 149] on span at bounding box center [475, 148] width 8 height 9
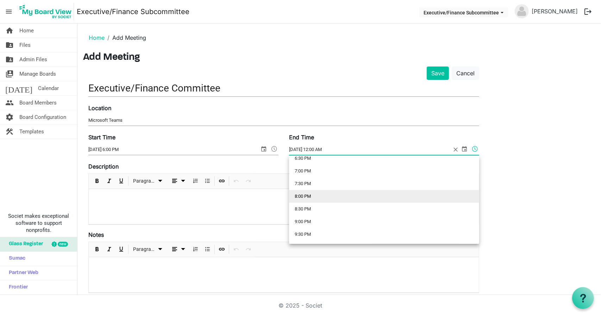
scroll to position [476, 0]
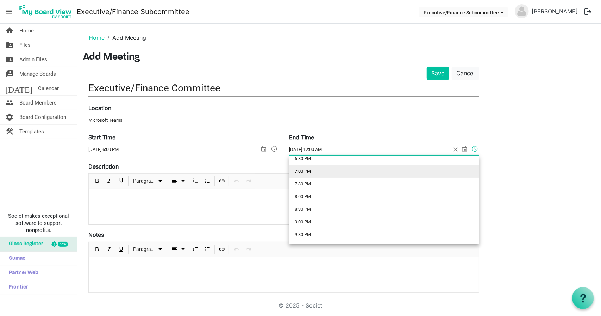
click at [389, 173] on li "7:00 PM" at bounding box center [384, 171] width 190 height 13
type input "11/17/2025 7:00 PM"
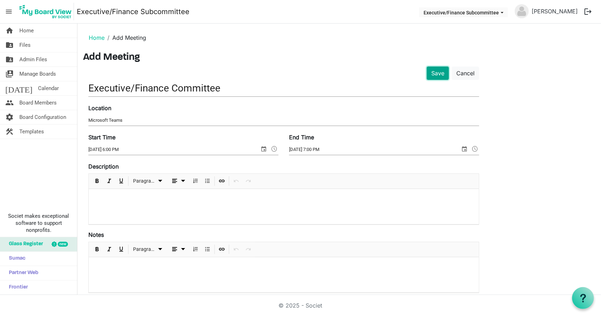
click at [433, 73] on button "Save" at bounding box center [438, 73] width 22 height 13
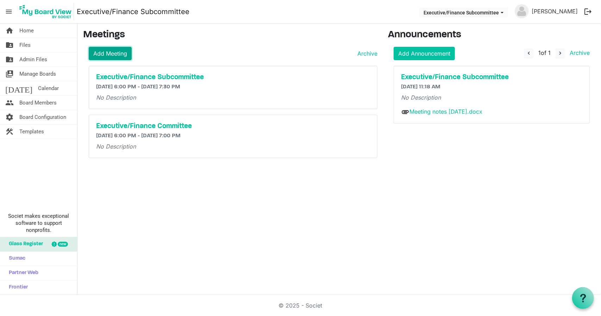
click at [106, 57] on link "Add Meeting" at bounding box center [110, 53] width 43 height 13
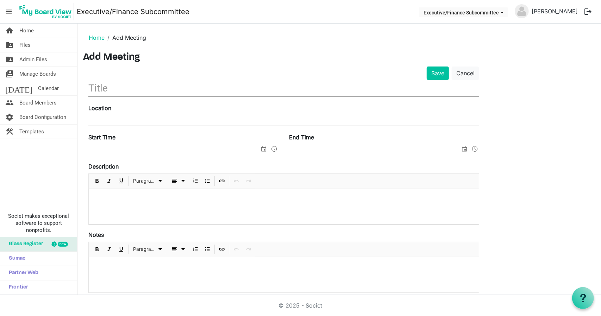
click at [119, 87] on input "text" at bounding box center [283, 88] width 391 height 17
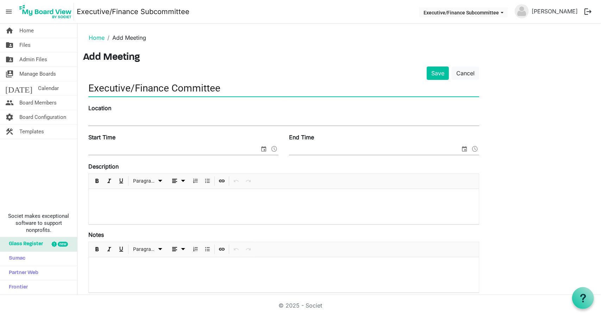
type input "Executive/Finance Committee"
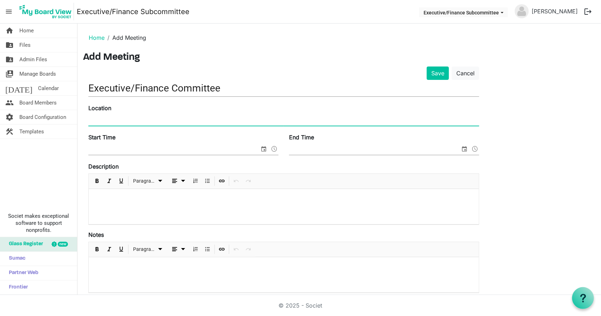
click at [120, 119] on input "Location" at bounding box center [283, 120] width 391 height 11
type input "Microsoft Teams"
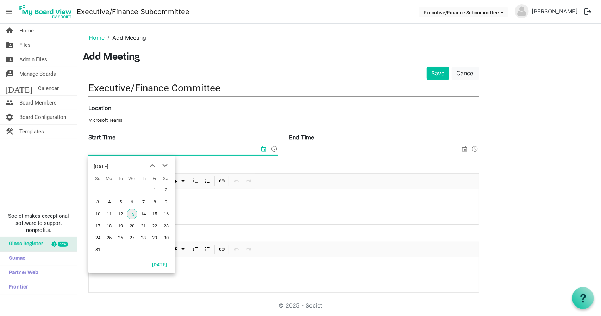
click at [130, 144] on input "Start Time" at bounding box center [173, 149] width 171 height 11
click at [167, 164] on span "next month" at bounding box center [165, 166] width 12 height 13
drag, startPoint x: 167, startPoint y: 164, endPoint x: 163, endPoint y: 168, distance: 5.8
click at [163, 168] on span "next month" at bounding box center [165, 166] width 12 height 13
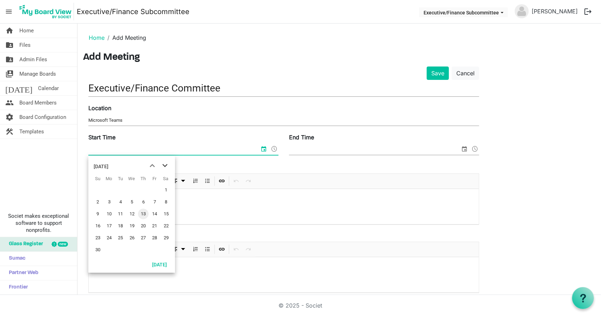
click at [163, 168] on span "next month" at bounding box center [165, 166] width 12 height 13
click at [109, 224] on span "19" at bounding box center [109, 226] width 11 height 11
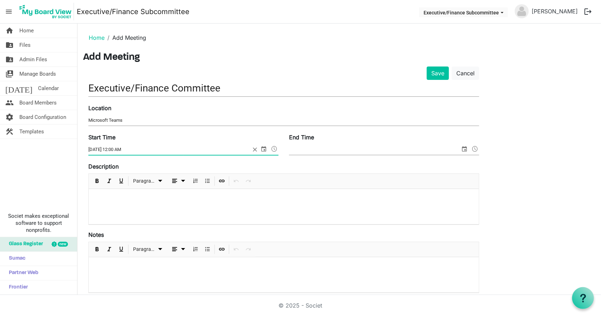
click at [278, 148] on span at bounding box center [274, 148] width 8 height 9
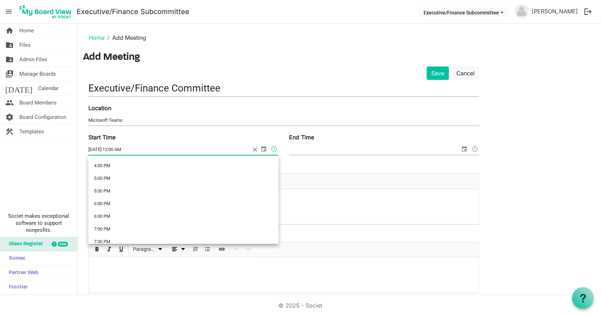
scroll to position [417, 0]
click at [195, 200] on li "6:00 PM" at bounding box center [183, 204] width 190 height 13
type input "1/19/2026 6:00 PM"
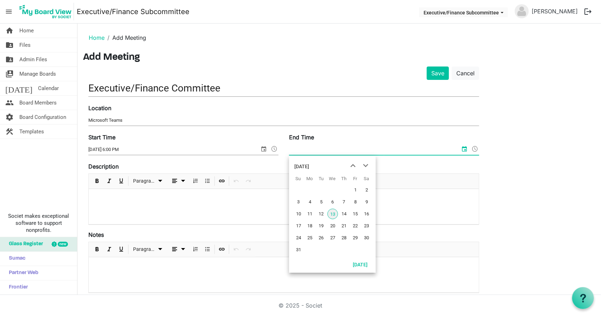
click at [372, 148] on input "End Time" at bounding box center [374, 149] width 171 height 11
click at [366, 167] on span "next month" at bounding box center [366, 166] width 12 height 13
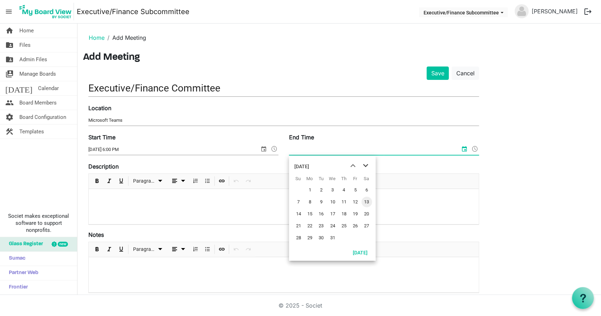
click at [366, 167] on span "next month" at bounding box center [366, 166] width 12 height 13
click at [312, 228] on span "19" at bounding box center [310, 226] width 11 height 11
click at [473, 150] on span at bounding box center [475, 148] width 8 height 9
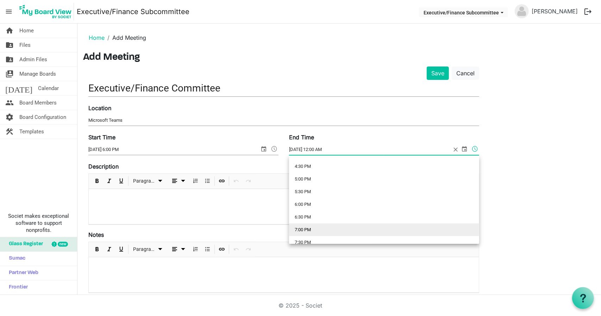
scroll to position [427, 0]
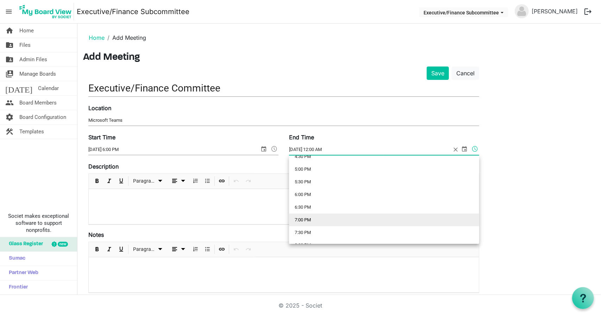
click at [410, 220] on li "7:00 PM" at bounding box center [384, 220] width 190 height 13
type input "1/19/2026 7:00 PM"
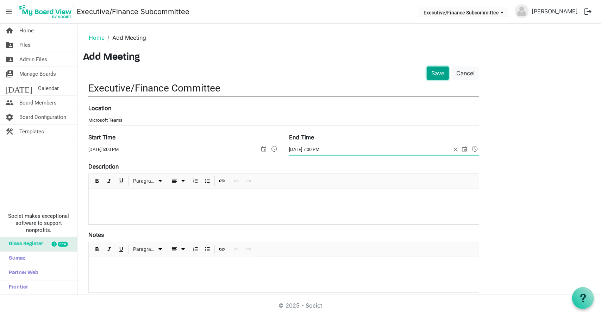
click at [440, 70] on button "Save" at bounding box center [438, 73] width 22 height 13
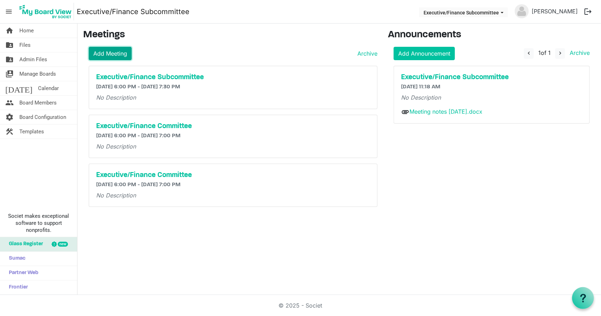
click at [128, 49] on link "Add Meeting" at bounding box center [110, 53] width 43 height 13
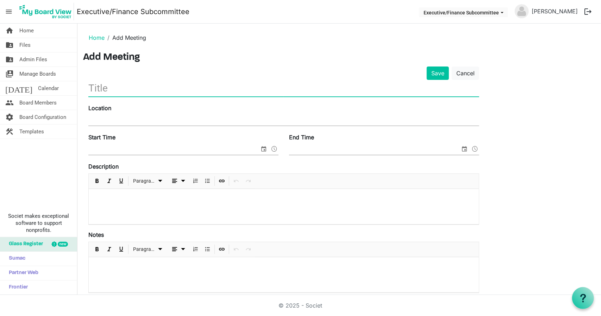
click at [139, 94] on input "text" at bounding box center [283, 88] width 391 height 17
type input "Executive/Finance Committee"
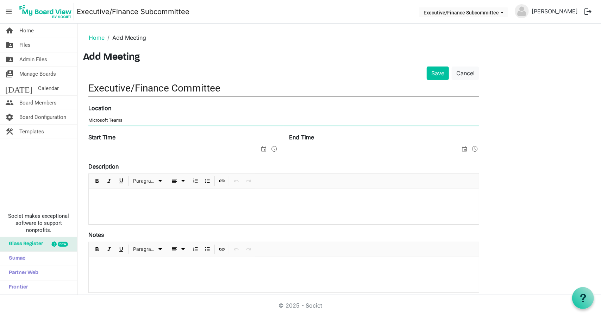
type input "Microsoft Teams"
click at [149, 148] on input "Start Time" at bounding box center [173, 149] width 171 height 11
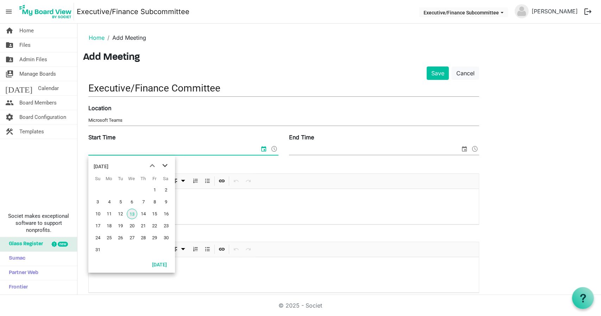
click at [166, 165] on span "next month" at bounding box center [165, 166] width 12 height 13
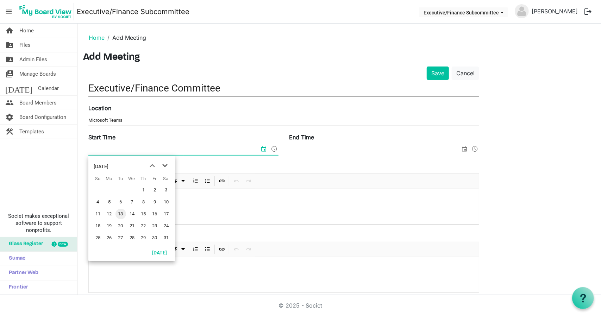
click at [166, 165] on span "next month" at bounding box center [165, 166] width 12 height 13
click at [107, 217] on span "16" at bounding box center [109, 214] width 11 height 11
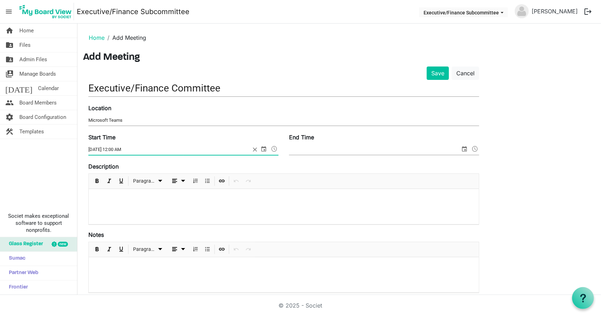
click at [275, 145] on span at bounding box center [274, 148] width 8 height 9
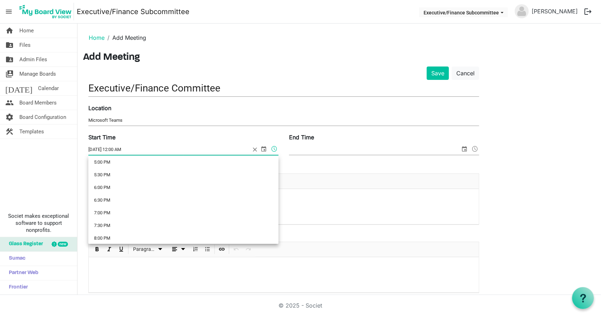
scroll to position [435, 0]
click at [182, 213] on li "7:00 PM" at bounding box center [183, 212] width 190 height 13
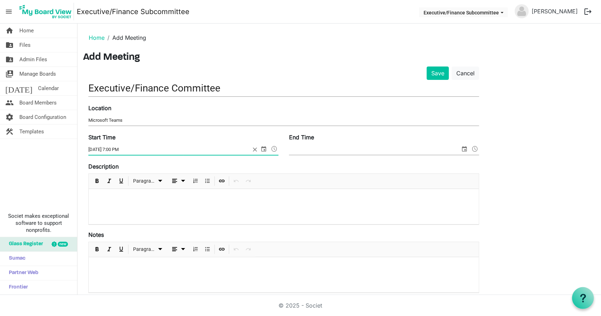
click at [277, 150] on span at bounding box center [274, 148] width 8 height 9
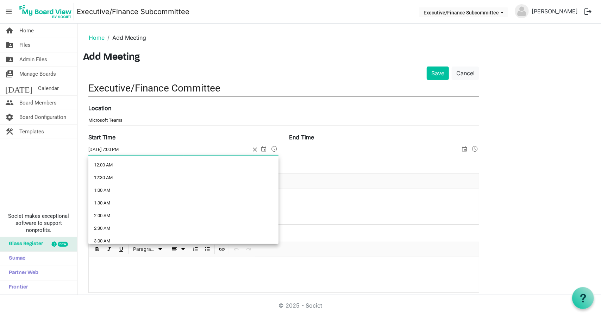
scroll to position [447, 0]
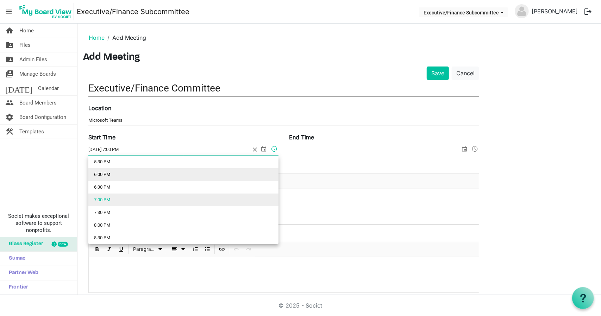
click at [215, 179] on li "6:00 PM" at bounding box center [183, 174] width 190 height 13
type input "[DATE] 6:00 PM"
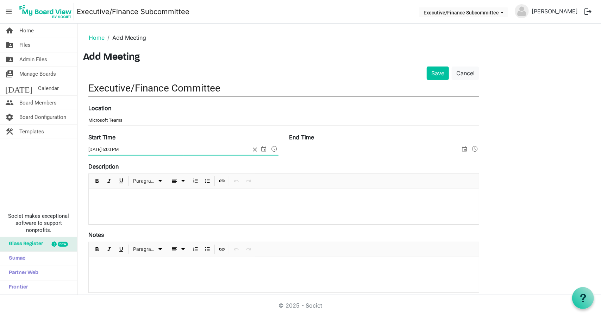
click at [333, 154] on span at bounding box center [384, 149] width 190 height 11
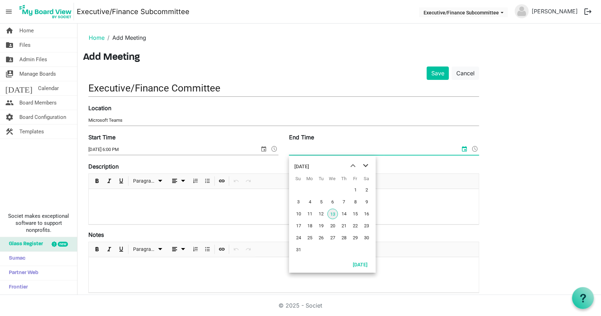
drag, startPoint x: 366, startPoint y: 169, endPoint x: 365, endPoint y: 164, distance: 4.6
click at [365, 164] on span "next month" at bounding box center [366, 166] width 12 height 13
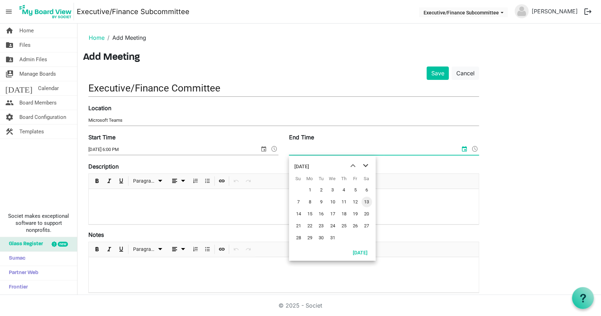
click at [365, 164] on span "next month" at bounding box center [366, 166] width 12 height 13
click at [313, 215] on span "16" at bounding box center [310, 214] width 11 height 11
click at [477, 150] on span at bounding box center [475, 148] width 8 height 9
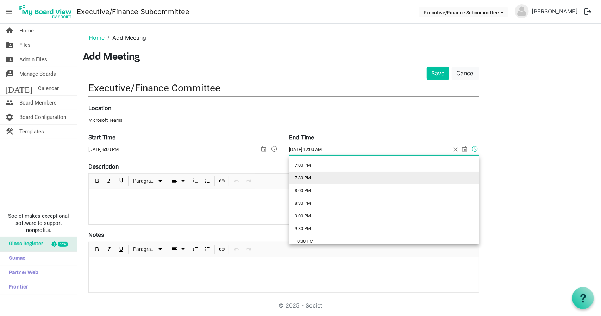
scroll to position [478, 0]
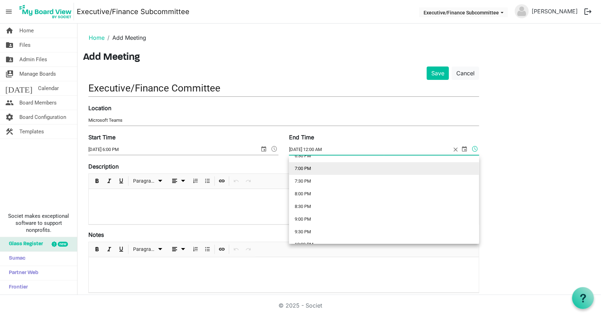
click at [385, 165] on li "7:00 PM" at bounding box center [384, 168] width 190 height 13
type input "3/16/2026 7:00 PM"
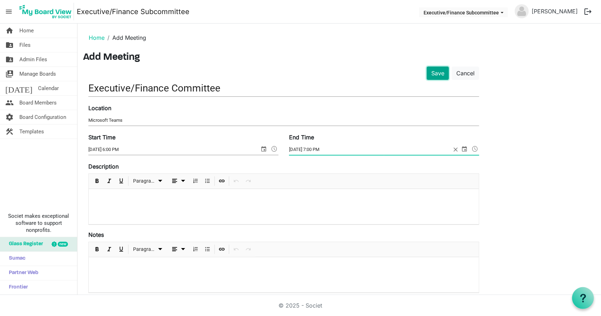
click at [432, 71] on button "Save" at bounding box center [438, 73] width 22 height 13
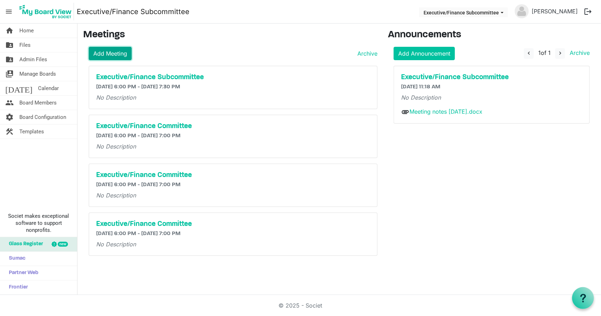
click at [105, 52] on link "Add Meeting" at bounding box center [110, 53] width 43 height 13
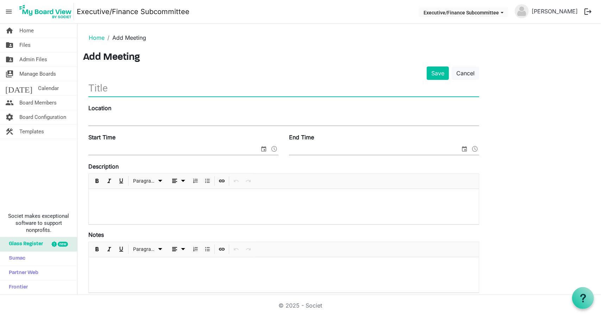
click at [125, 92] on input "text" at bounding box center [283, 88] width 391 height 17
type input "Executive/Finance Committee"
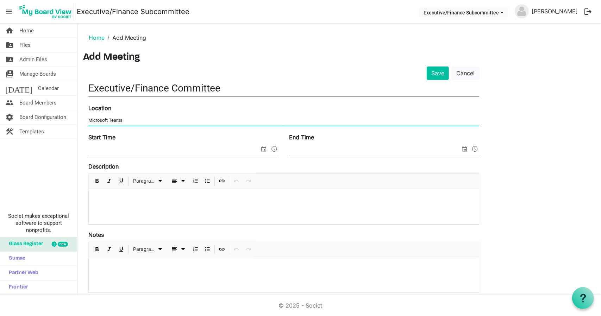
type input "Microsoft Teams"
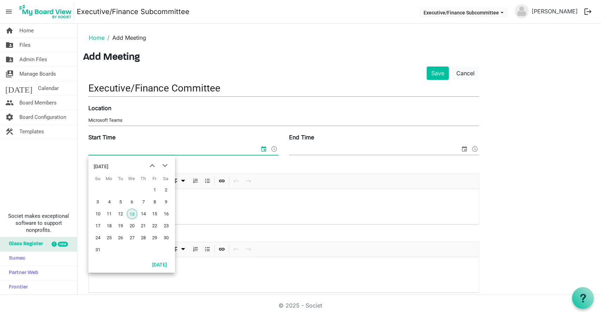
click at [97, 152] on input "Start Time" at bounding box center [173, 149] width 171 height 11
click at [163, 165] on span "next month" at bounding box center [165, 166] width 12 height 13
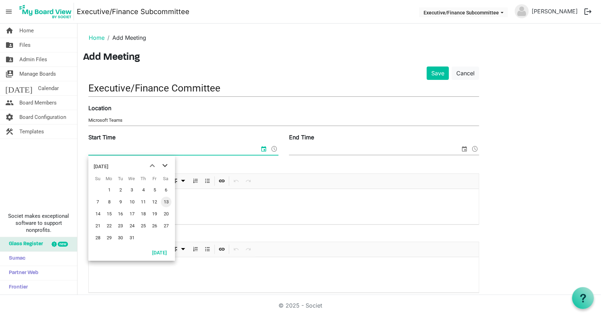
click at [163, 165] on span "next month" at bounding box center [165, 166] width 12 height 13
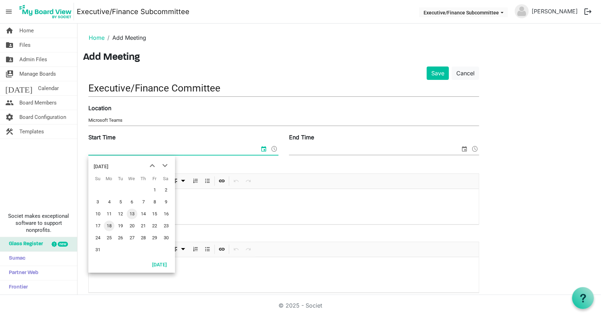
click at [107, 224] on span "18" at bounding box center [109, 226] width 11 height 11
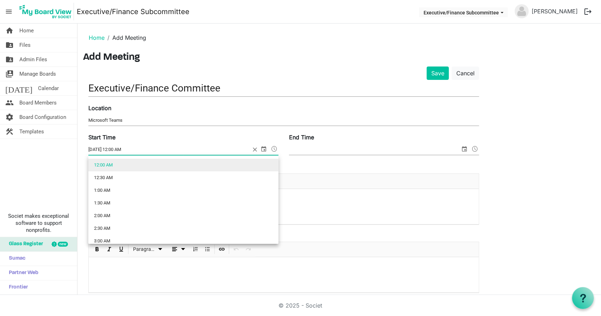
click at [274, 149] on span at bounding box center [274, 148] width 8 height 9
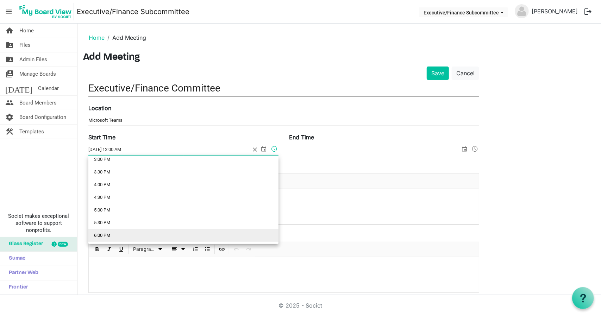
click at [200, 237] on li "6:00 PM" at bounding box center [183, 235] width 190 height 13
type input "5/18/2026 6:00 PM"
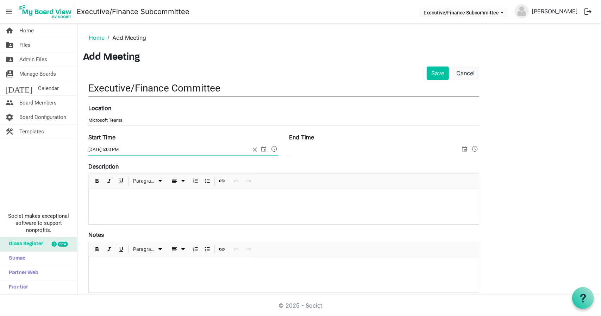
click at [402, 147] on input "End Time" at bounding box center [374, 149] width 171 height 11
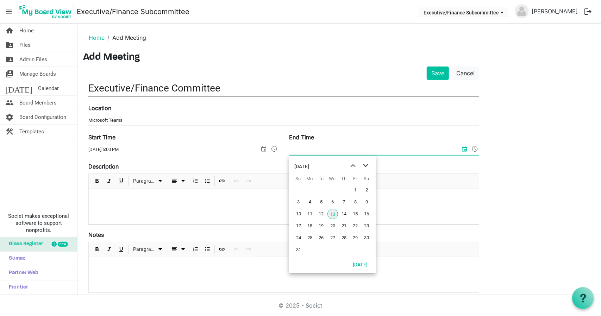
click at [365, 164] on span "next month" at bounding box center [366, 166] width 12 height 13
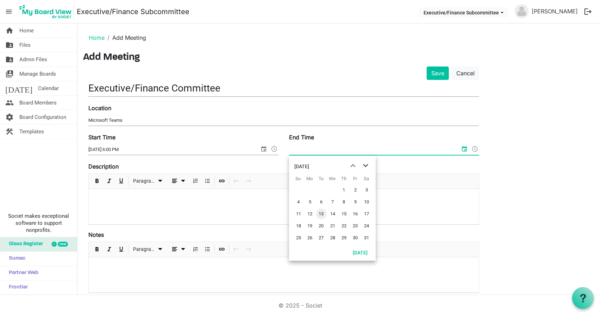
click at [365, 164] on span "next month" at bounding box center [366, 166] width 12 height 13
click at [311, 222] on span "18" at bounding box center [310, 226] width 11 height 11
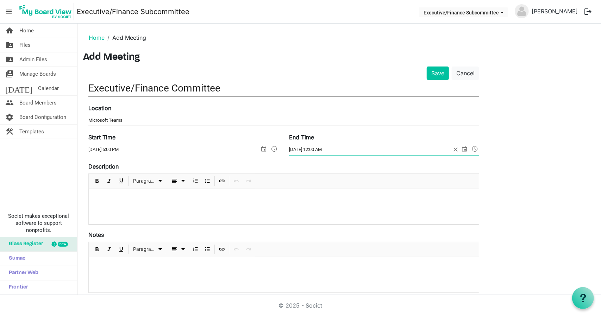
click at [477, 147] on span at bounding box center [475, 148] width 8 height 9
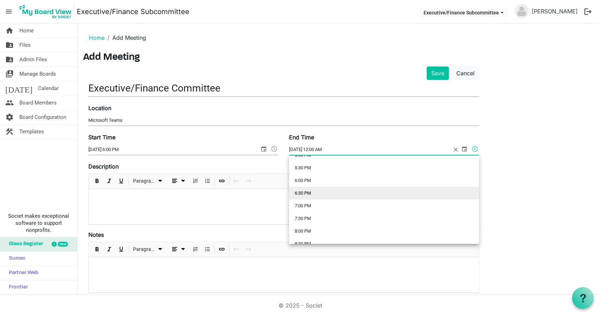
scroll to position [441, 0]
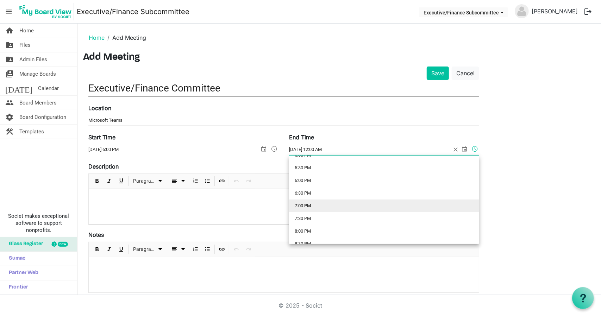
click at [390, 203] on li "7:00 PM" at bounding box center [384, 206] width 190 height 13
type input "5/18/2026 7:00 PM"
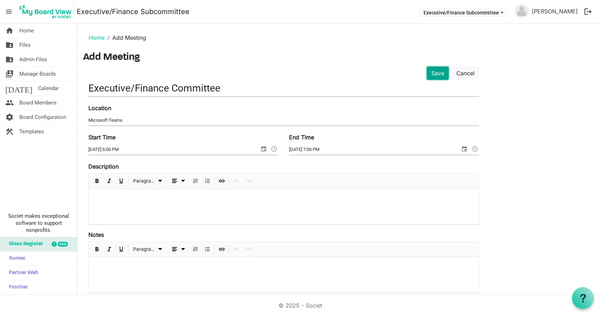
click at [434, 79] on button "Save" at bounding box center [438, 73] width 22 height 13
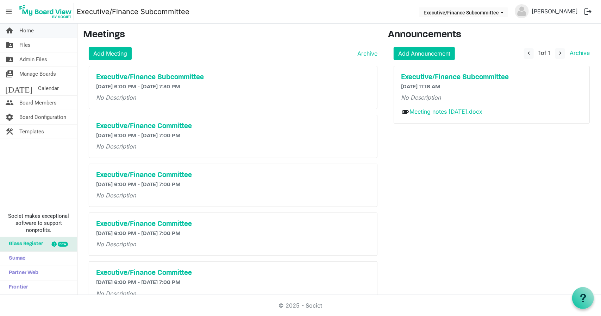
click at [37, 29] on link "home Home" at bounding box center [38, 31] width 77 height 14
click at [39, 60] on span "Admin Files" at bounding box center [33, 59] width 28 height 14
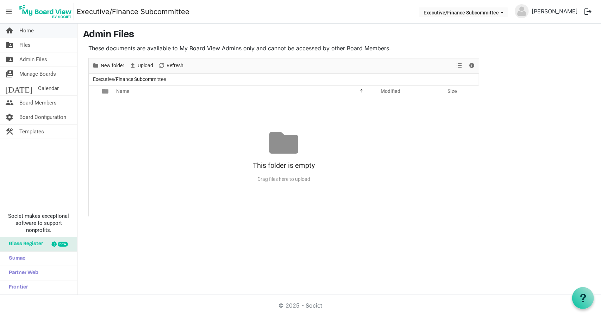
click at [27, 36] on span "Home" at bounding box center [26, 31] width 14 height 14
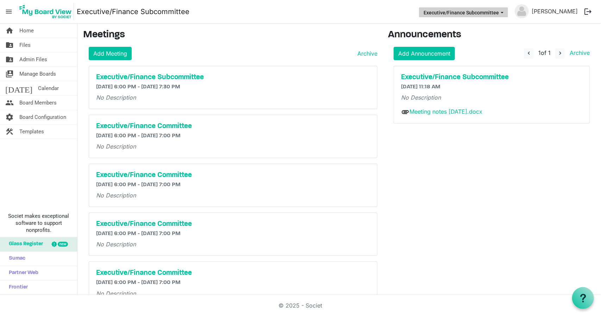
click at [505, 12] on span "Executive/Finance Subcommittee dropdownbutton" at bounding box center [502, 12] width 6 height 3
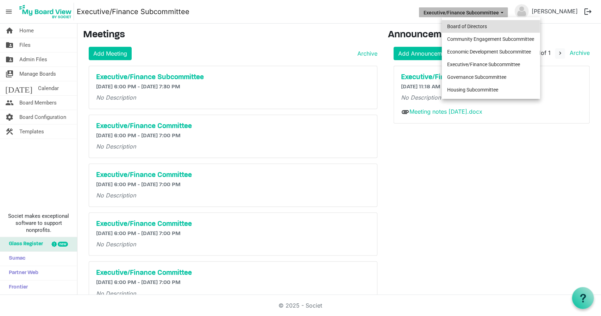
click at [519, 26] on li "Board of Directors" at bounding box center [491, 26] width 98 height 13
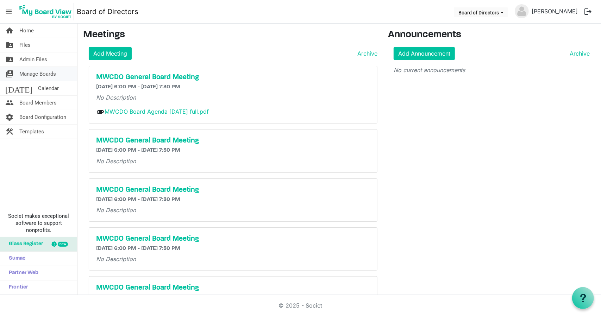
click at [42, 76] on span "Manage Boards" at bounding box center [37, 74] width 37 height 14
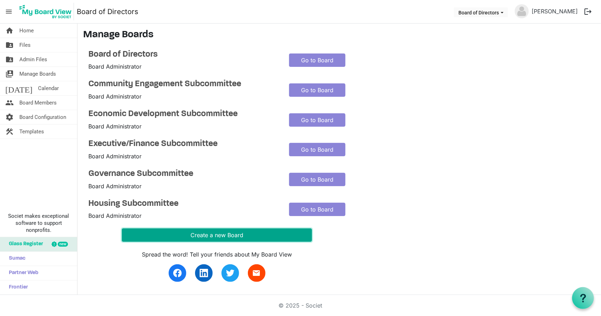
click at [267, 234] on button "Create a new Board" at bounding box center [217, 235] width 190 height 13
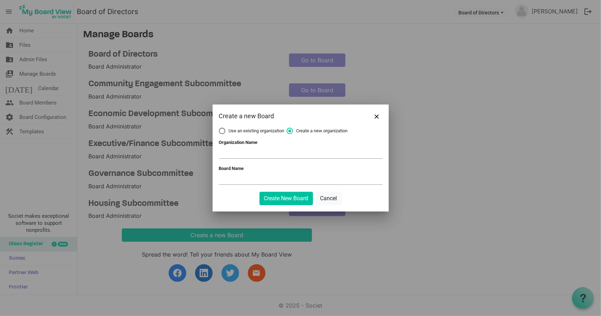
click at [219, 130] on label "Use an existing organization" at bounding box center [252, 131] width 66 height 6
click at [219, 128] on input "Use an existing organization" at bounding box center [219, 128] width 0 height 0
radio input "true"
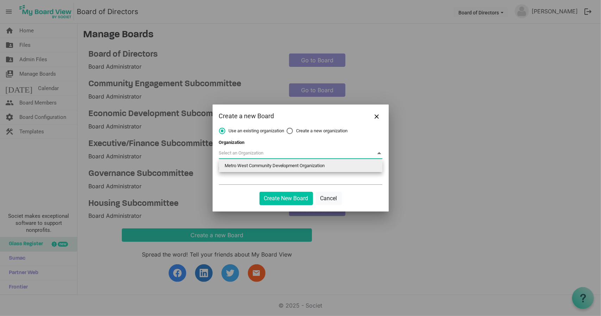
click at [243, 152] on span at bounding box center [300, 153] width 163 height 11
click at [252, 165] on li "Metro West Community Development Organization" at bounding box center [300, 166] width 163 height 13
type input "Metro West Community Development Organization"
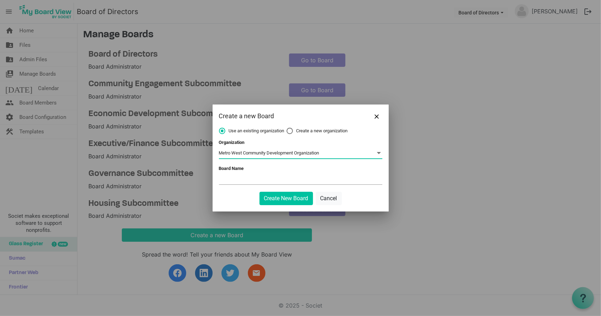
click at [252, 179] on input "Board Name" at bounding box center [300, 179] width 163 height 11
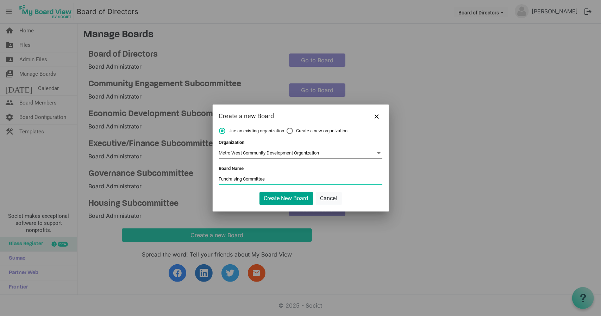
type input "Fundraising Committee"
click at [282, 200] on button "Create New Board" at bounding box center [287, 198] width 54 height 13
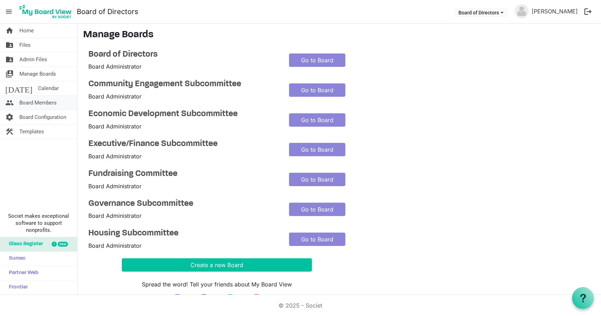
click at [35, 104] on span "Board Members" at bounding box center [37, 103] width 37 height 14
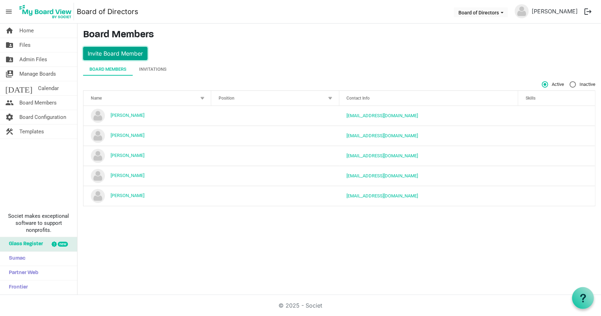
click at [118, 53] on button "Invite Board Member" at bounding box center [115, 53] width 64 height 13
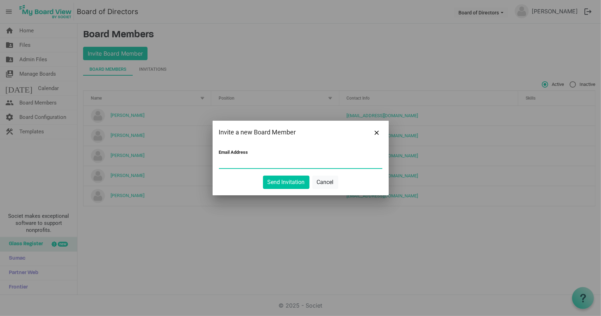
click at [300, 163] on input "Email Address" at bounding box center [300, 163] width 163 height 11
paste input "diana@drosaconsulting.com"
type input "diana@drosaconsulting.com"
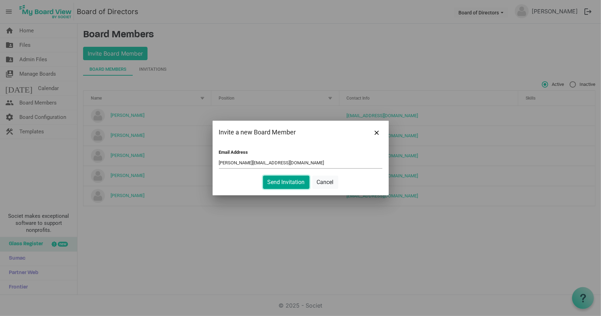
click at [291, 185] on button "Send Invitation" at bounding box center [286, 182] width 46 height 13
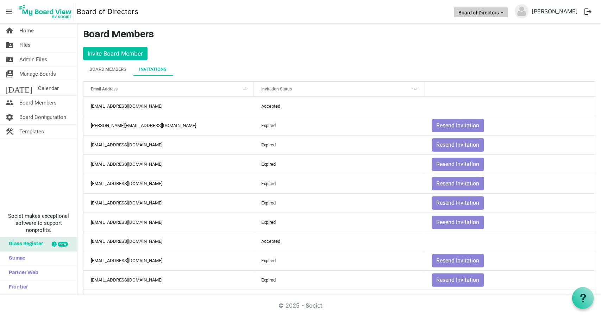
click at [505, 12] on span "Board of Directors dropdownbutton" at bounding box center [502, 12] width 6 height 3
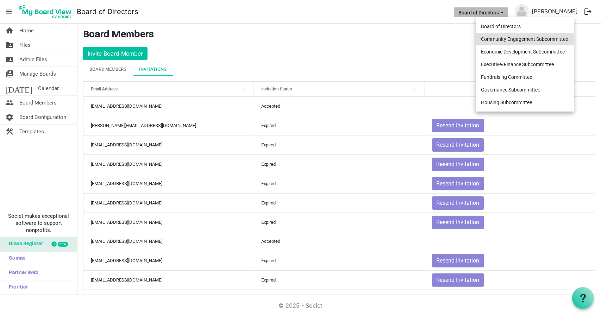
click at [510, 36] on li "Community Engagement Subcommittee" at bounding box center [525, 39] width 98 height 13
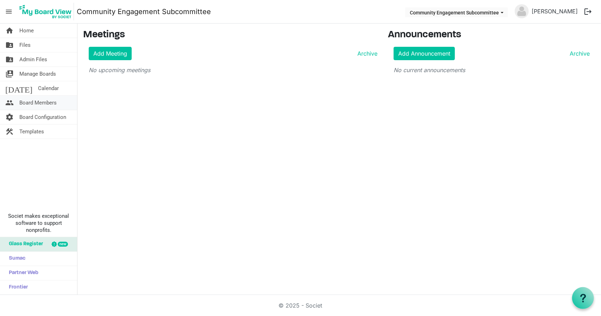
click at [42, 100] on span "Board Members" at bounding box center [37, 103] width 37 height 14
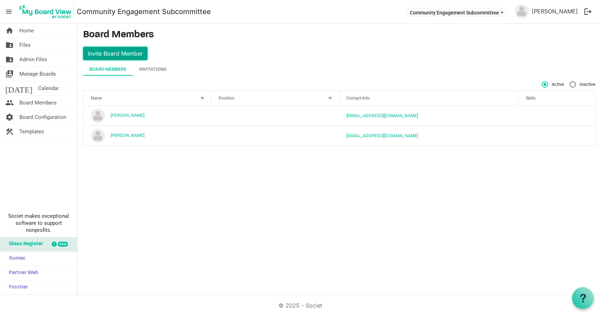
click at [121, 55] on button "Invite Board Member" at bounding box center [115, 53] width 64 height 13
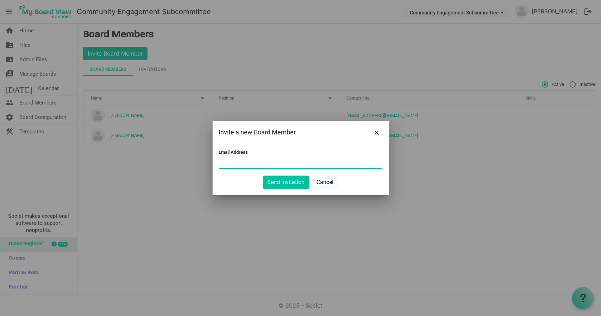
paste input "[PERSON_NAME][EMAIL_ADDRESS][DOMAIN_NAME]"
type input "[PERSON_NAME][EMAIL_ADDRESS][DOMAIN_NAME]"
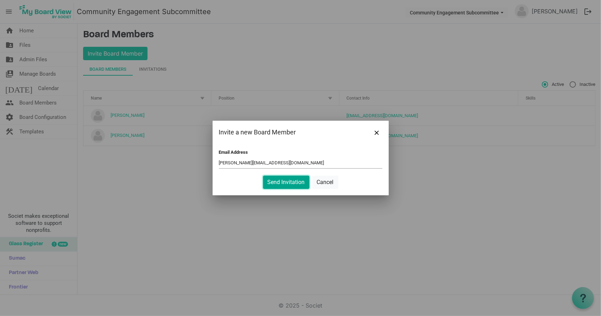
click at [277, 184] on button "Send Invitation" at bounding box center [286, 182] width 46 height 13
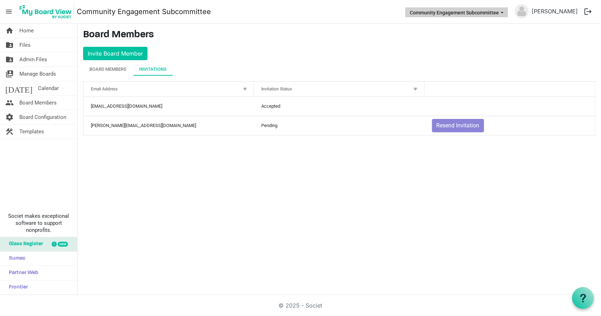
click at [508, 11] on button "Community Engagement Subcommittee" at bounding box center [456, 12] width 103 height 10
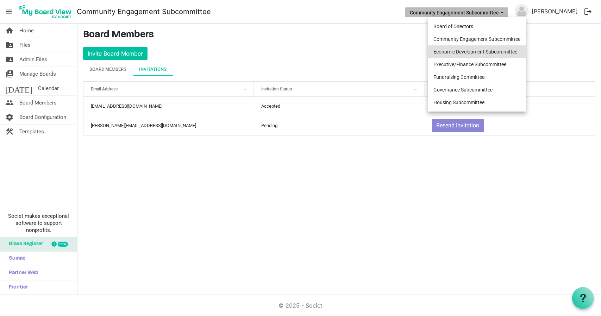
click at [508, 49] on li "Economic Development Subcommittee" at bounding box center [477, 51] width 98 height 13
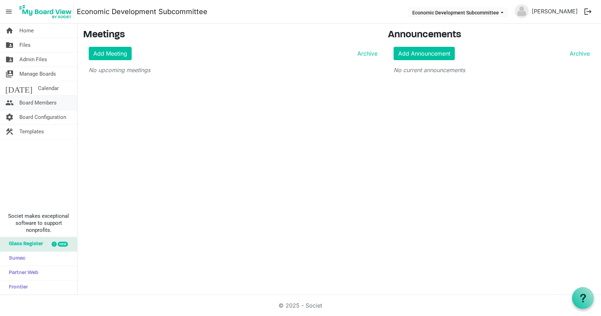
click at [55, 99] on span "Board Members" at bounding box center [37, 103] width 37 height 14
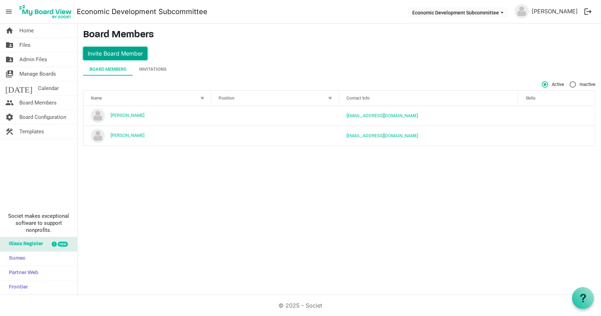
click at [136, 52] on button "Invite Board Member" at bounding box center [115, 53] width 64 height 13
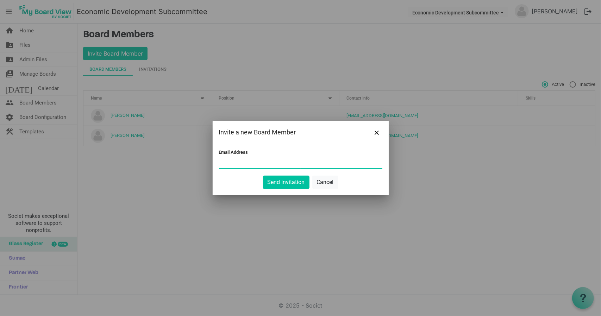
paste input "[PERSON_NAME][EMAIL_ADDRESS][DOMAIN_NAME]"
type input "[PERSON_NAME][EMAIL_ADDRESS][DOMAIN_NAME]"
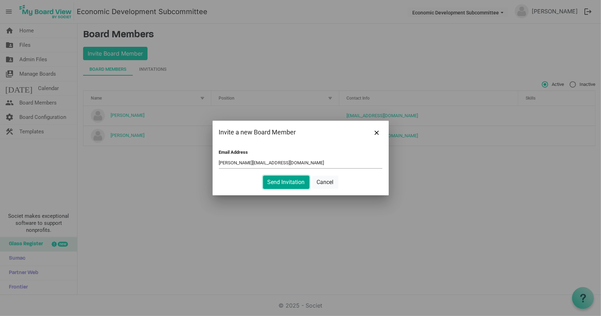
click at [294, 185] on button "Send Invitation" at bounding box center [286, 182] width 46 height 13
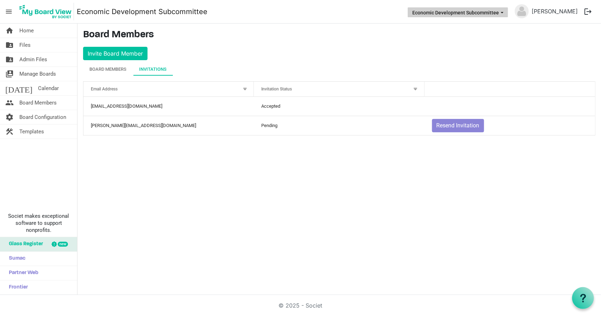
click at [508, 11] on button "Economic Development Subcommittee" at bounding box center [458, 12] width 100 height 10
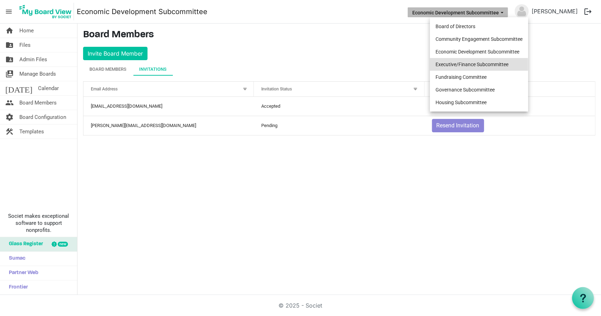
click at [503, 62] on li "Executive/Finance Subcommittee" at bounding box center [479, 64] width 98 height 13
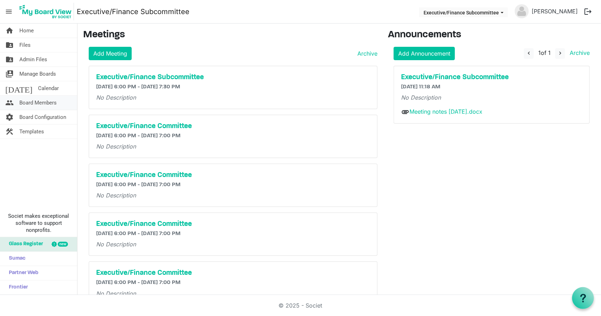
click at [60, 105] on link "people Board Members" at bounding box center [38, 103] width 77 height 14
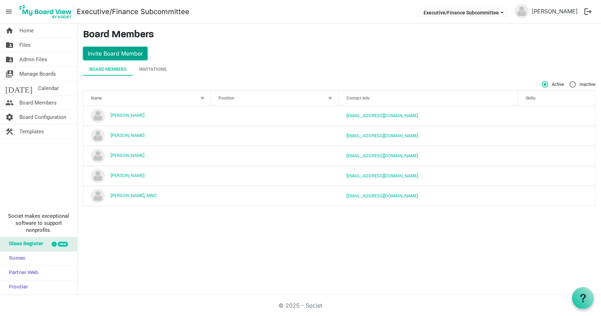
click at [129, 55] on button "Invite Board Member" at bounding box center [115, 53] width 64 height 13
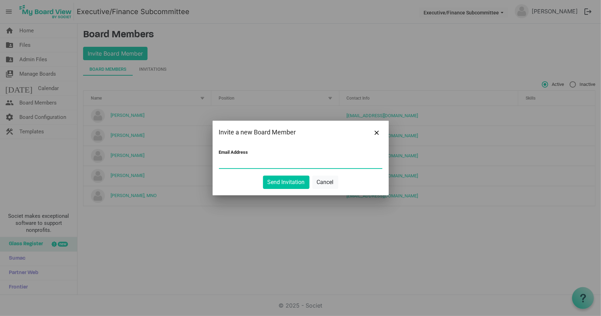
paste input "[PERSON_NAME][EMAIL_ADDRESS][DOMAIN_NAME]"
type input "[PERSON_NAME][EMAIL_ADDRESS][DOMAIN_NAME]"
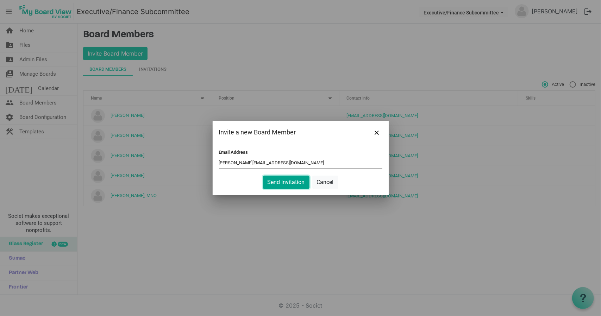
click at [280, 180] on button "Send Invitation" at bounding box center [286, 182] width 46 height 13
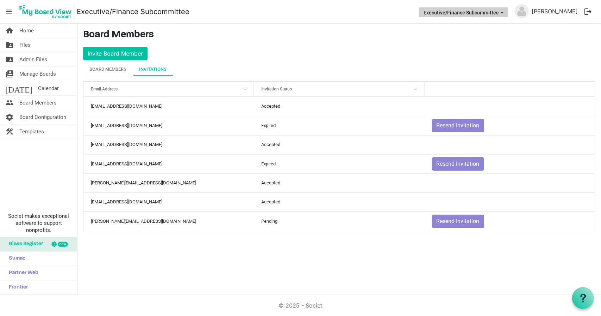
click at [505, 12] on span "Executive/Finance Subcommittee dropdownbutton" at bounding box center [502, 12] width 6 height 3
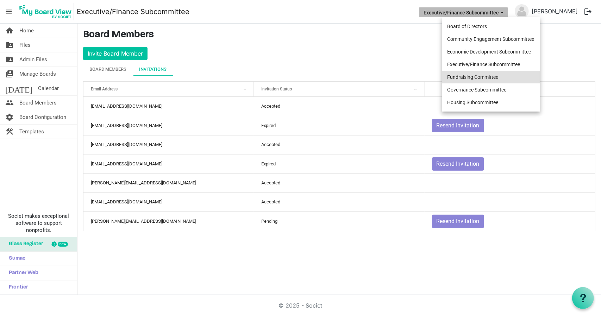
click at [495, 75] on li "Fundraising Committee" at bounding box center [491, 77] width 98 height 13
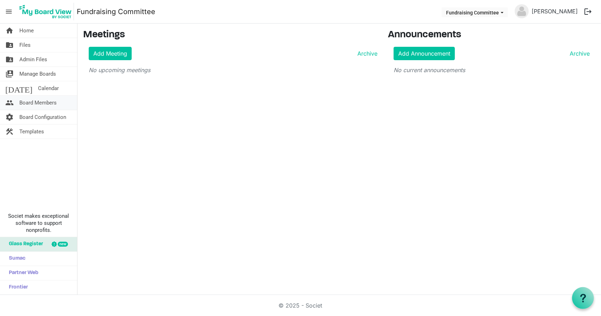
click at [64, 104] on link "people Board Members" at bounding box center [38, 103] width 77 height 14
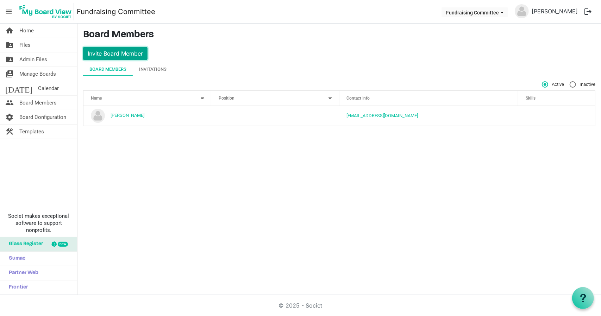
click at [126, 57] on button "Invite Board Member" at bounding box center [115, 53] width 64 height 13
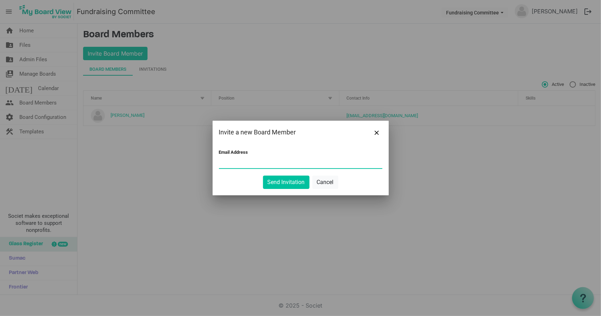
click at [270, 160] on input "Email Address" at bounding box center [300, 163] width 163 height 11
paste input "[PERSON_NAME][EMAIL_ADDRESS][DOMAIN_NAME]"
type input "[PERSON_NAME][EMAIL_ADDRESS][DOMAIN_NAME]"
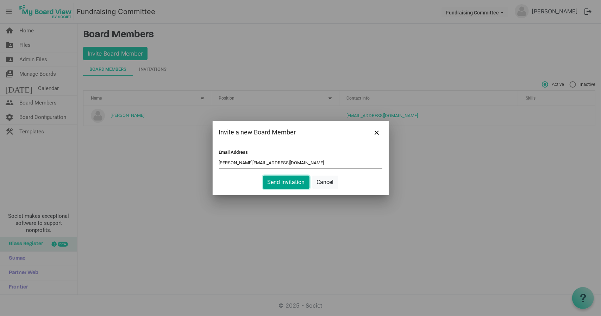
click at [285, 181] on button "Send Invitation" at bounding box center [286, 182] width 46 height 13
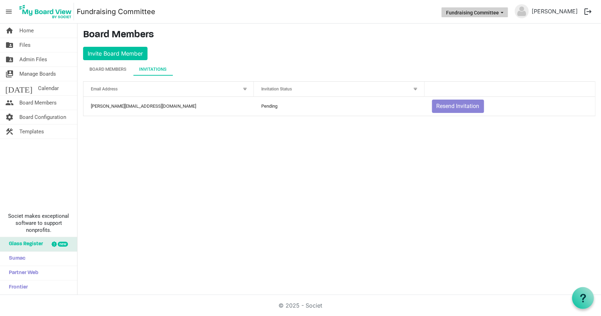
click at [505, 12] on span "Fundraising Committee dropdownbutton" at bounding box center [502, 12] width 6 height 3
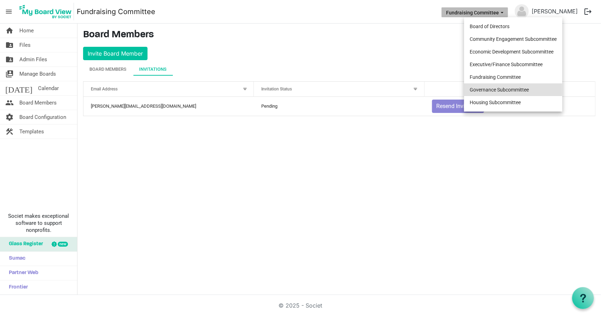
click at [505, 86] on li "Governance Subcommittee" at bounding box center [513, 89] width 98 height 13
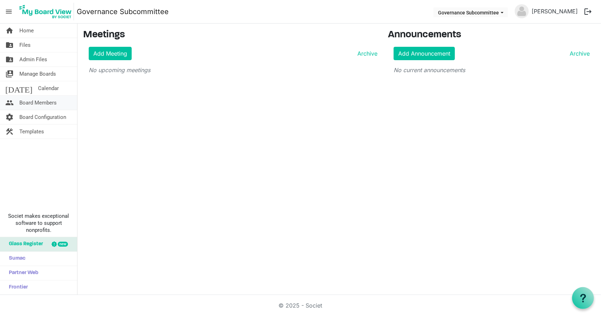
click at [56, 104] on span "Board Members" at bounding box center [37, 103] width 37 height 14
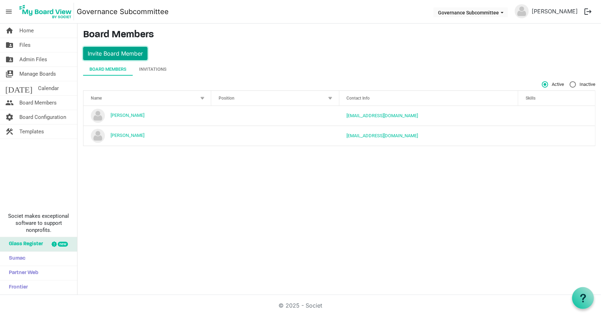
click at [115, 49] on button "Invite Board Member" at bounding box center [115, 53] width 64 height 13
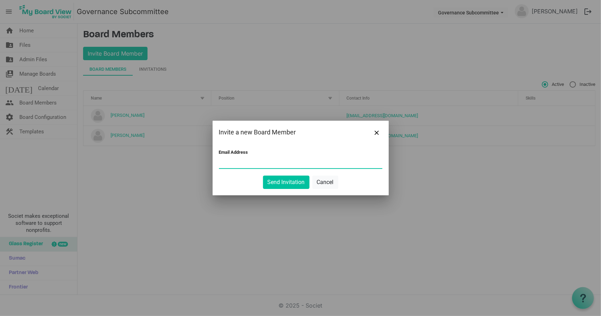
paste input "[PERSON_NAME][EMAIL_ADDRESS][DOMAIN_NAME]"
type input "[PERSON_NAME][EMAIL_ADDRESS][DOMAIN_NAME]"
click at [281, 186] on button "Send Invitation" at bounding box center [286, 182] width 46 height 13
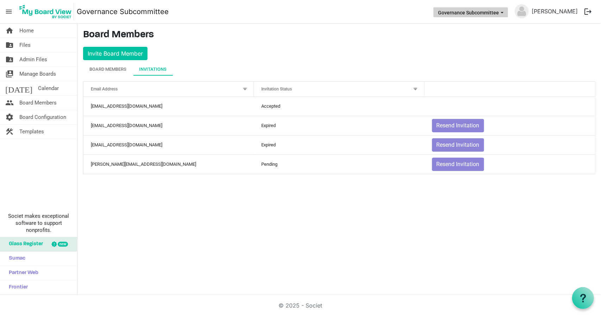
click at [505, 11] on span "Governance Subcommittee dropdownbutton" at bounding box center [502, 12] width 6 height 3
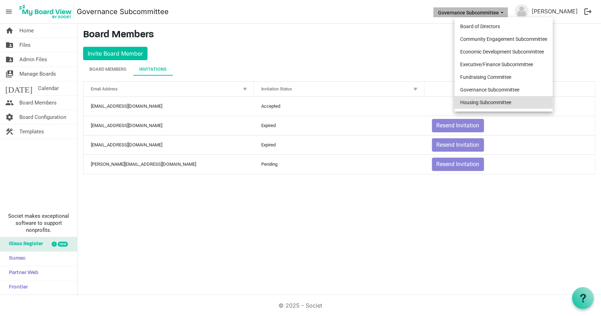
click at [503, 105] on li "Housing Subcommittee" at bounding box center [504, 102] width 98 height 13
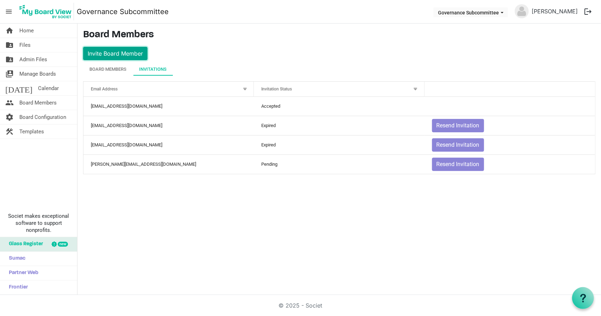
click at [133, 51] on button "Invite Board Member" at bounding box center [115, 53] width 64 height 13
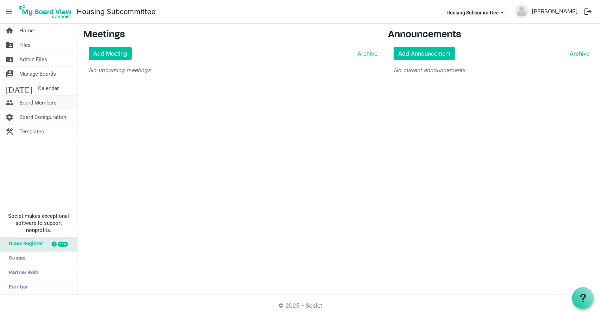
click at [65, 105] on link "people Board Members" at bounding box center [38, 103] width 77 height 14
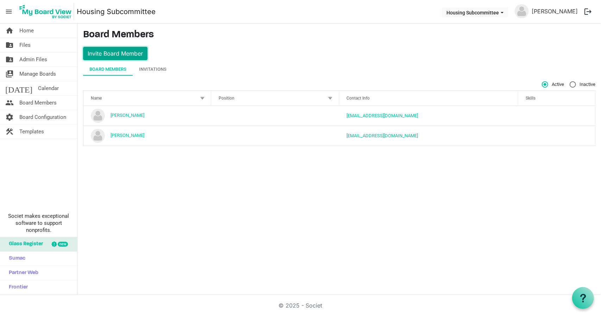
click at [130, 52] on button "Invite Board Member" at bounding box center [115, 53] width 64 height 13
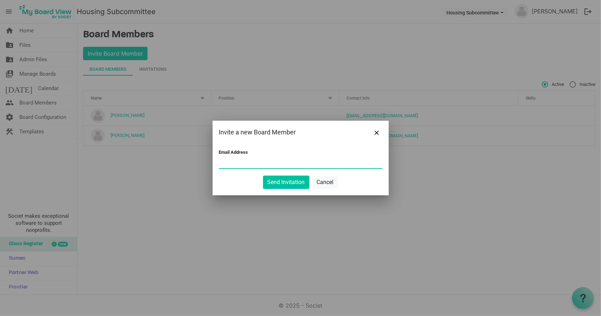
paste input "[PERSON_NAME][EMAIL_ADDRESS][DOMAIN_NAME]"
type input "[PERSON_NAME][EMAIL_ADDRESS][DOMAIN_NAME]"
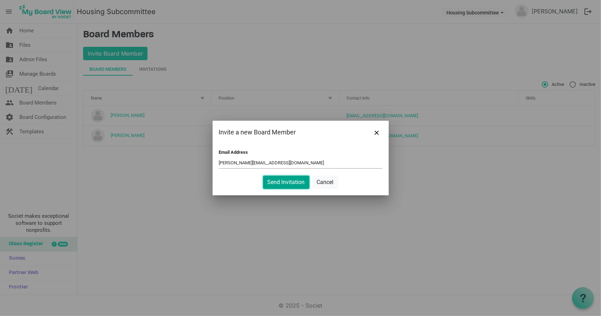
click at [294, 182] on button "Send Invitation" at bounding box center [286, 182] width 46 height 13
click at [290, 183] on button "Send Invitation" at bounding box center [286, 182] width 46 height 13
click at [273, 180] on button "Send Invitation" at bounding box center [286, 182] width 46 height 13
click at [427, 228] on div at bounding box center [300, 158] width 601 height 316
click at [280, 183] on button "Send Invitation" at bounding box center [286, 182] width 46 height 13
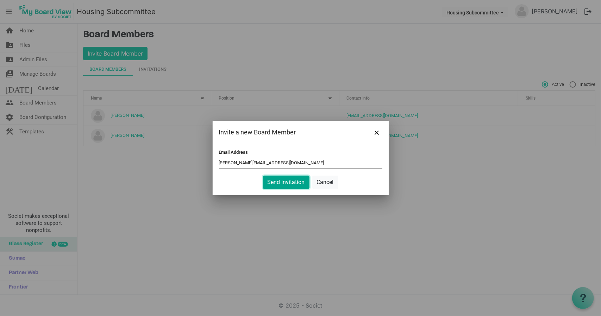
click at [280, 183] on button "Send Invitation" at bounding box center [286, 182] width 46 height 13
click at [377, 131] on span "Close" at bounding box center [377, 133] width 4 height 4
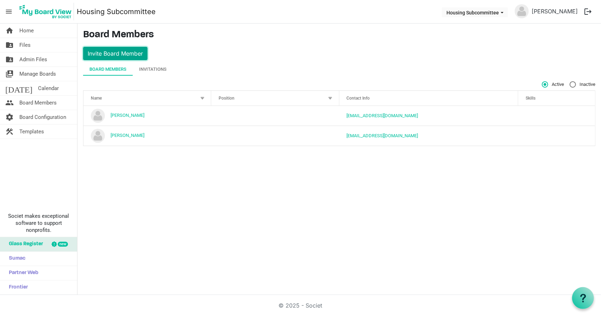
click at [101, 52] on button "Invite Board Member" at bounding box center [115, 53] width 64 height 13
click at [115, 54] on button "Invite Board Member" at bounding box center [115, 53] width 64 height 13
click at [46, 33] on link "home Home" at bounding box center [38, 31] width 77 height 14
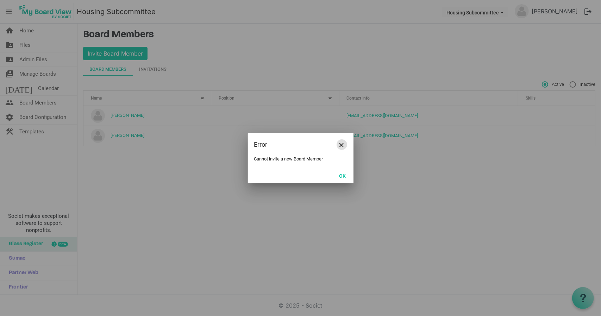
click at [344, 143] on span "Close" at bounding box center [342, 145] width 4 height 4
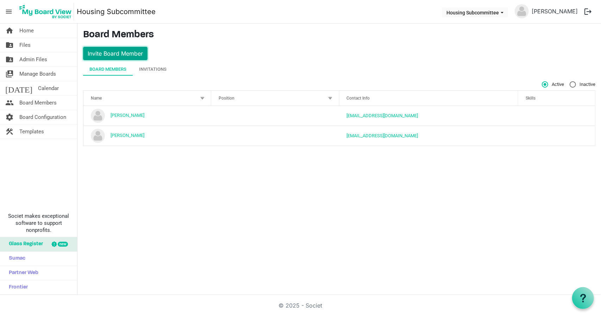
click at [112, 56] on button "Invite Board Member" at bounding box center [115, 53] width 64 height 13
click at [122, 51] on button "Invite Board Member" at bounding box center [115, 53] width 64 height 13
click at [38, 33] on link "home Home" at bounding box center [38, 31] width 77 height 14
click at [505, 12] on span "Housing Subcommittee dropdownbutton" at bounding box center [502, 12] width 6 height 3
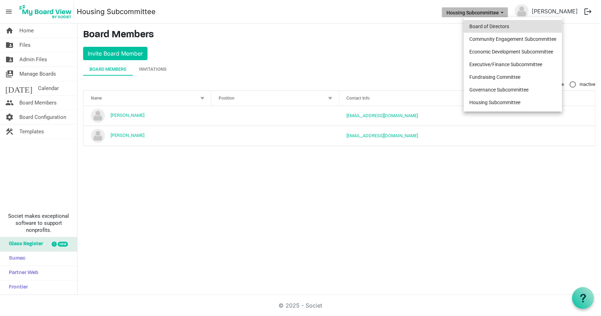
click at [519, 23] on li "Board of Directors" at bounding box center [513, 26] width 98 height 13
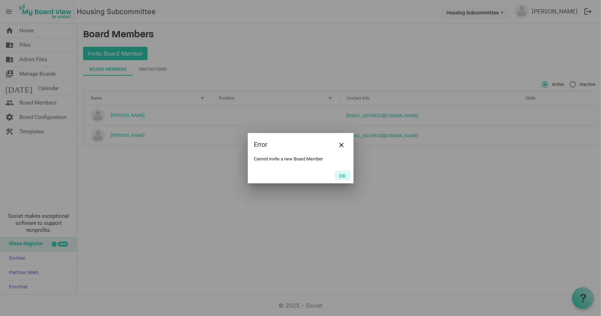
click at [345, 176] on button "OK" at bounding box center [343, 176] width 16 height 10
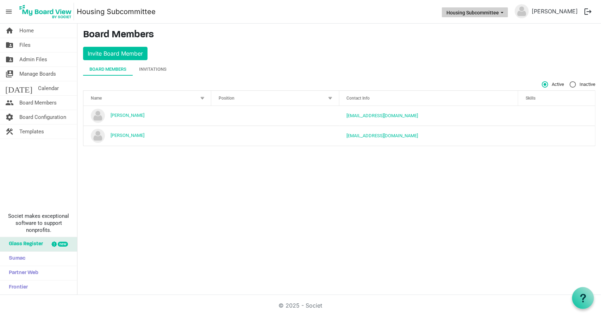
click at [505, 11] on span "Housing Subcommittee dropdownbutton" at bounding box center [502, 12] width 6 height 3
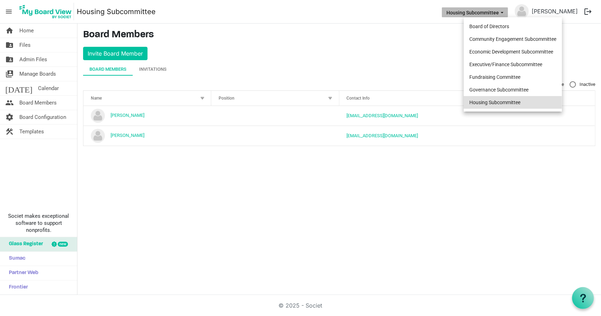
click at [505, 99] on li "Housing Subcommittee" at bounding box center [513, 102] width 98 height 13
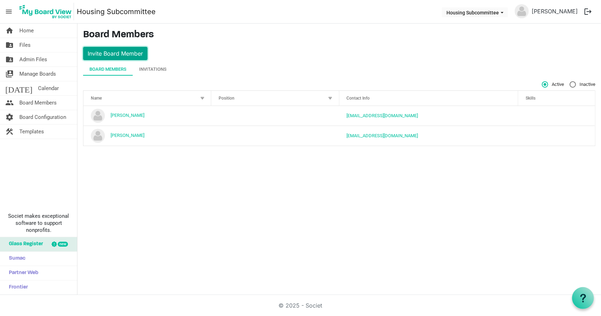
click at [138, 54] on button "Invite Board Member" at bounding box center [115, 53] width 64 height 13
